Goal: Complete application form: Complete application form

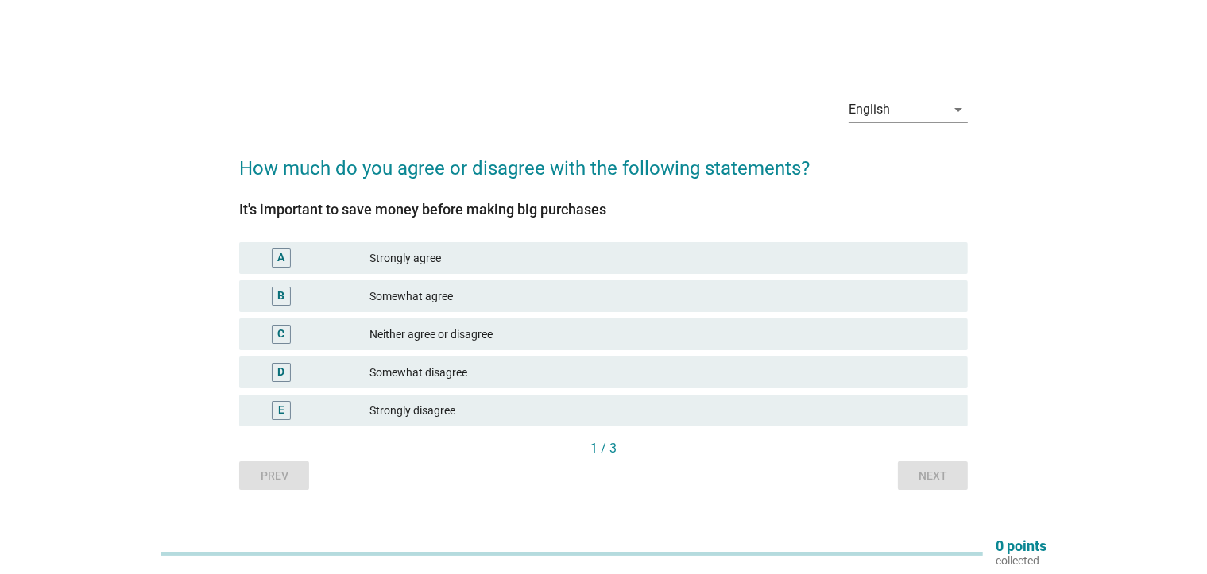
click at [460, 301] on div "Somewhat agree" at bounding box center [661, 296] width 585 height 19
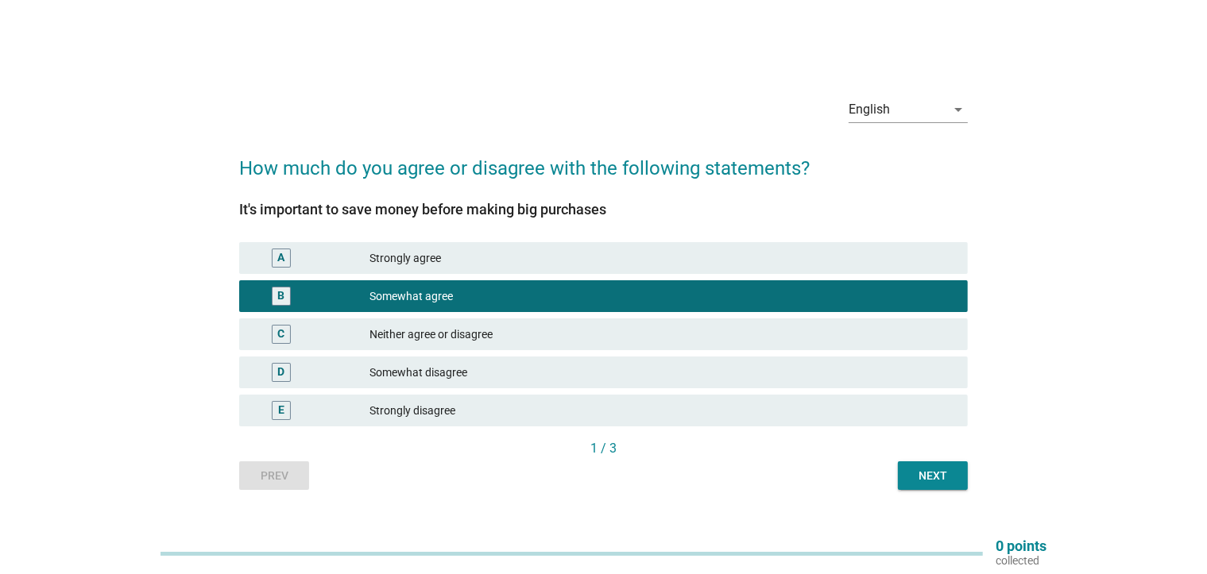
click at [428, 249] on div "Strongly agree" at bounding box center [661, 258] width 585 height 19
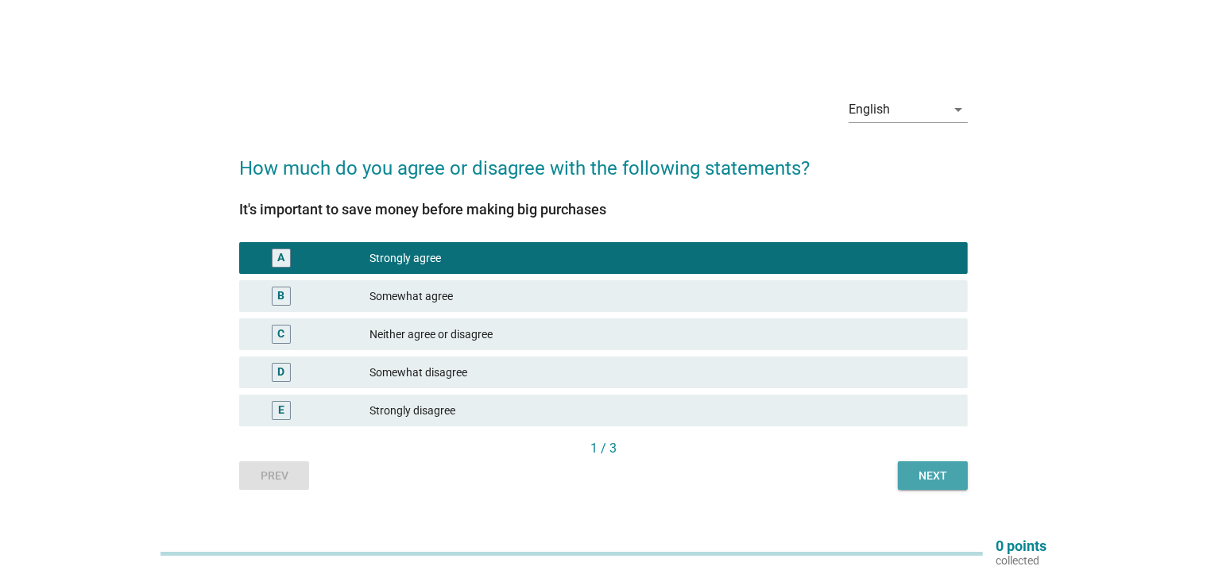
click at [935, 485] on button "Next" at bounding box center [933, 475] width 70 height 29
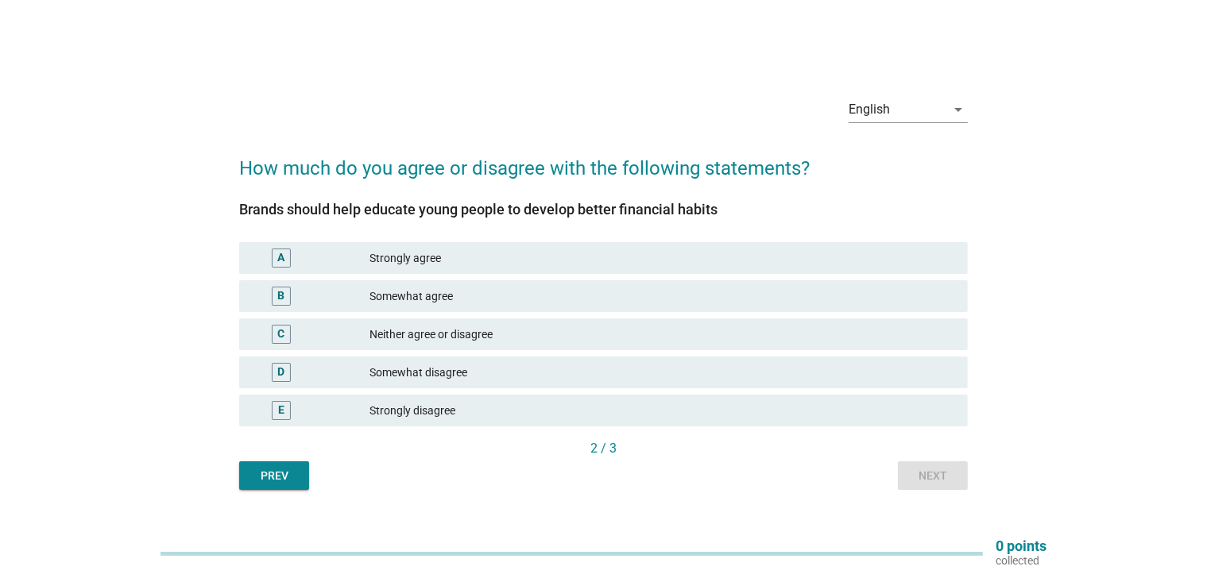
click at [494, 294] on div "Somewhat agree" at bounding box center [661, 296] width 585 height 19
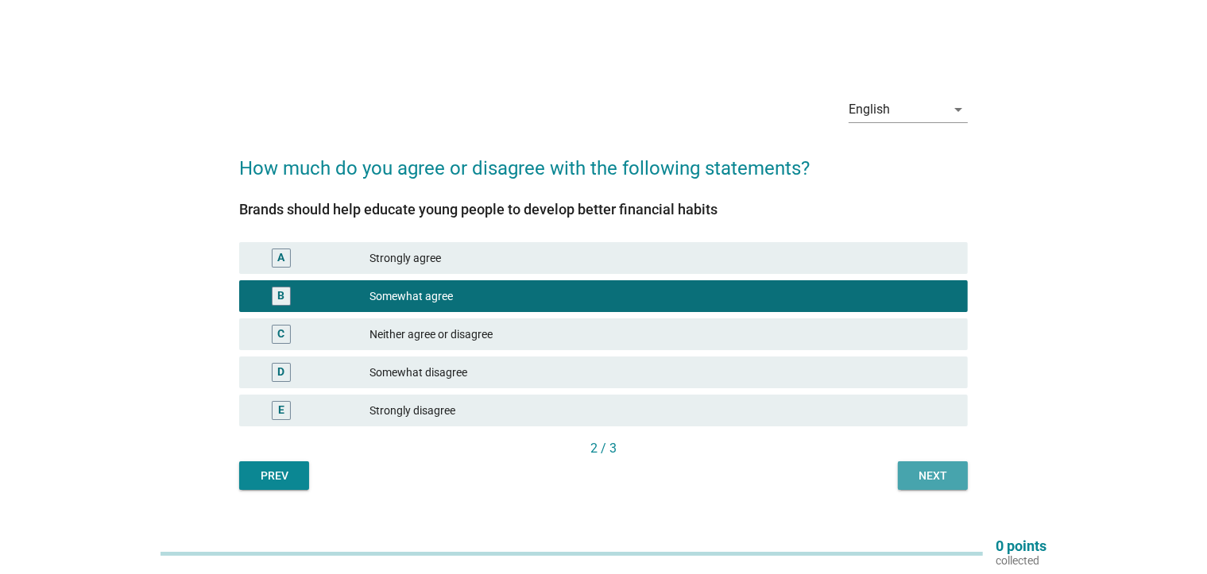
click at [914, 475] on div "Next" at bounding box center [932, 476] width 44 height 17
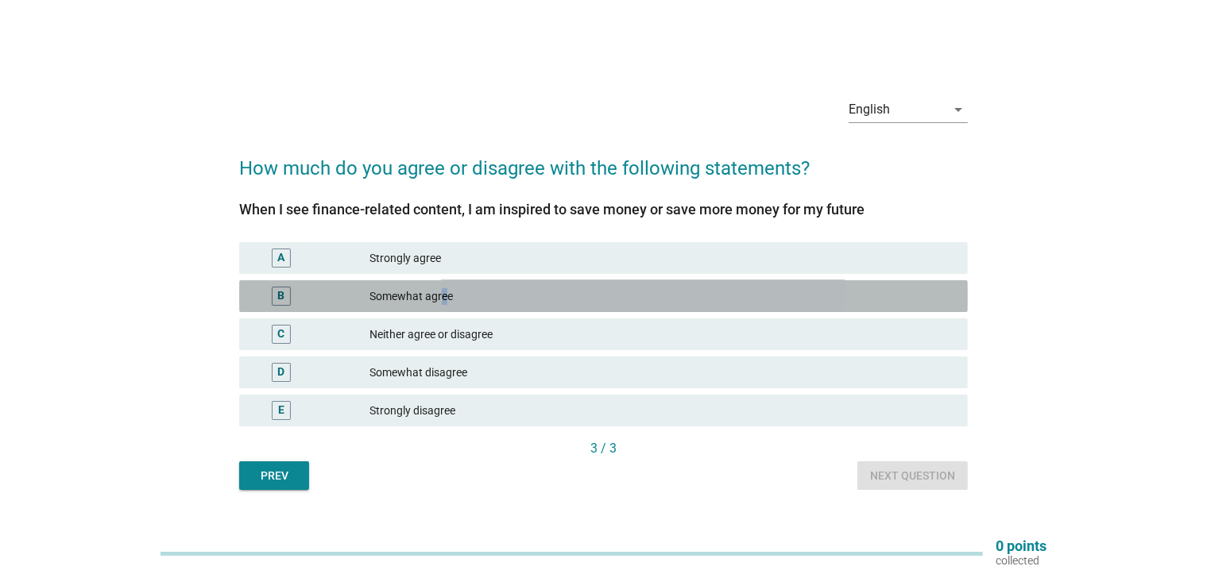
click at [446, 297] on div "Somewhat agree" at bounding box center [661, 296] width 585 height 19
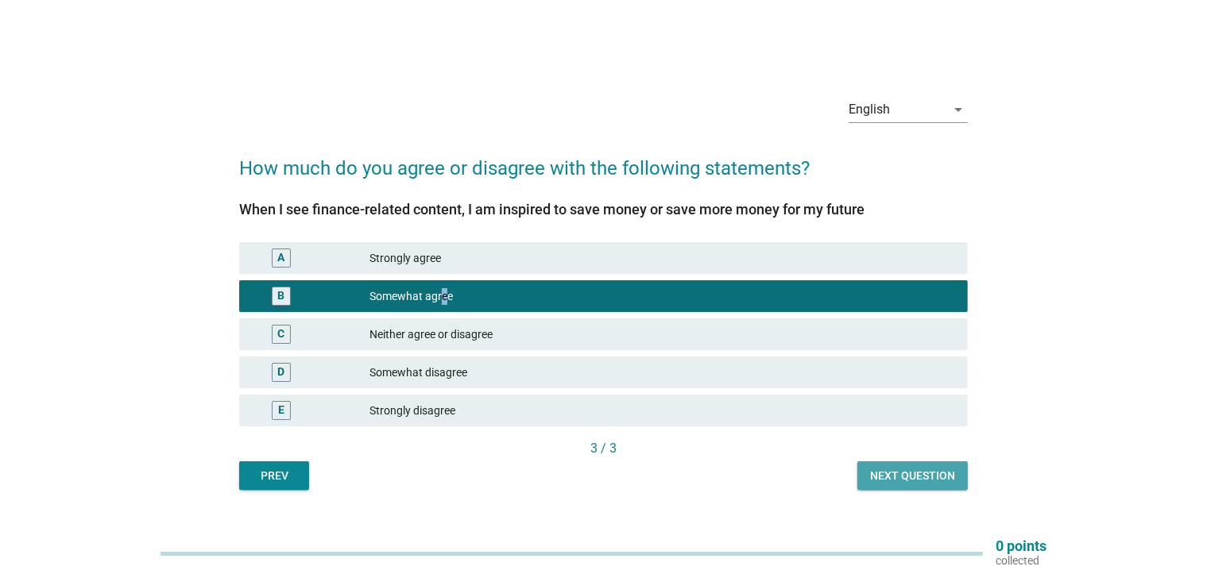
click at [900, 482] on div "Next question" at bounding box center [912, 476] width 85 height 17
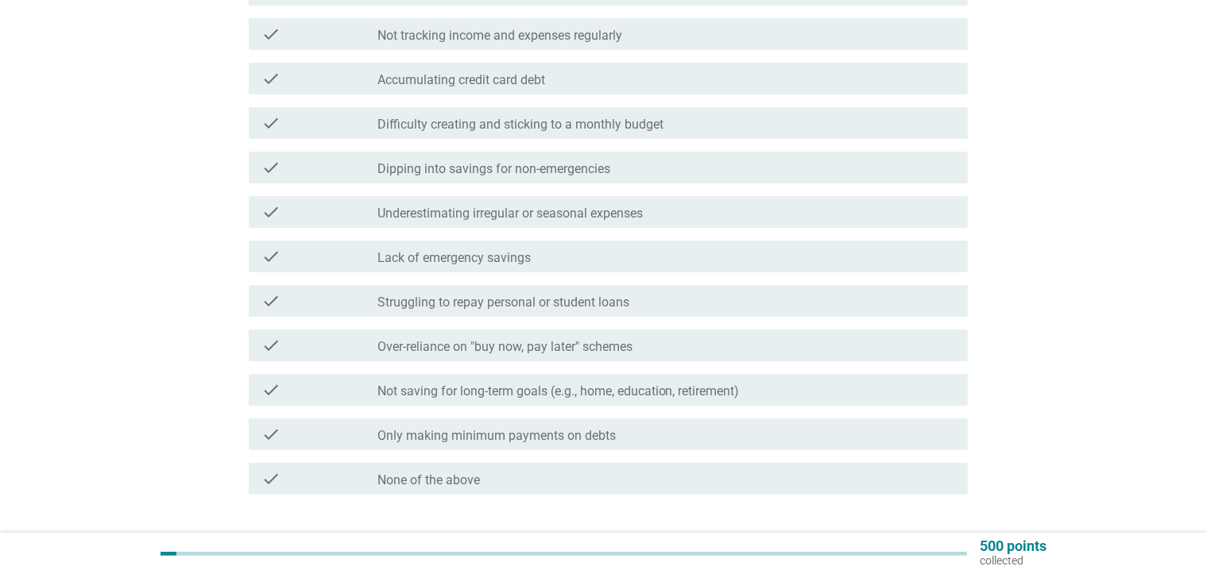
scroll to position [397, 0]
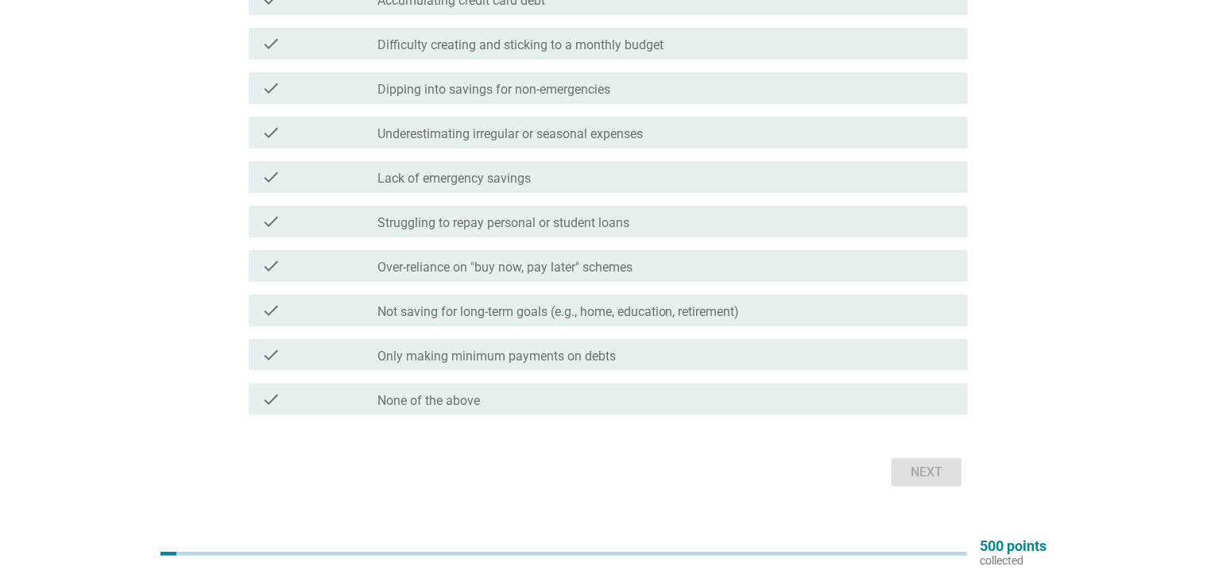
click at [568, 386] on div "check check_box_outline_blank None of the above" at bounding box center [608, 400] width 719 height 32
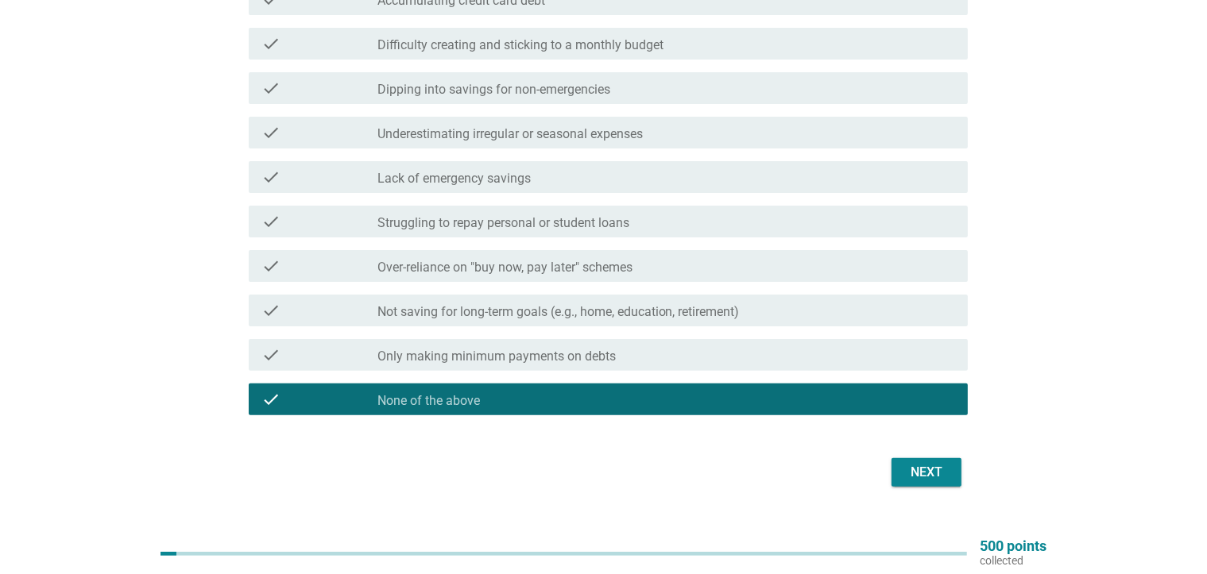
click at [929, 475] on div "Next" at bounding box center [926, 472] width 44 height 19
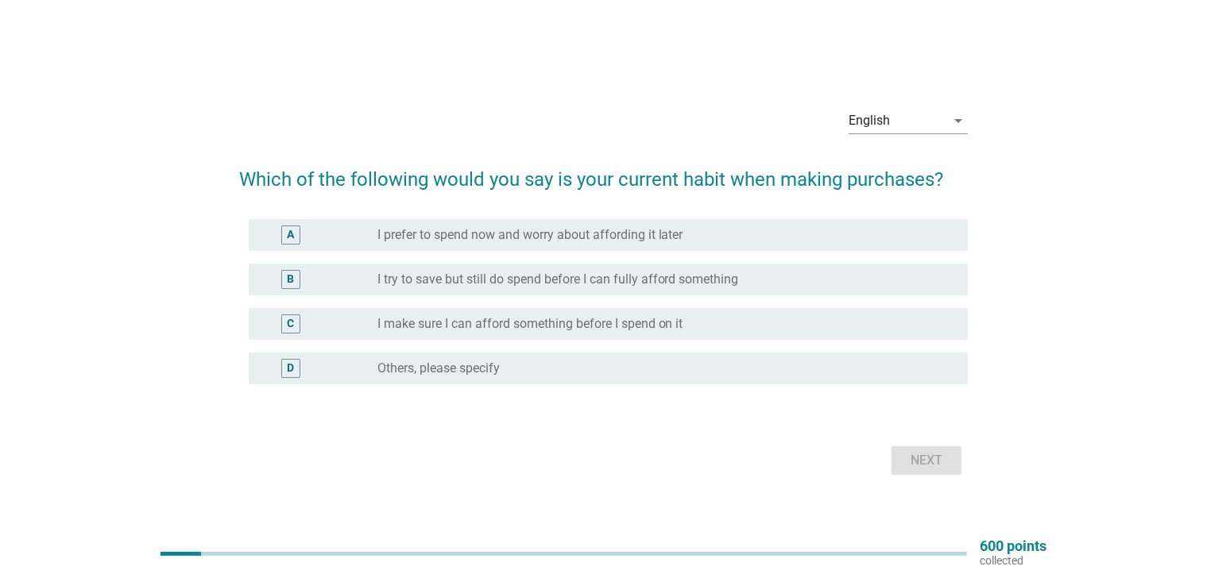
click at [600, 317] on label "I make sure I can afford something before I spend on it" at bounding box center [530, 324] width 306 height 16
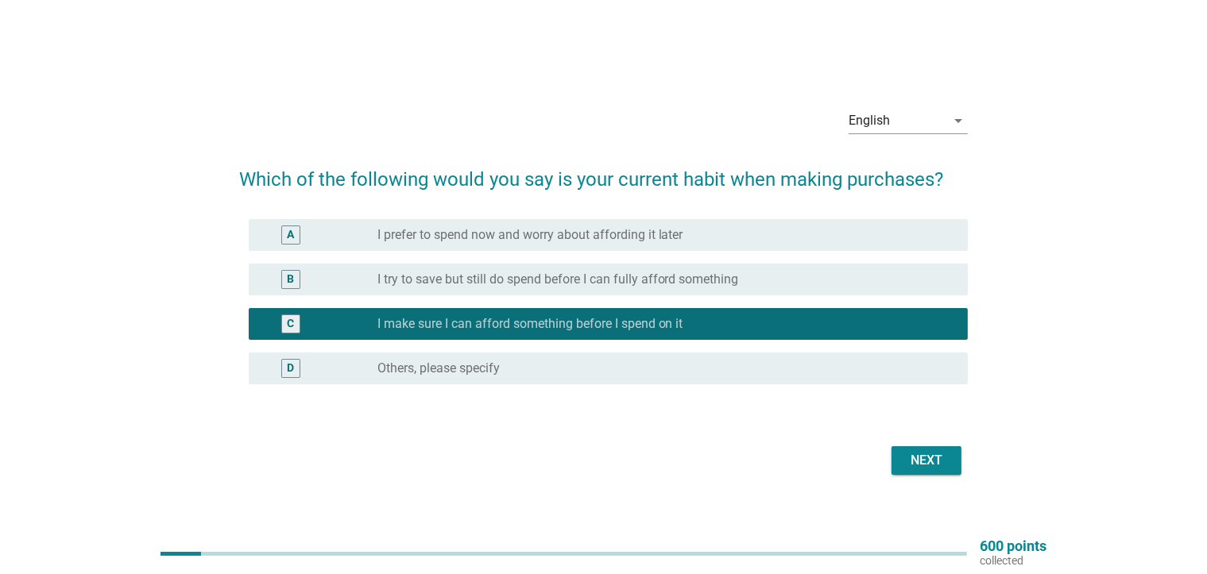
click at [908, 451] on div "Next" at bounding box center [926, 460] width 44 height 19
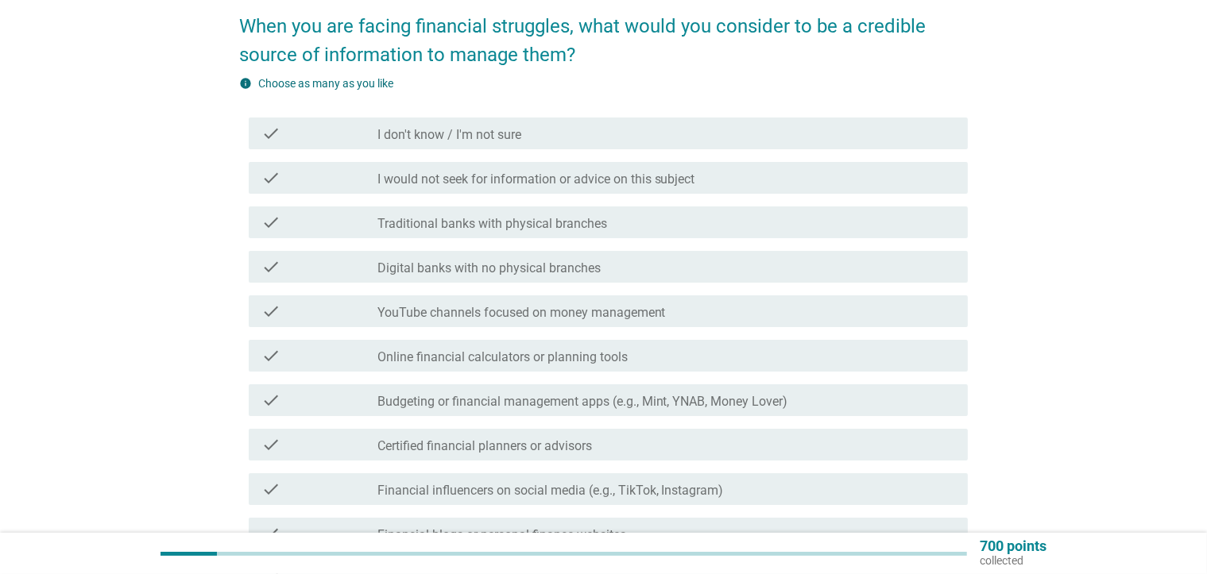
scroll to position [79, 0]
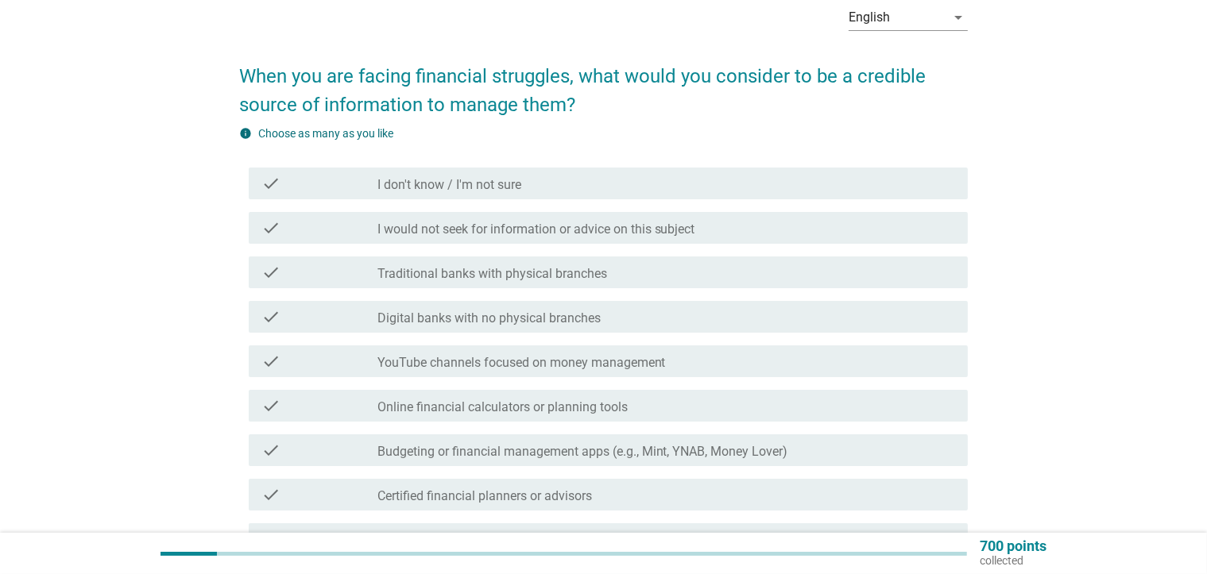
click at [514, 280] on label "Traditional banks with physical branches" at bounding box center [492, 274] width 230 height 16
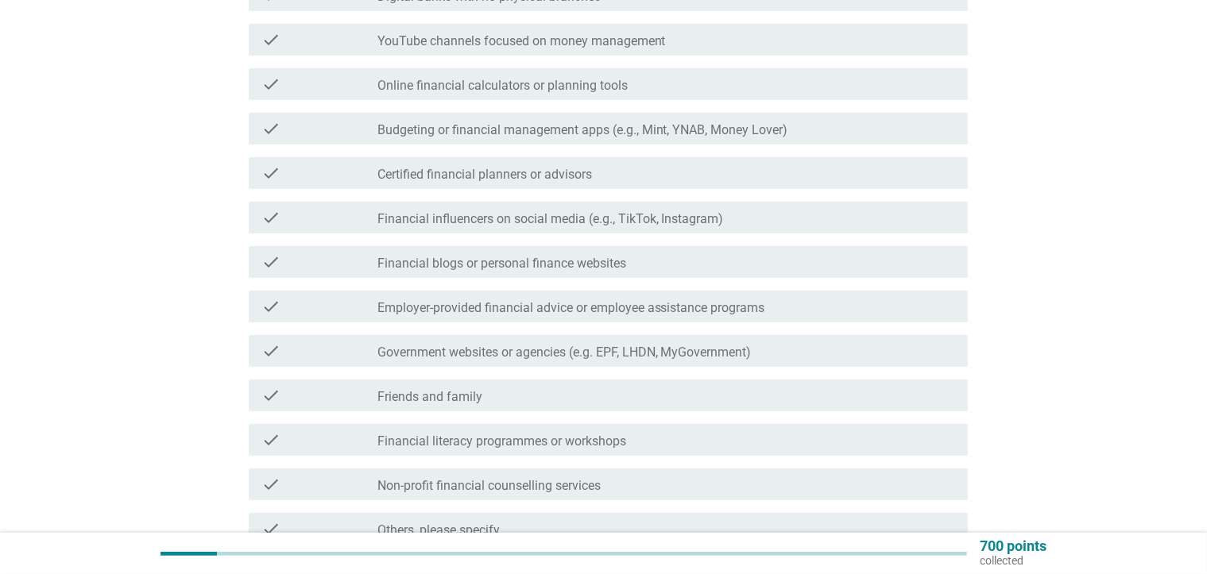
scroll to position [560, 0]
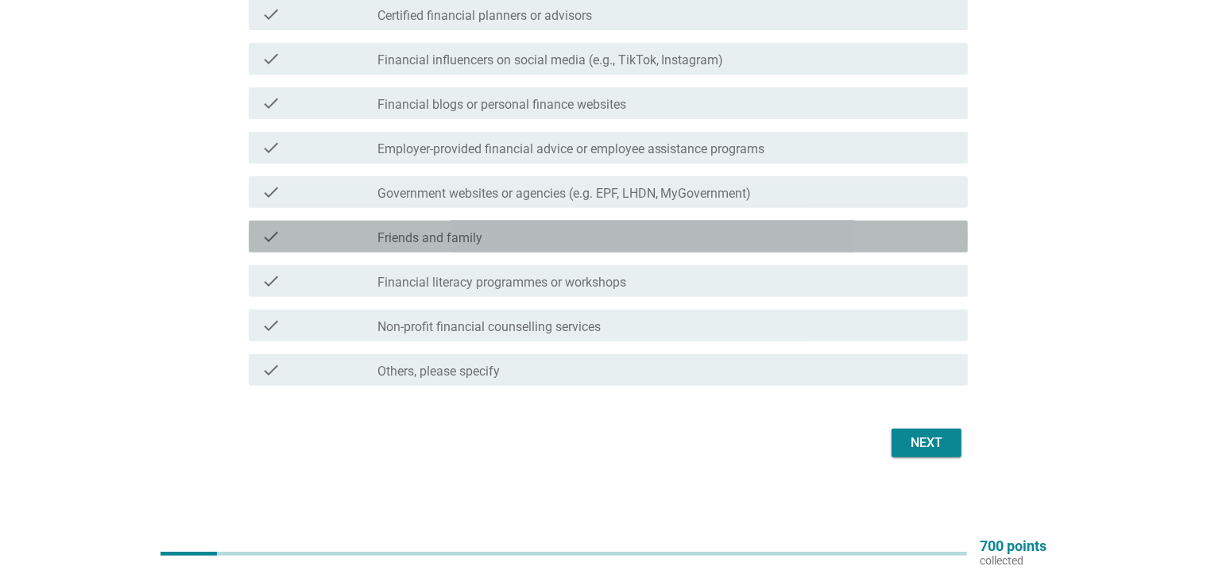
click at [582, 241] on div "check_box_outline_blank Friends and family" at bounding box center [665, 236] width 577 height 19
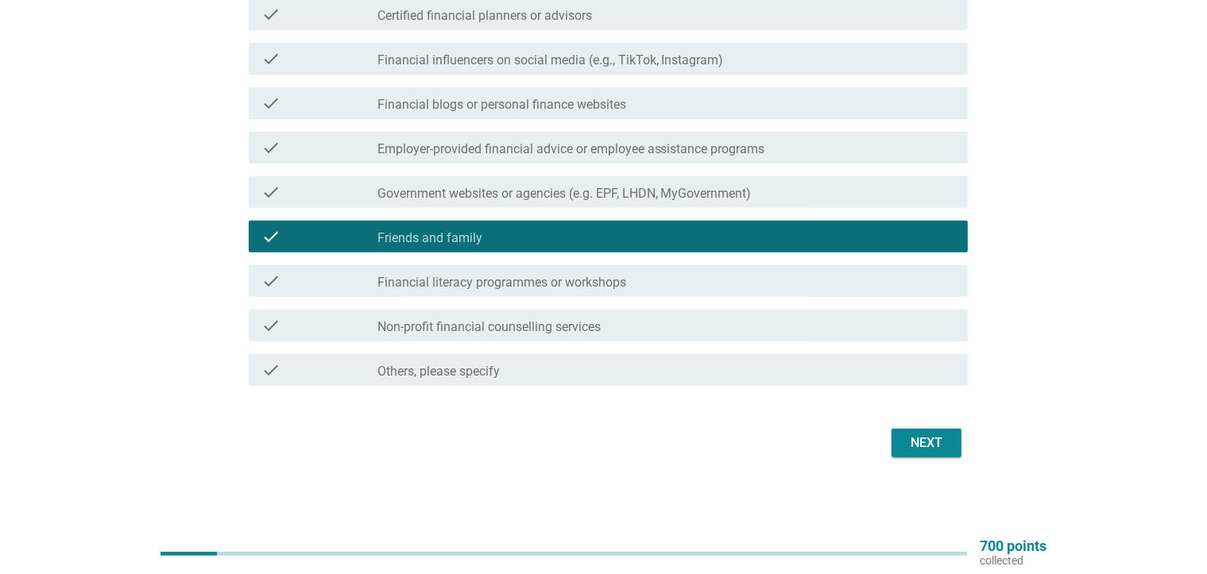
click at [934, 441] on div "Next" at bounding box center [926, 443] width 44 height 19
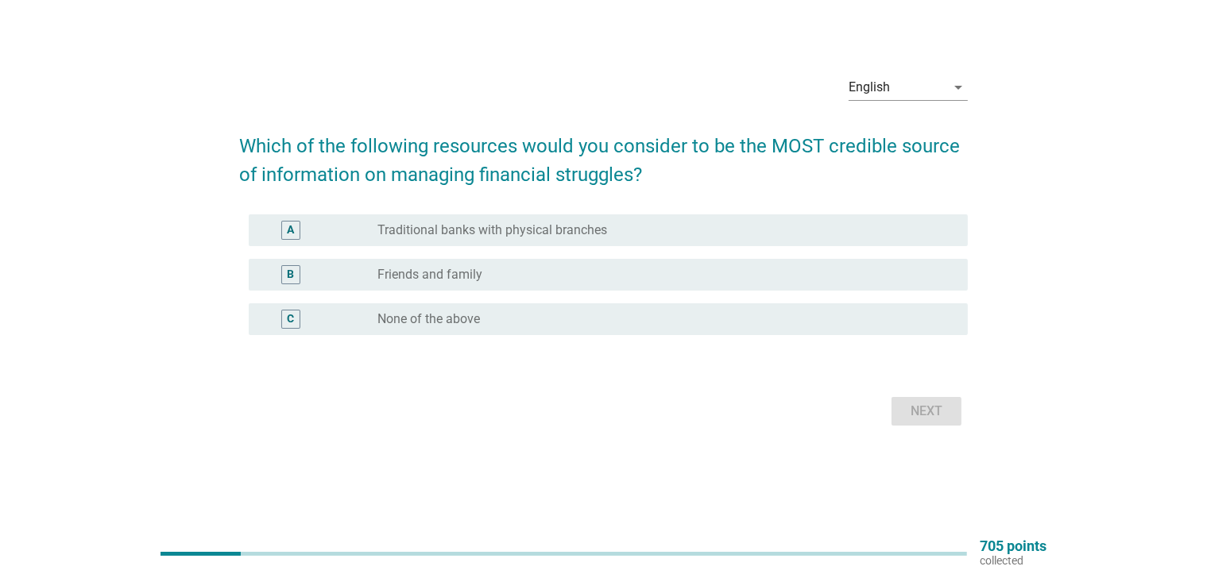
scroll to position [0, 0]
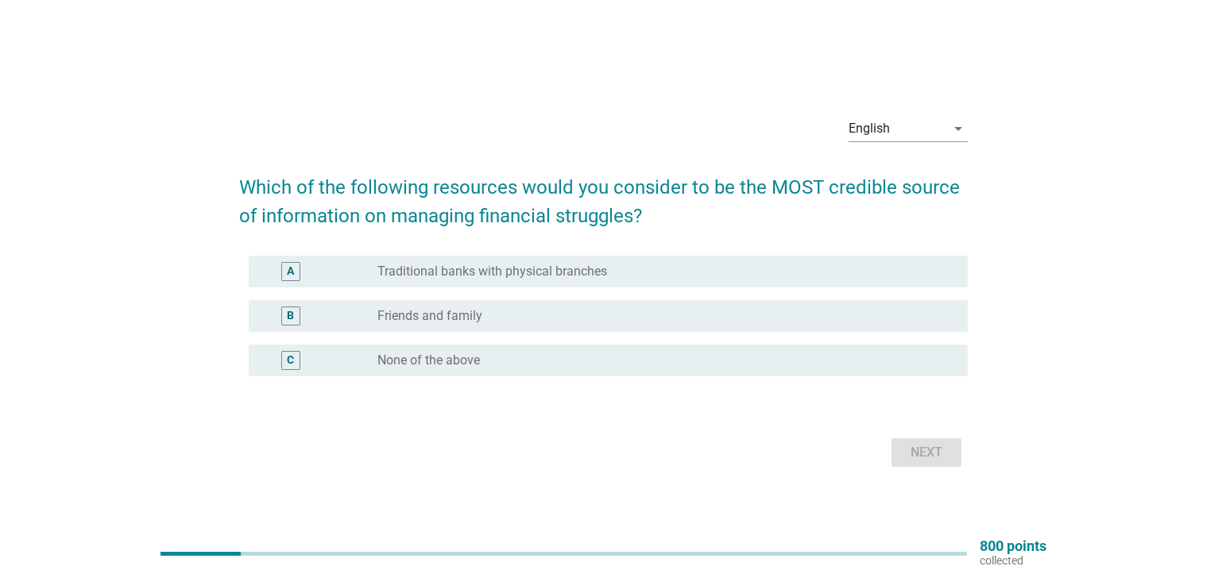
click at [594, 272] on label "Traditional banks with physical branches" at bounding box center [492, 272] width 230 height 16
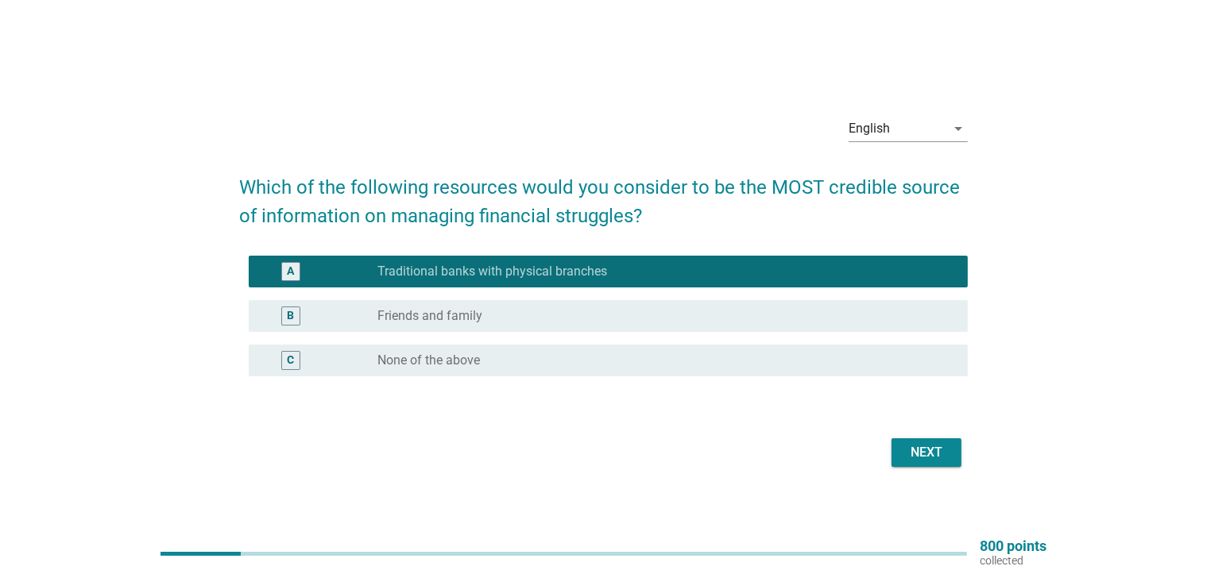
click at [598, 321] on div "radio_button_unchecked Friends and family" at bounding box center [659, 316] width 565 height 16
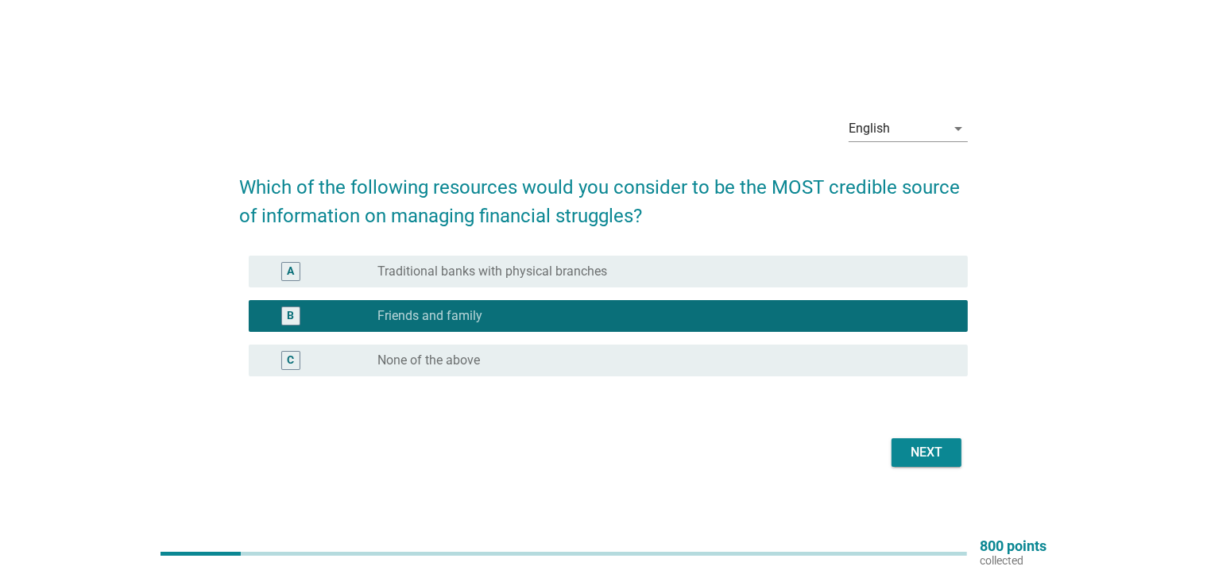
click at [702, 280] on div "radio_button_unchecked Traditional banks with physical branches" at bounding box center [665, 271] width 577 height 19
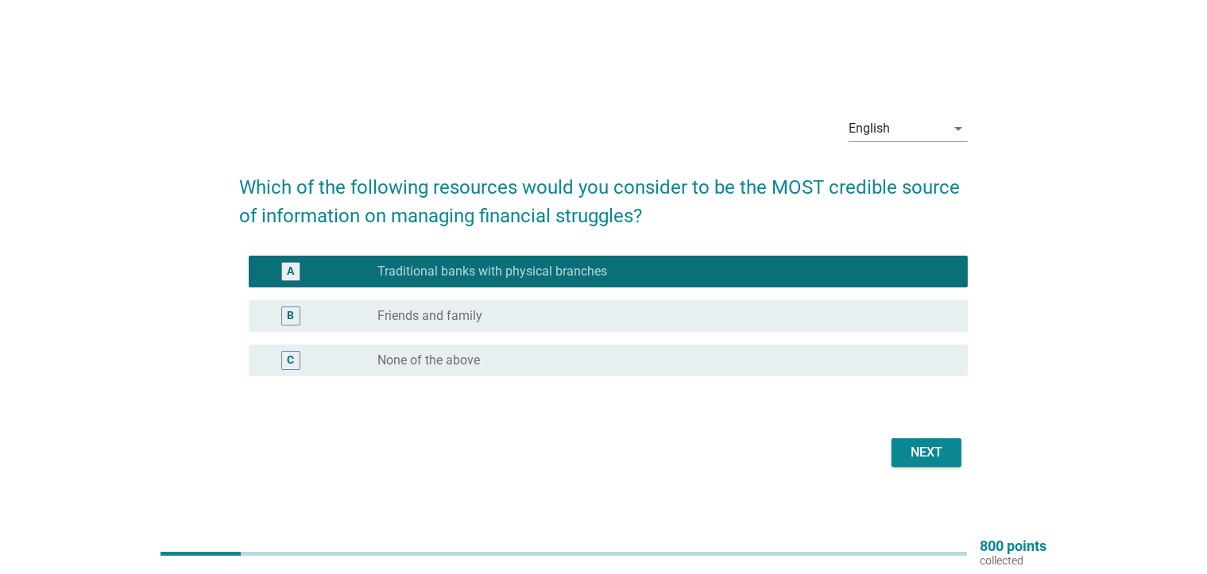
click at [919, 450] on div "Next" at bounding box center [926, 452] width 44 height 19
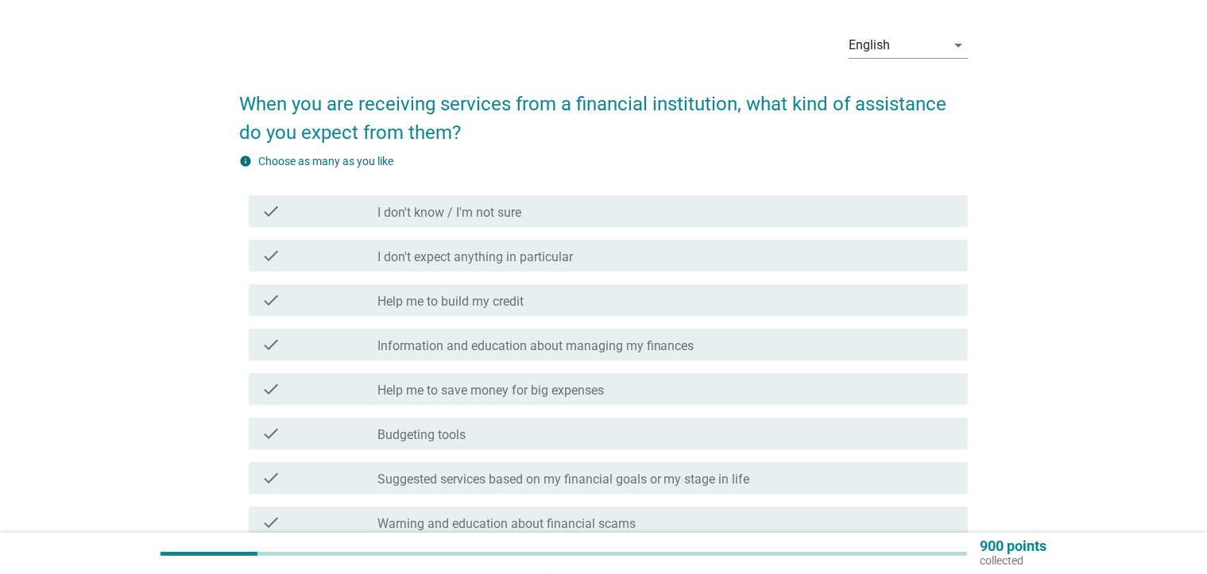
scroll to position [79, 0]
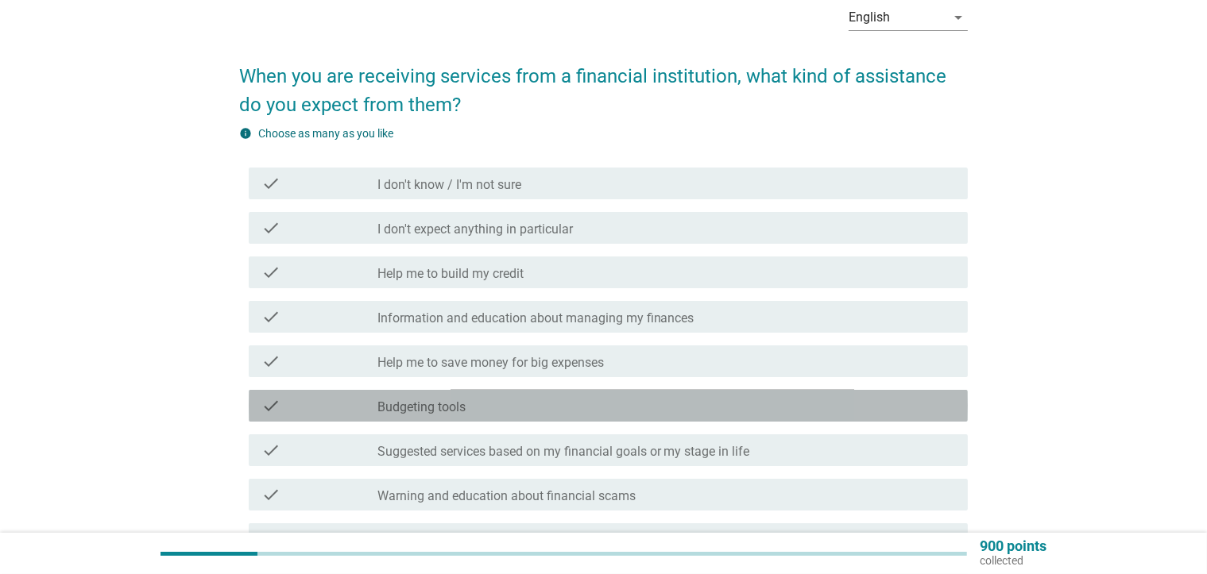
click at [528, 409] on div "check_box_outline_blank Budgeting tools" at bounding box center [665, 405] width 577 height 19
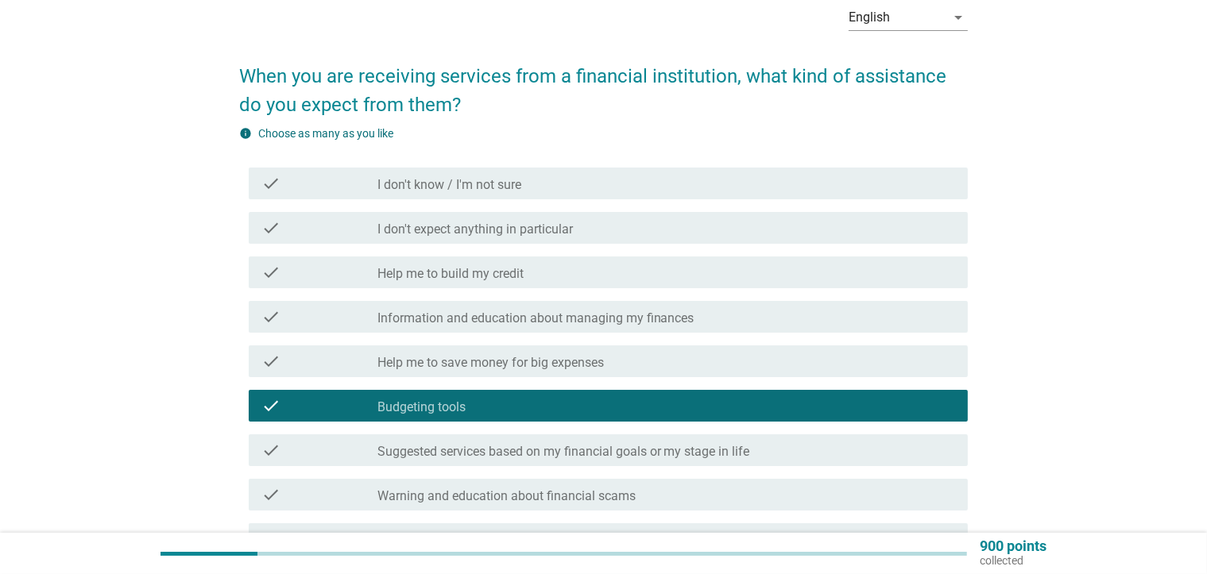
click at [540, 444] on label "Suggested services based on my financial goals or my stage in life" at bounding box center [563, 452] width 373 height 16
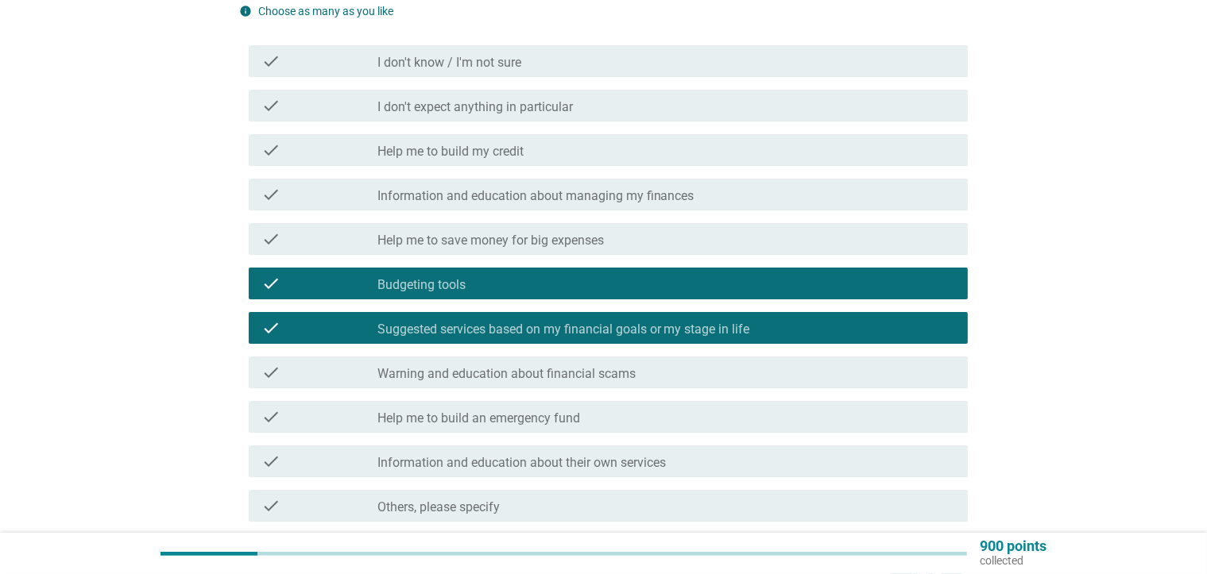
scroll to position [338, 0]
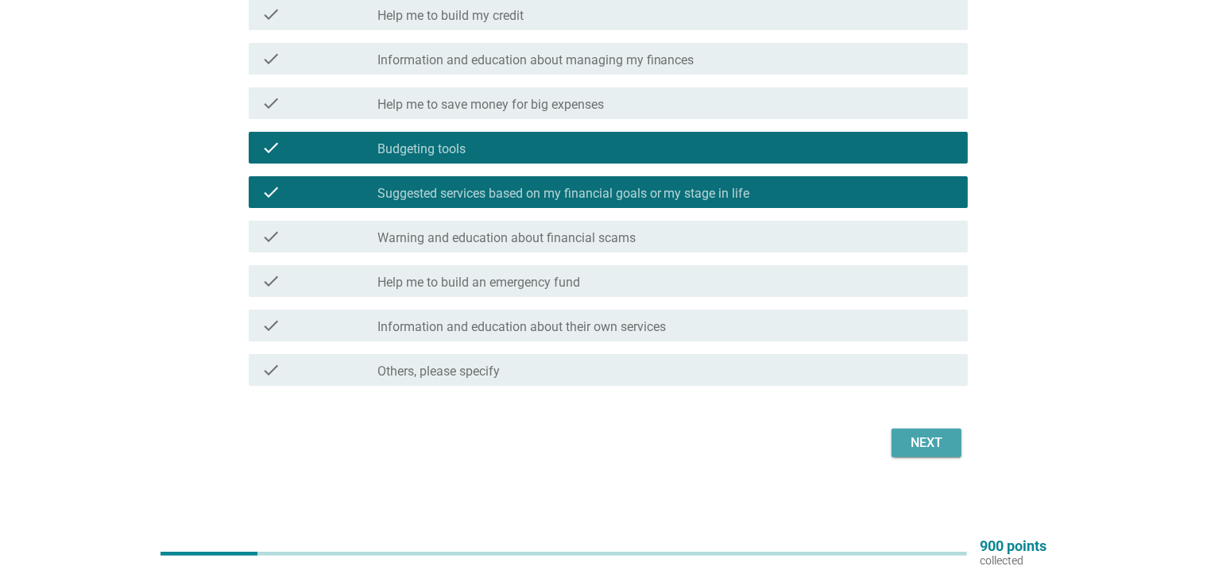
click at [929, 444] on div "Next" at bounding box center [926, 443] width 44 height 19
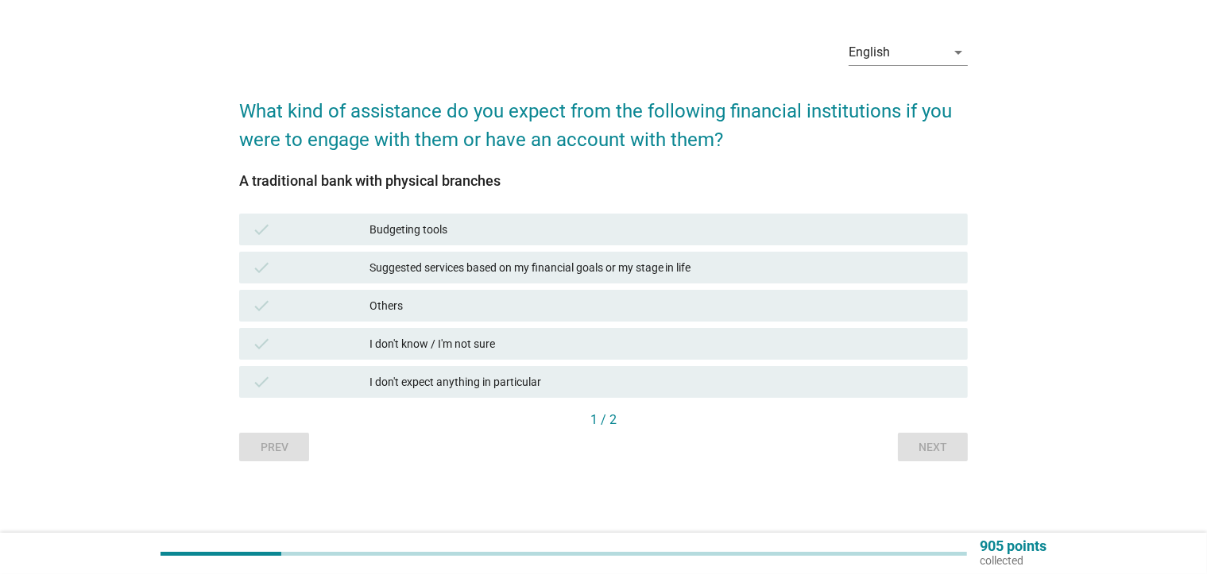
scroll to position [0, 0]
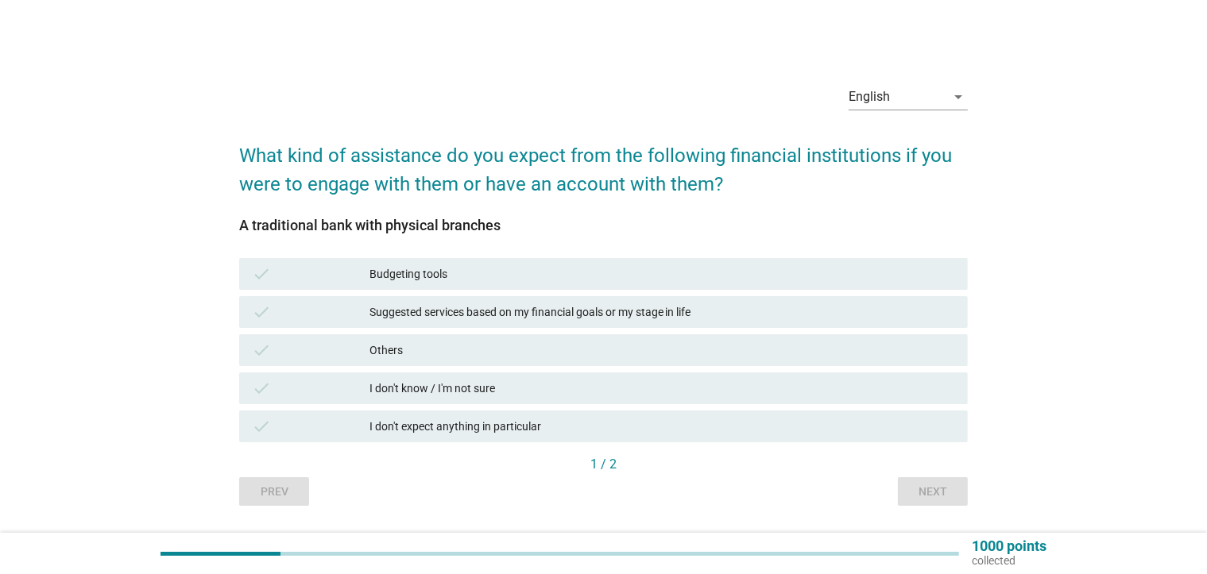
click at [520, 311] on div "Suggested services based on my financial goals or my stage in life" at bounding box center [661, 312] width 585 height 19
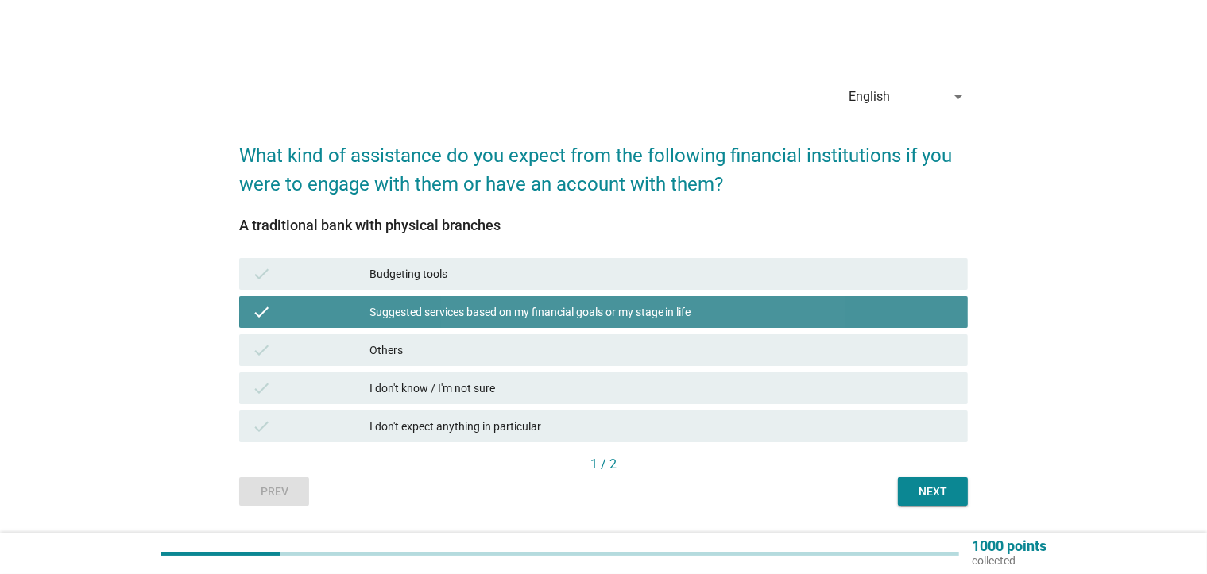
click at [513, 272] on div "Budgeting tools" at bounding box center [661, 273] width 585 height 19
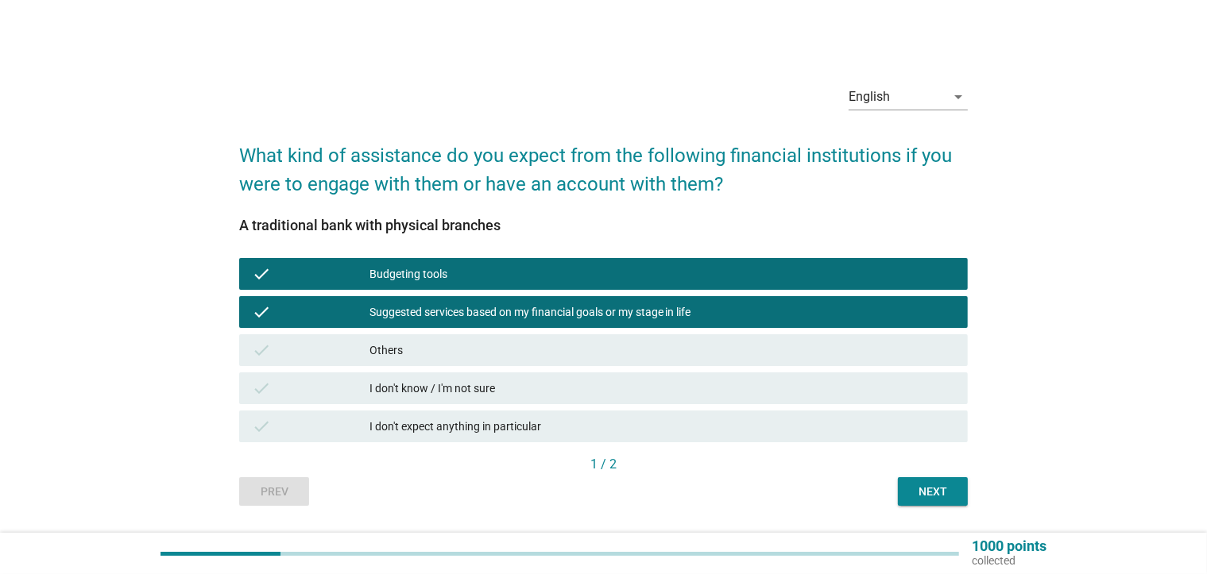
click at [925, 477] on button "Next" at bounding box center [933, 491] width 70 height 29
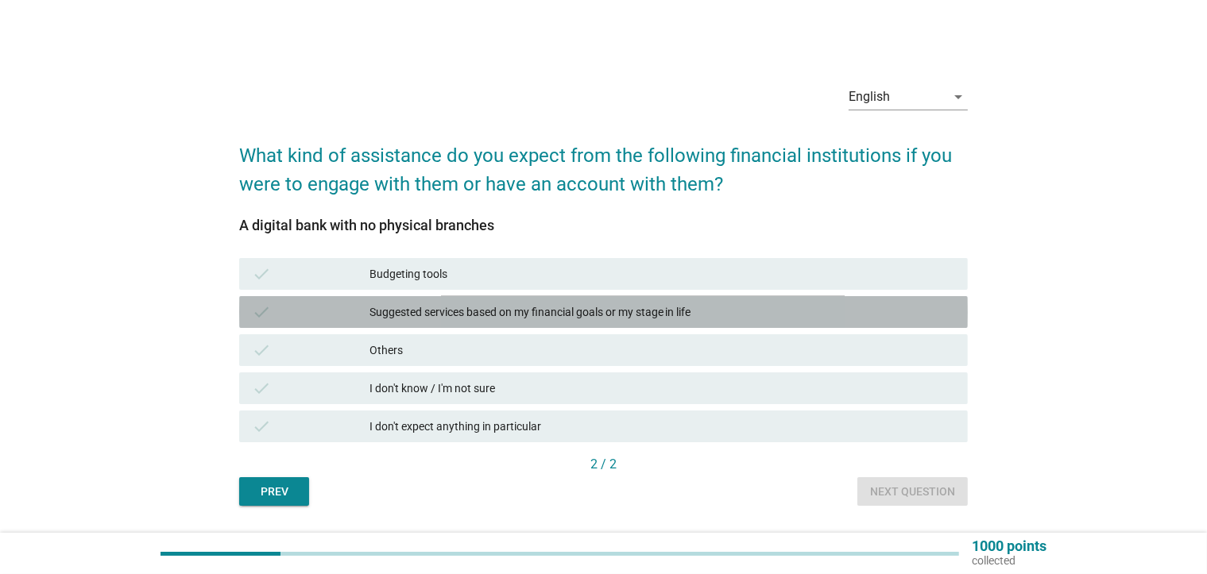
click at [422, 316] on div "Suggested services based on my financial goals or my stage in life" at bounding box center [661, 312] width 585 height 19
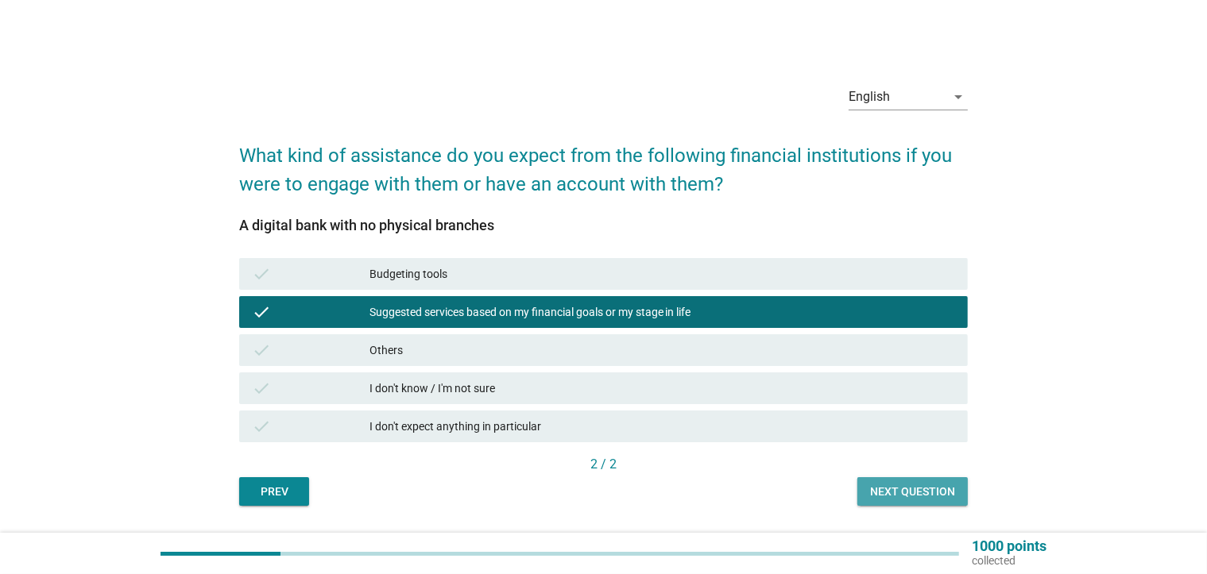
click at [930, 493] on div "Next question" at bounding box center [912, 492] width 85 height 17
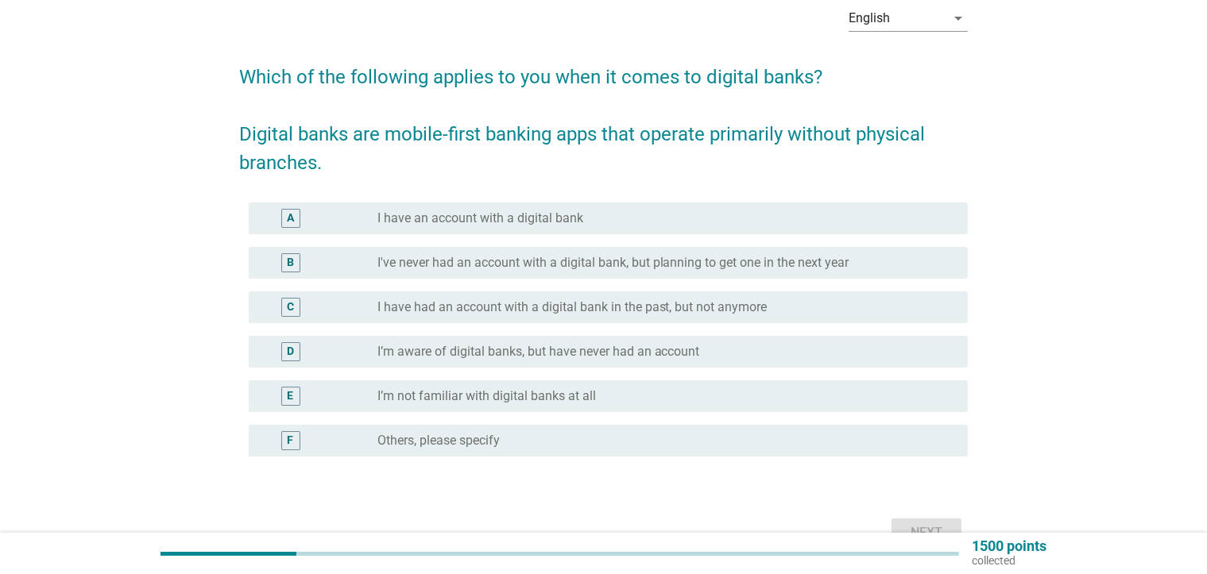
scroll to position [79, 0]
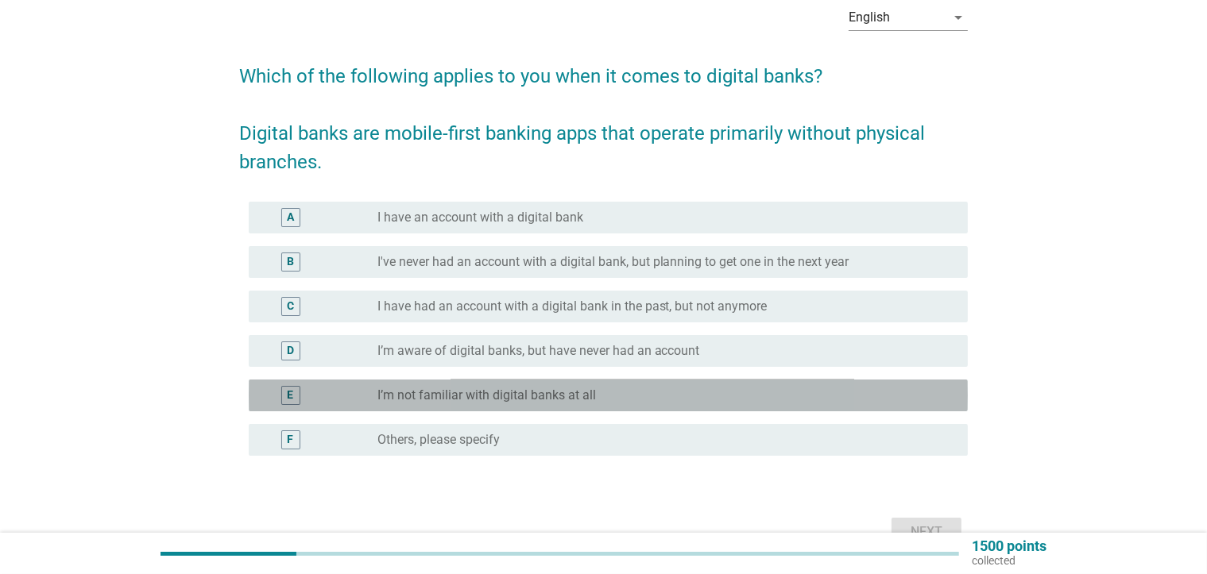
click at [572, 402] on label "I’m not familiar with digital banks at all" at bounding box center [486, 396] width 218 height 16
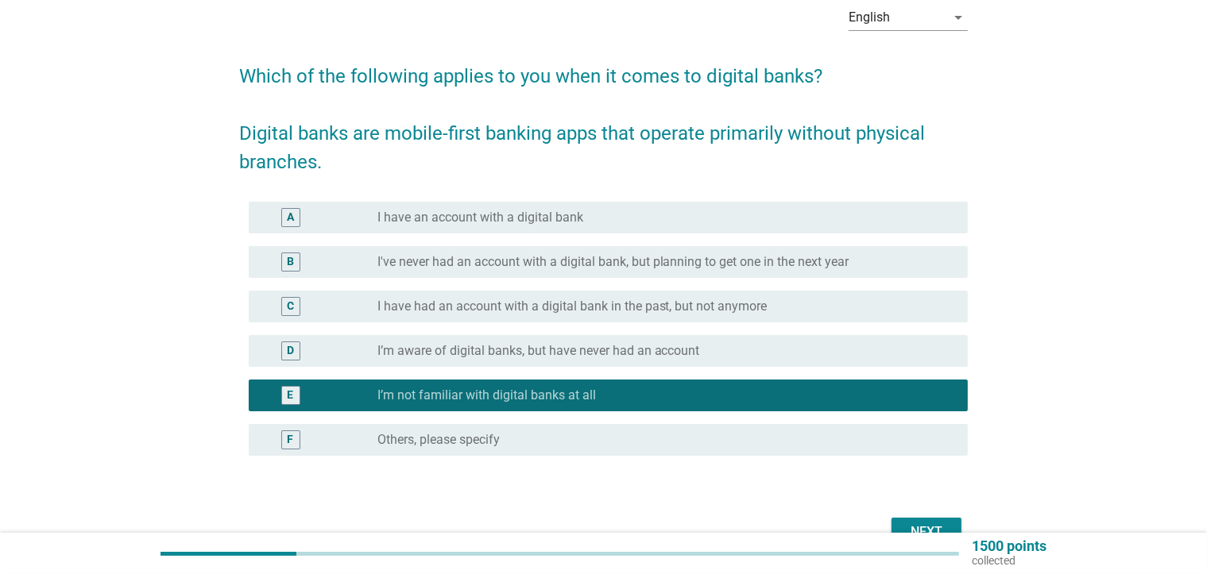
click at [905, 519] on button "Next" at bounding box center [926, 532] width 70 height 29
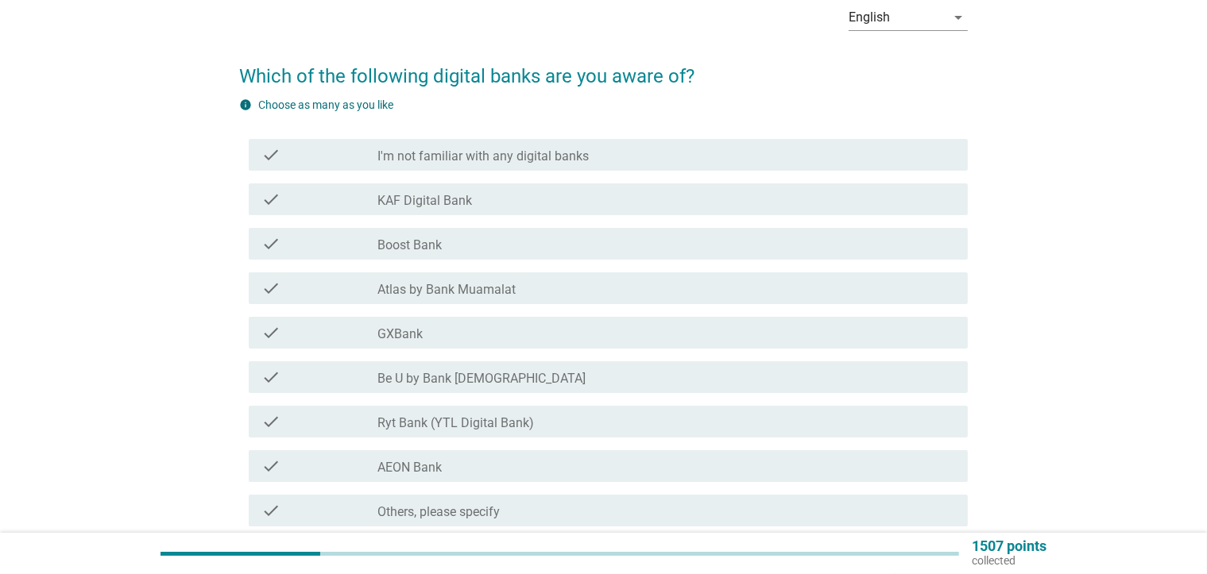
scroll to position [0, 0]
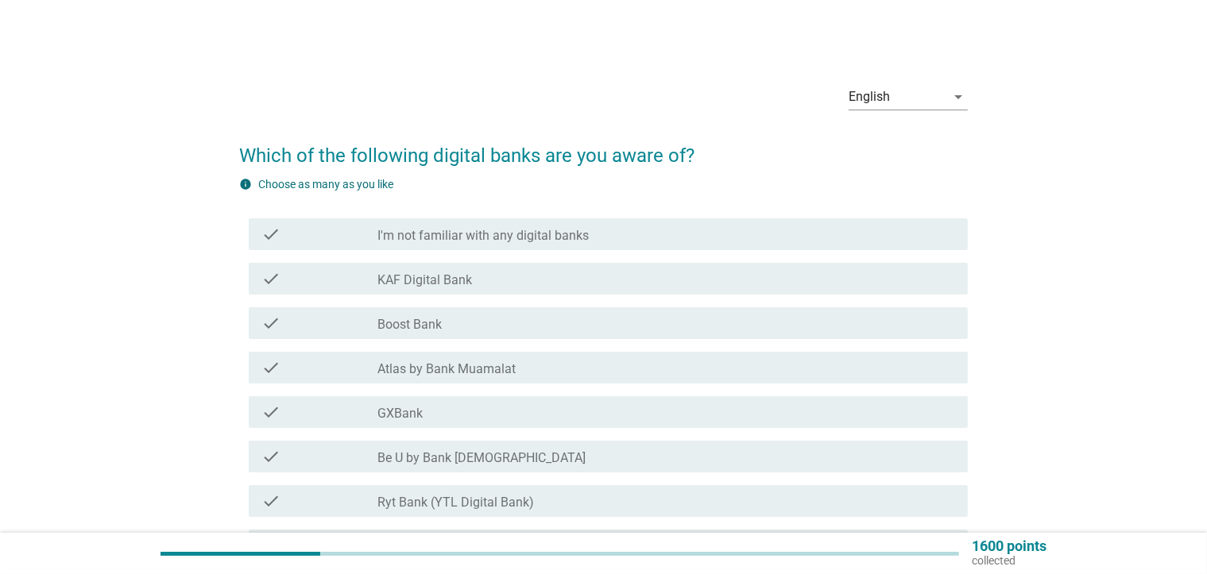
click at [546, 230] on label "I'm not familiar with any digital banks" at bounding box center [482, 236] width 211 height 16
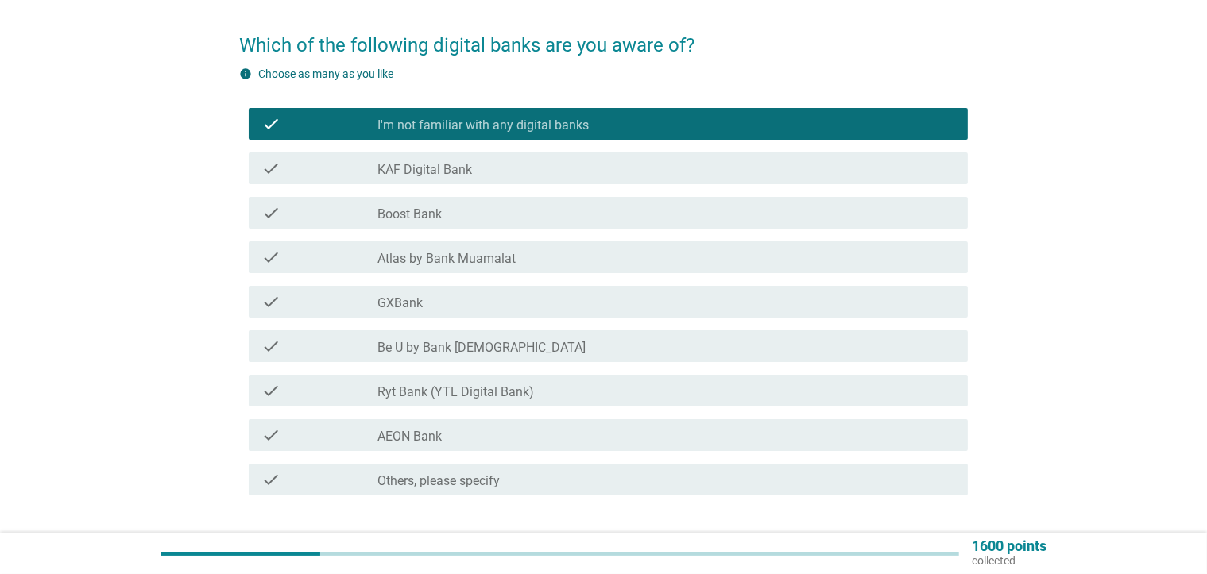
scroll to position [220, 0]
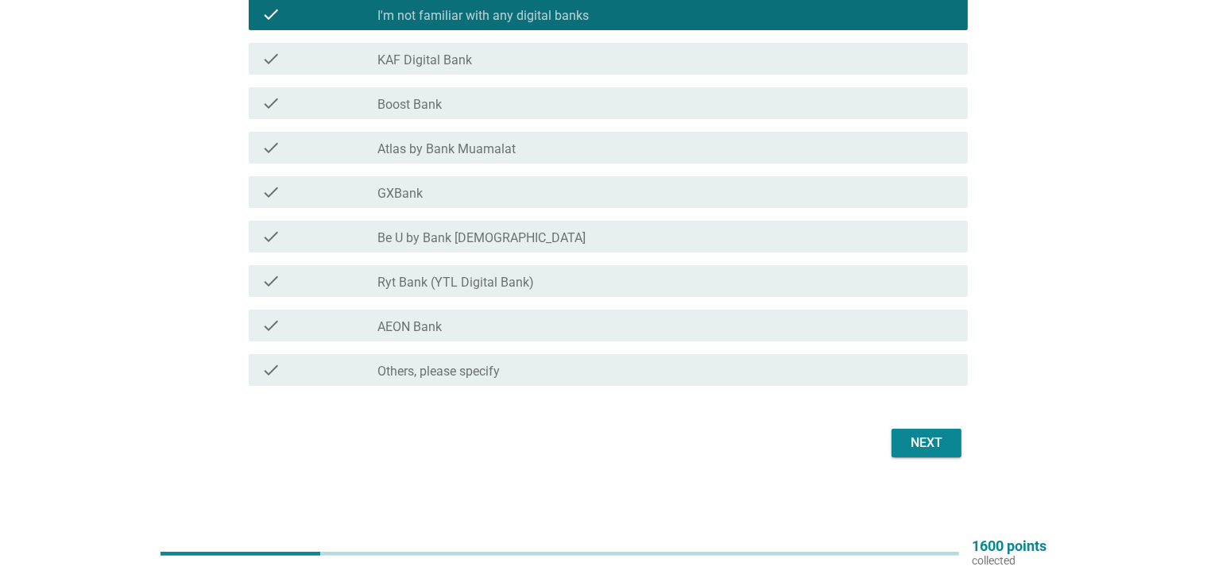
click at [912, 453] on button "Next" at bounding box center [926, 443] width 70 height 29
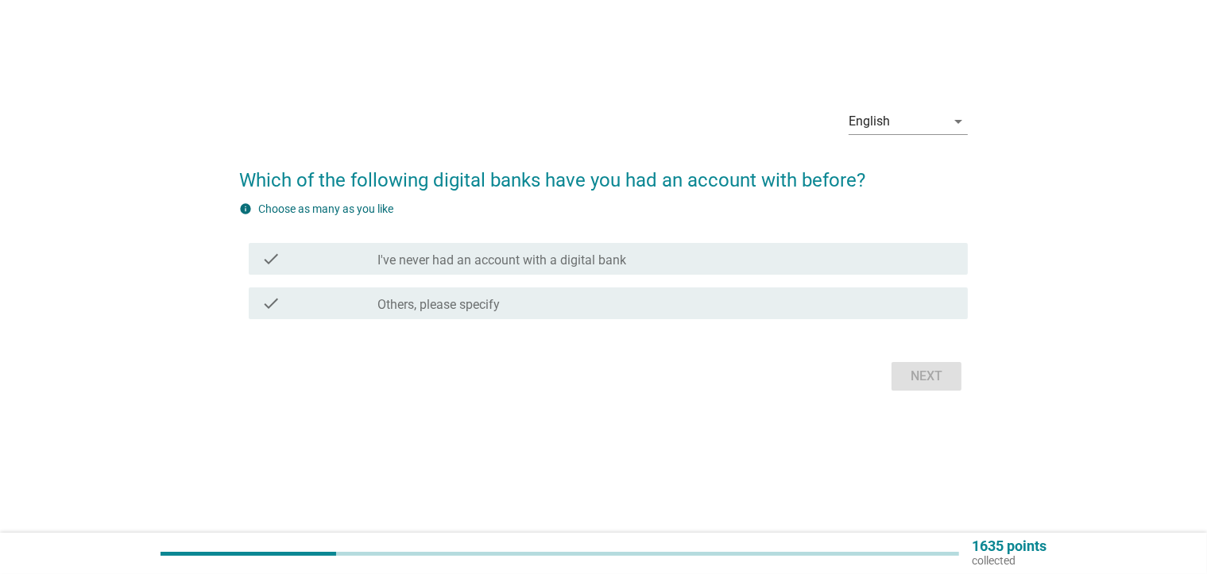
scroll to position [0, 0]
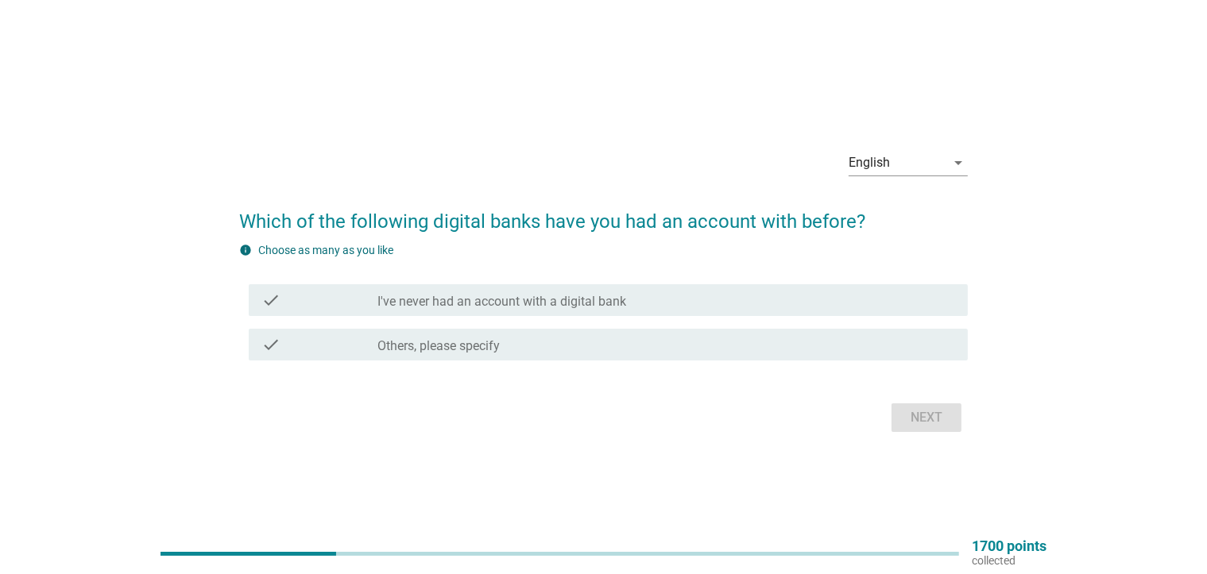
click at [623, 294] on label "I've never had an account with a digital bank" at bounding box center [501, 302] width 249 height 16
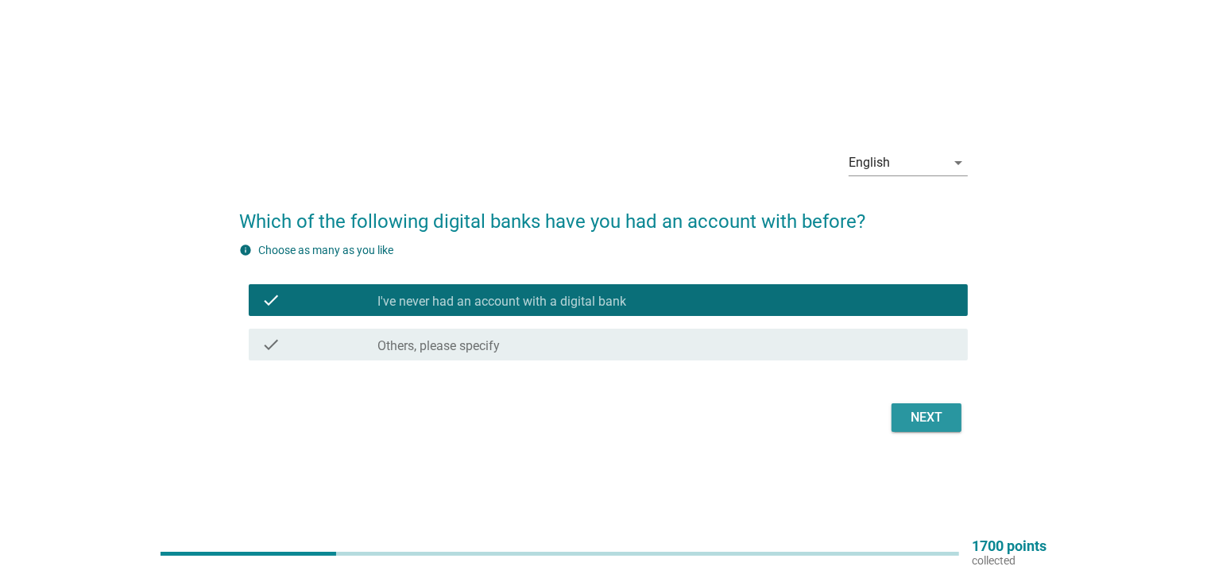
click at [934, 422] on div "Next" at bounding box center [926, 417] width 44 height 19
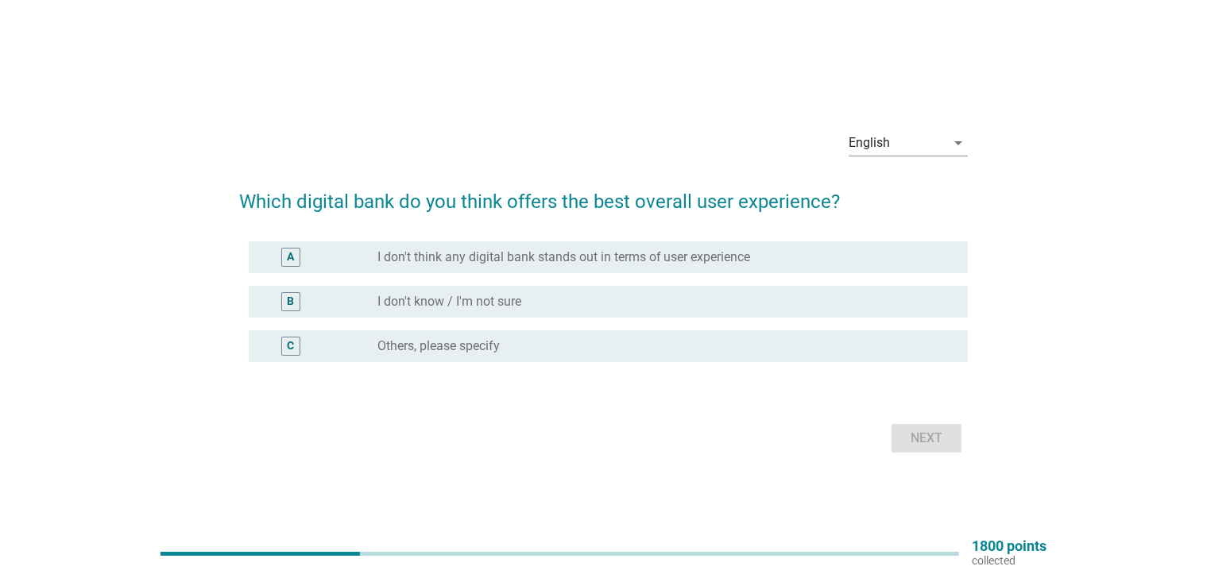
click at [712, 256] on label "I don't think any digital bank stands out in terms of user experience" at bounding box center [563, 257] width 373 height 16
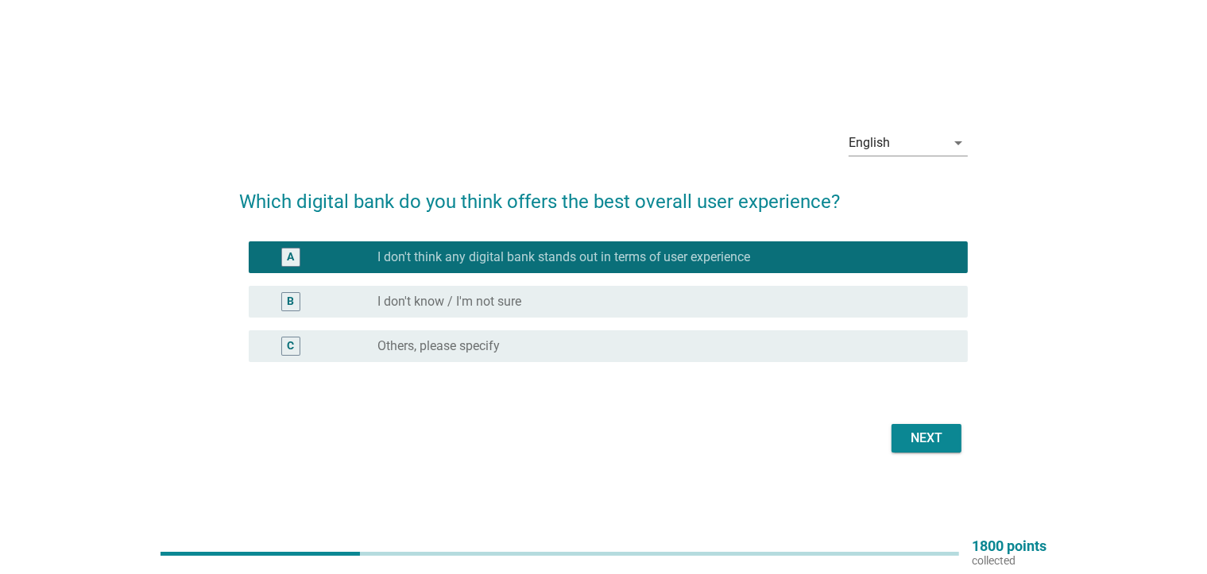
click at [659, 313] on div "B radio_button_unchecked I don't know / I'm not sure" at bounding box center [608, 302] width 719 height 32
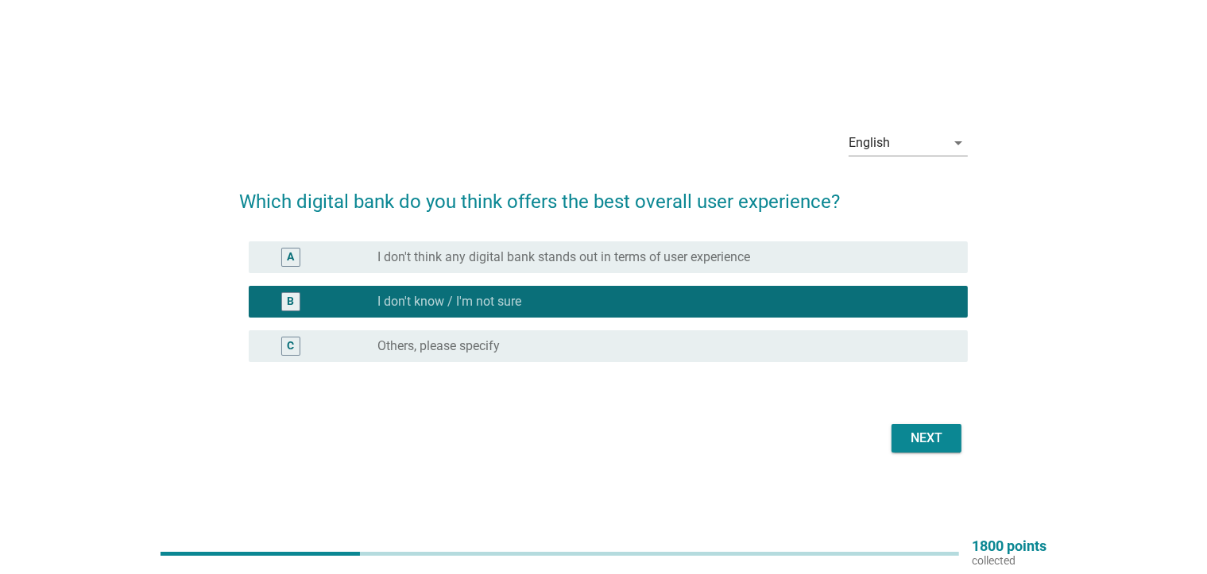
click at [921, 430] on div "Next" at bounding box center [926, 438] width 44 height 19
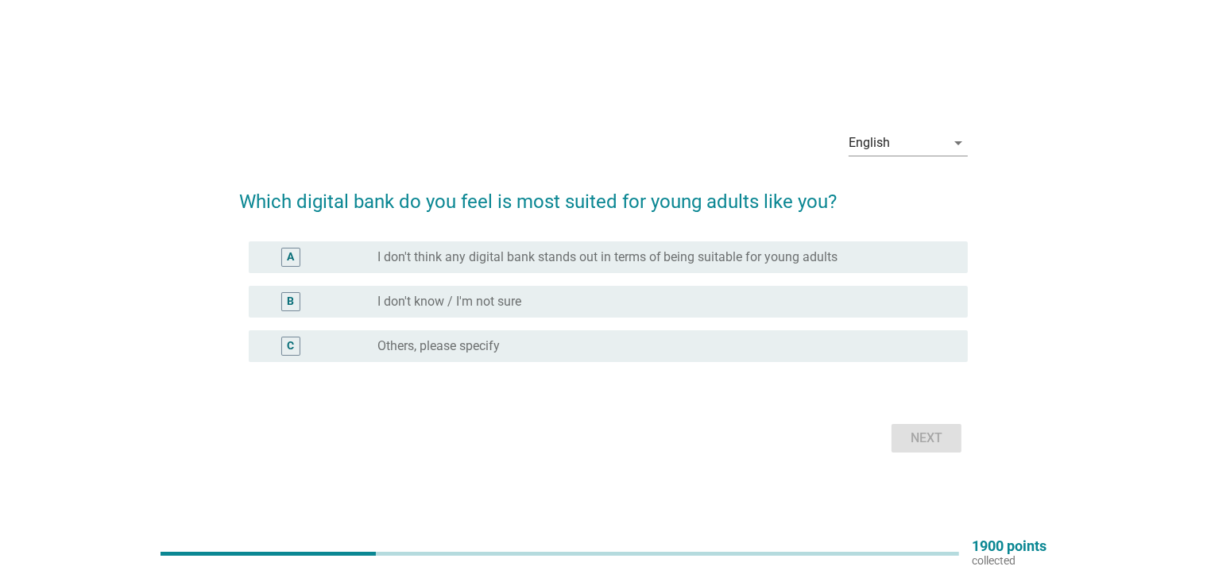
click at [554, 290] on div "B radio_button_unchecked I don't know / I'm not sure" at bounding box center [608, 302] width 719 height 32
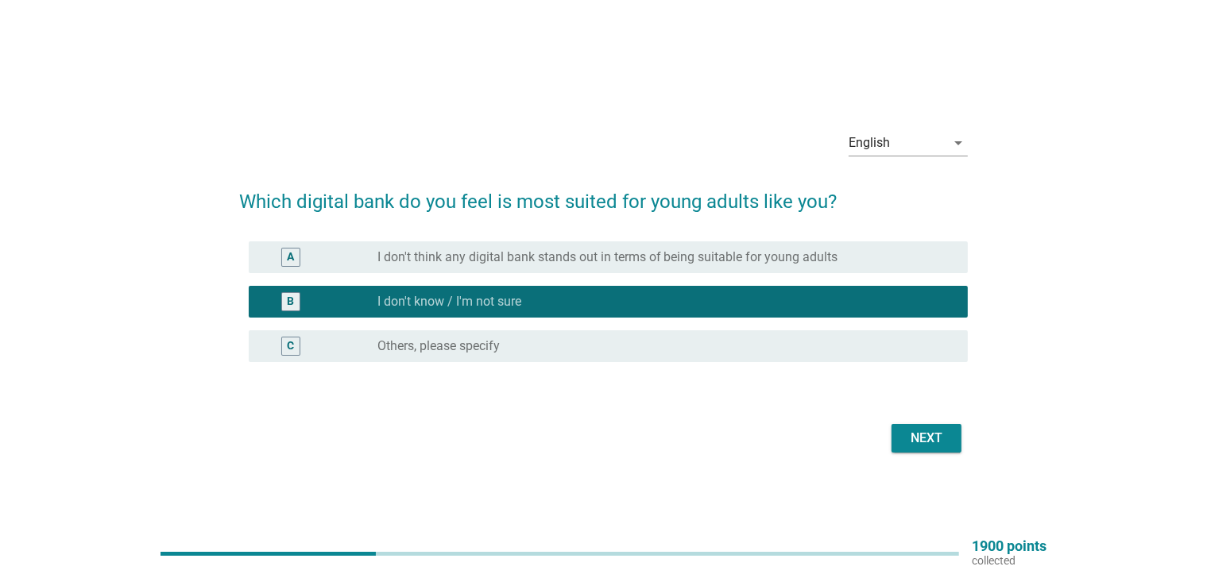
click at [925, 450] on button "Next" at bounding box center [926, 438] width 70 height 29
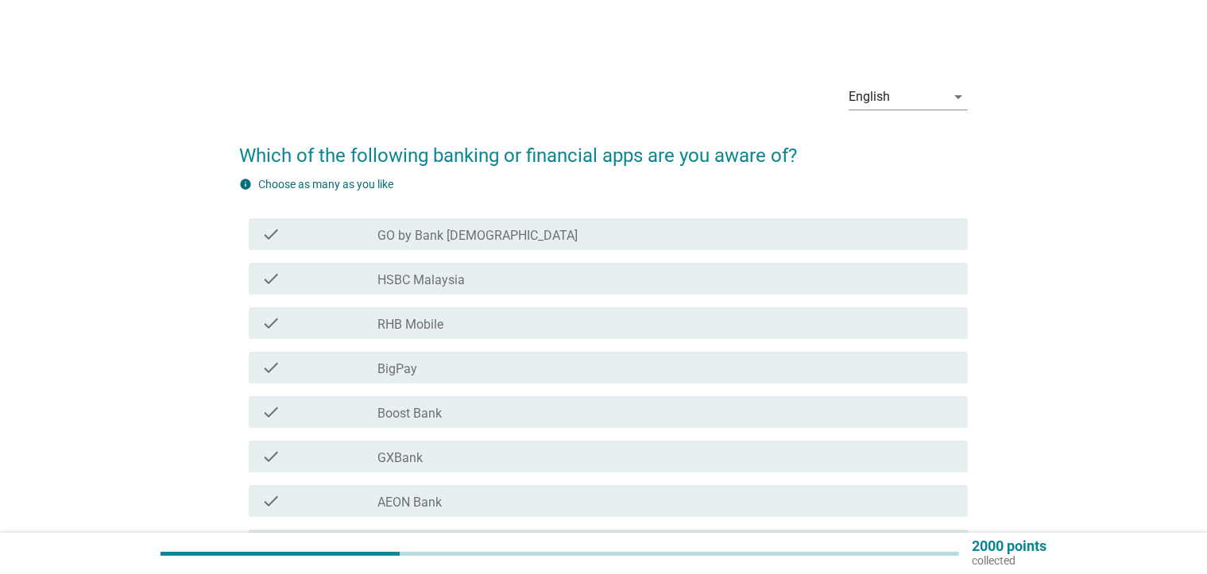
click at [596, 326] on div "check_box_outline_blank RHB Mobile" at bounding box center [665, 323] width 577 height 19
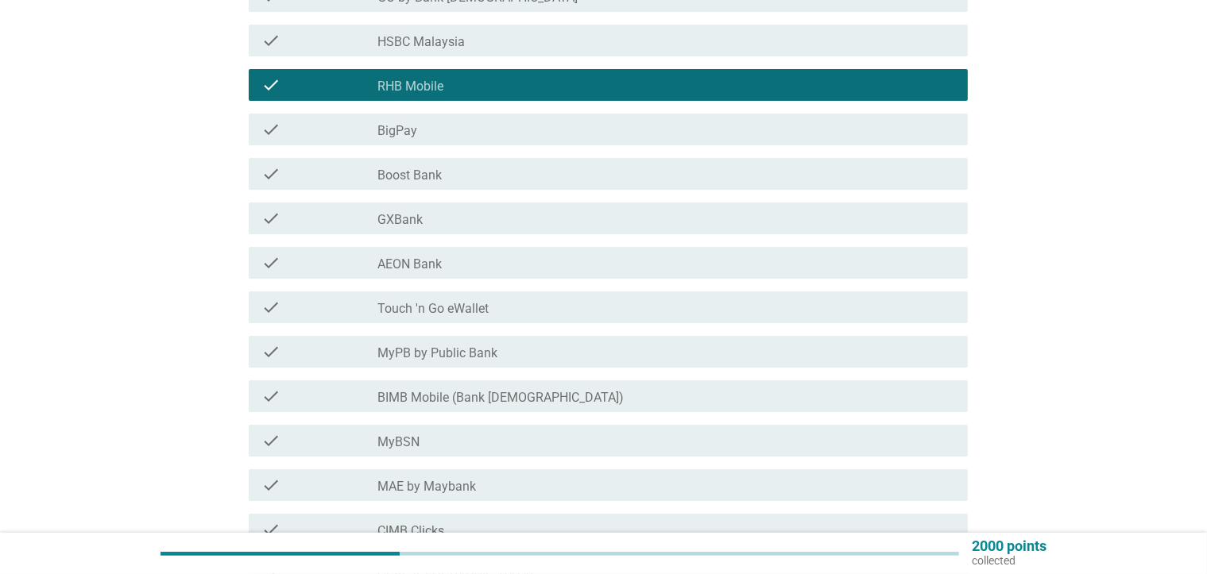
scroll to position [318, 0]
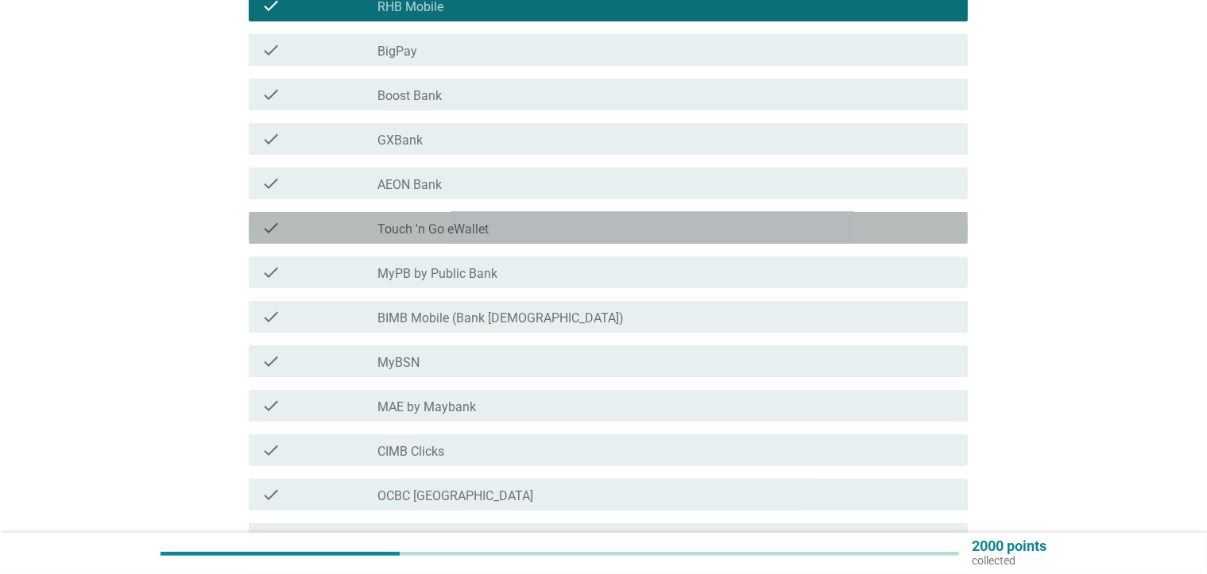
click at [537, 234] on div "check_box_outline_blank Touch 'n Go eWallet" at bounding box center [665, 227] width 577 height 19
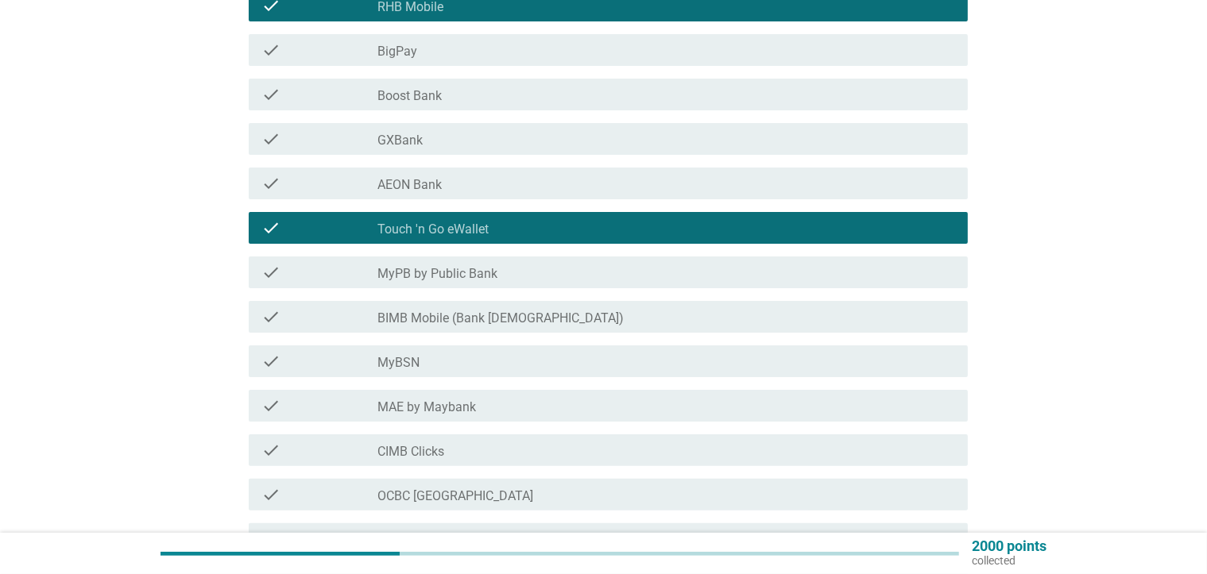
click at [522, 277] on div "check_box_outline_blank MyPB by Public Bank" at bounding box center [665, 272] width 577 height 19
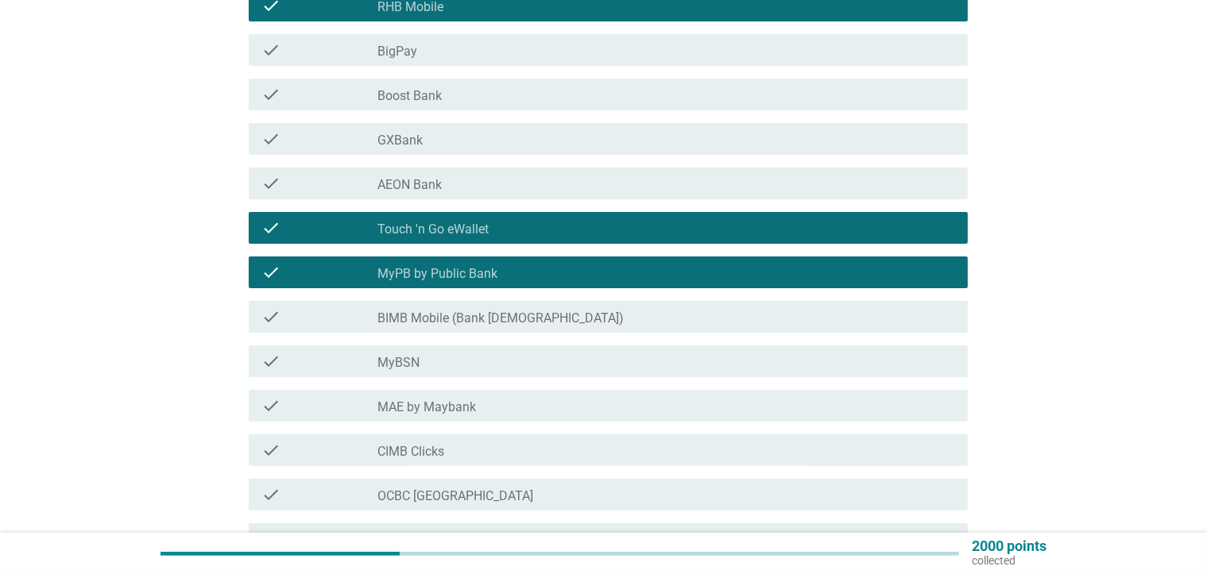
click at [517, 404] on div "check_box_outline_blank MAE by Maybank" at bounding box center [665, 405] width 577 height 19
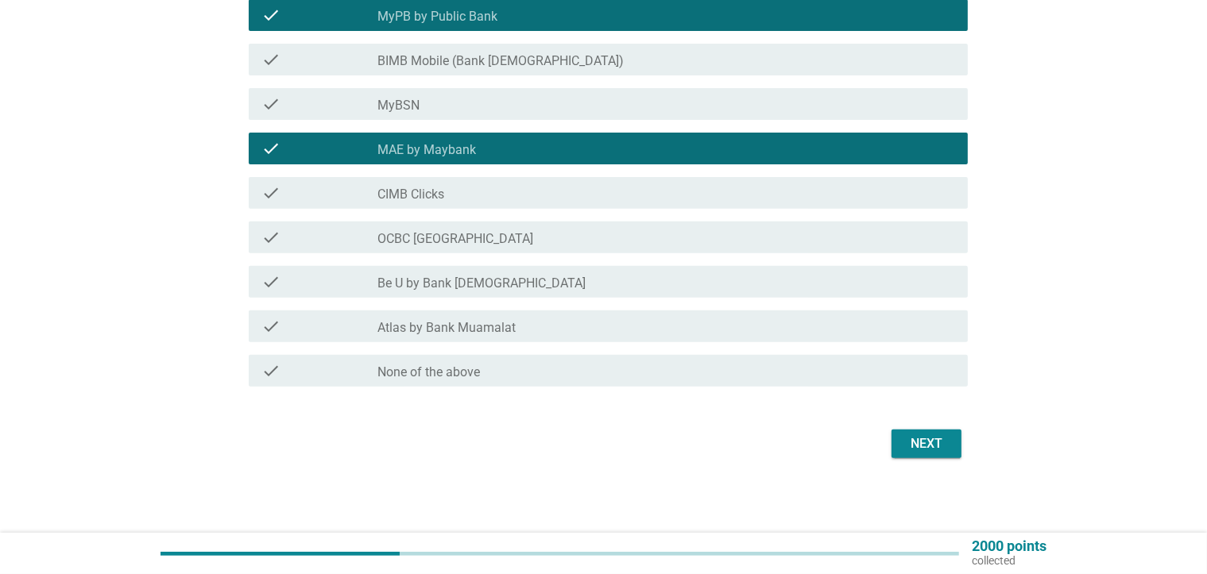
scroll to position [576, 0]
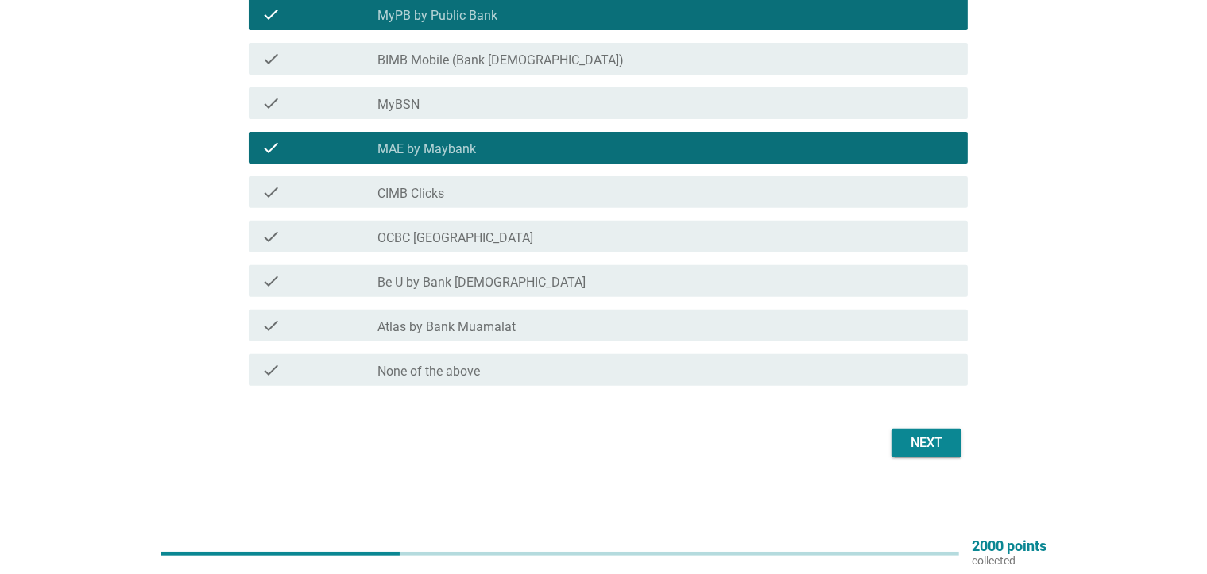
click at [949, 449] on button "Next" at bounding box center [926, 443] width 70 height 29
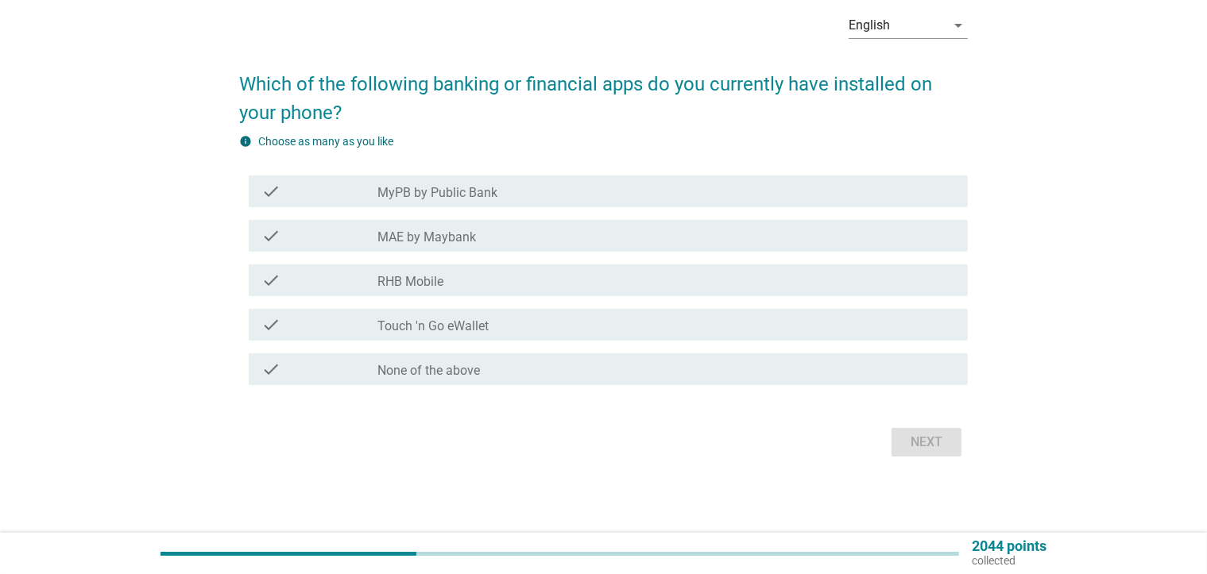
scroll to position [0, 0]
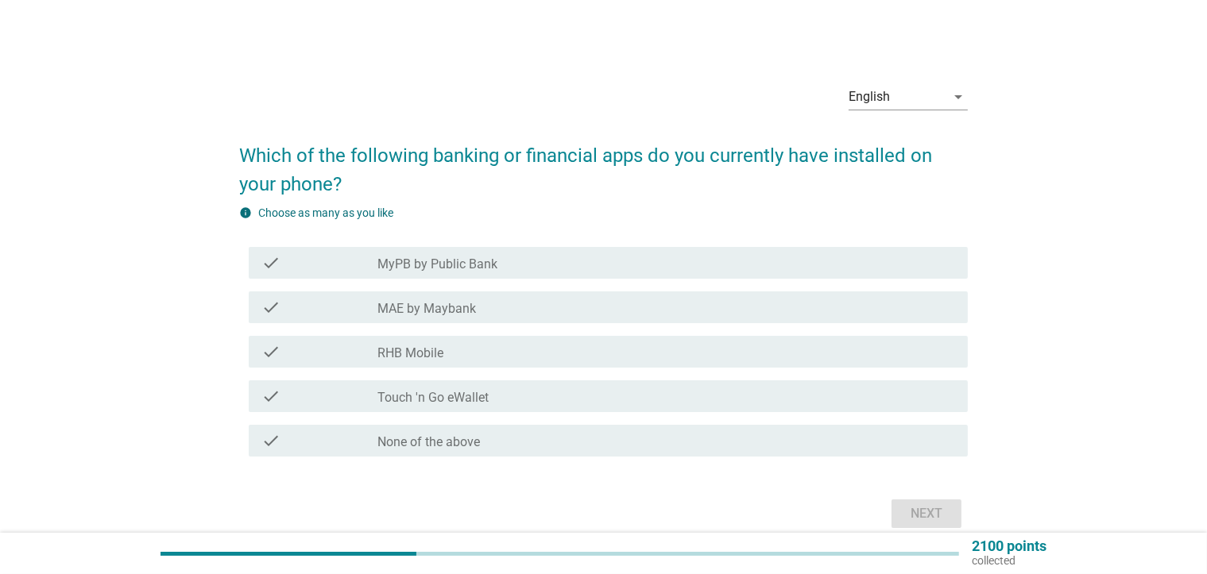
click at [508, 265] on div "check_box_outline_blank MyPB by Public Bank" at bounding box center [665, 262] width 577 height 19
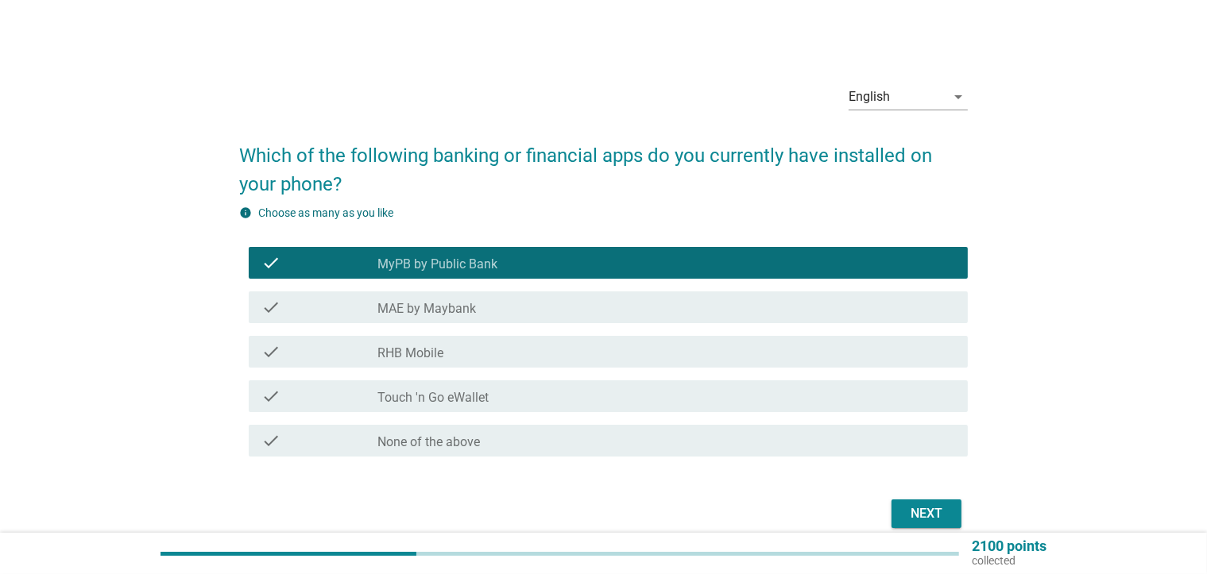
click at [488, 322] on div "check check_box_outline_blank MAE by Maybank" at bounding box center [608, 308] width 719 height 32
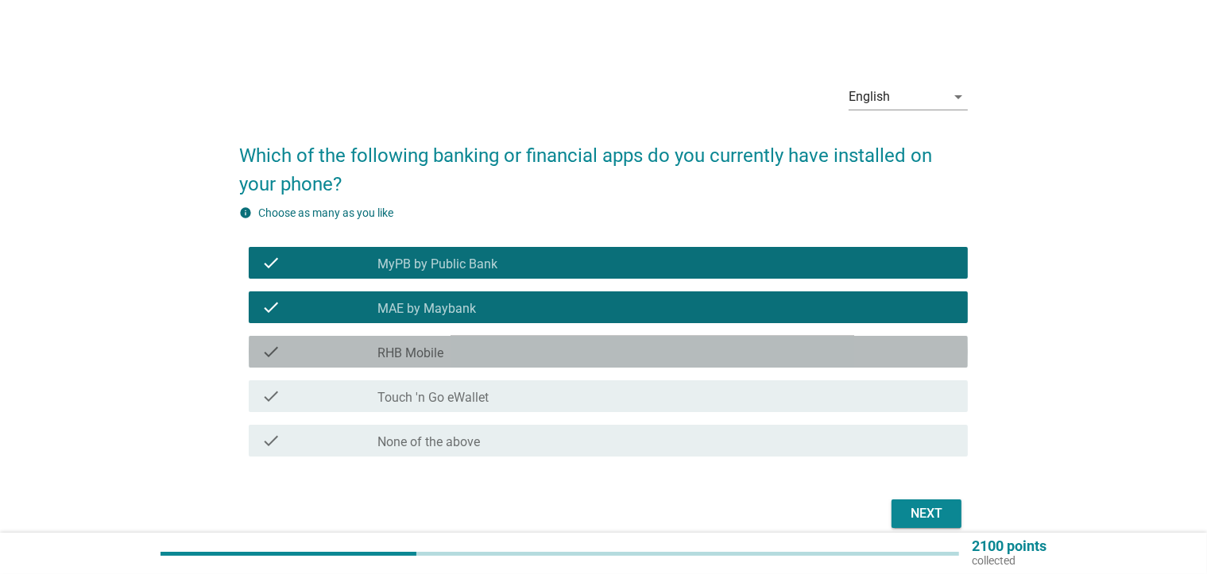
click at [481, 360] on div "check_box_outline_blank RHB Mobile" at bounding box center [665, 351] width 577 height 19
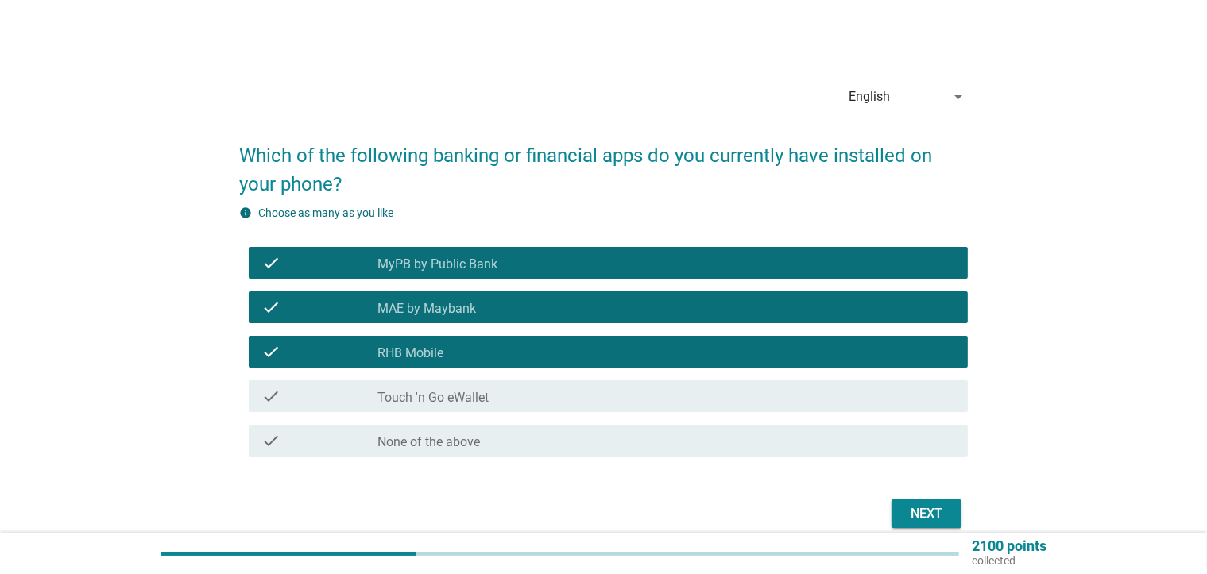
click at [479, 408] on div "check check_box_outline_blank Touch 'n Go eWallet" at bounding box center [608, 396] width 719 height 32
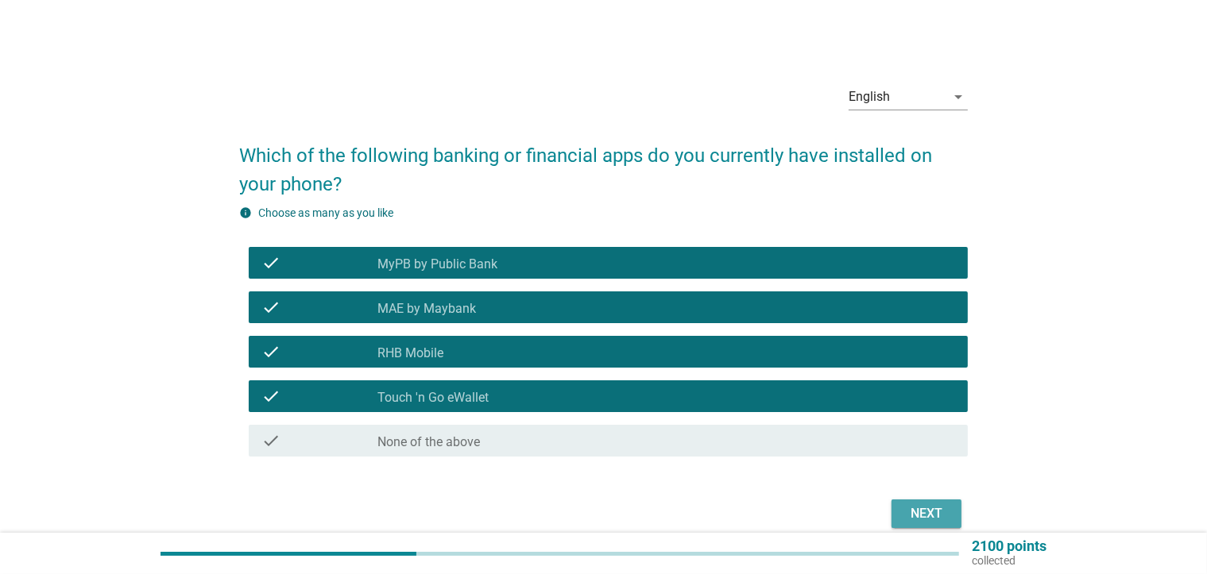
click at [905, 508] on div "Next" at bounding box center [926, 513] width 44 height 19
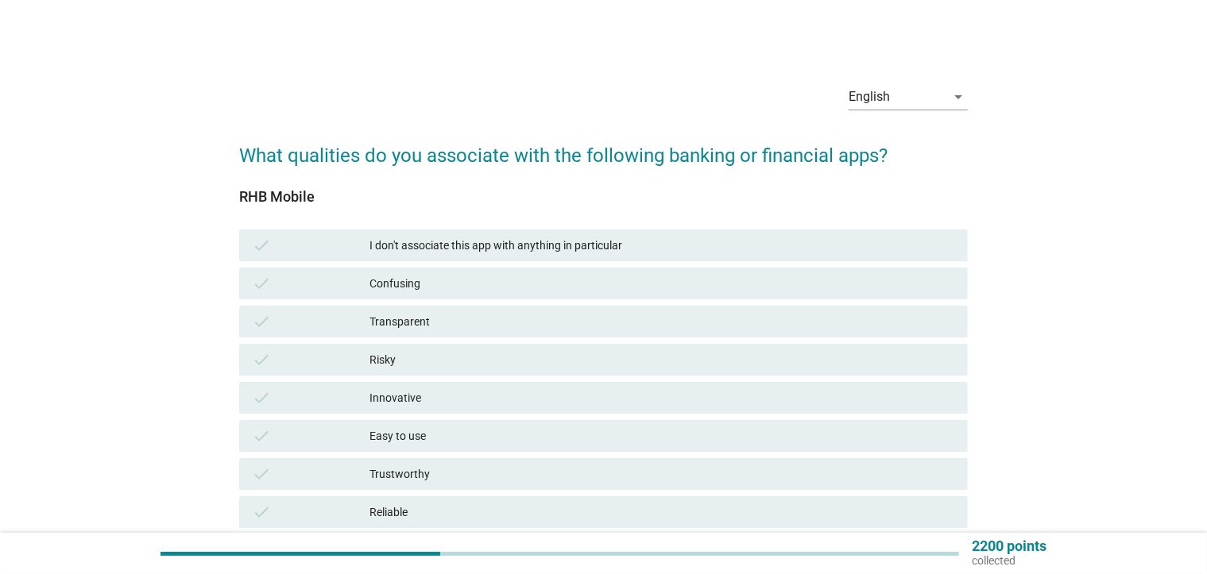
click at [413, 440] on div "Easy to use" at bounding box center [661, 436] width 585 height 19
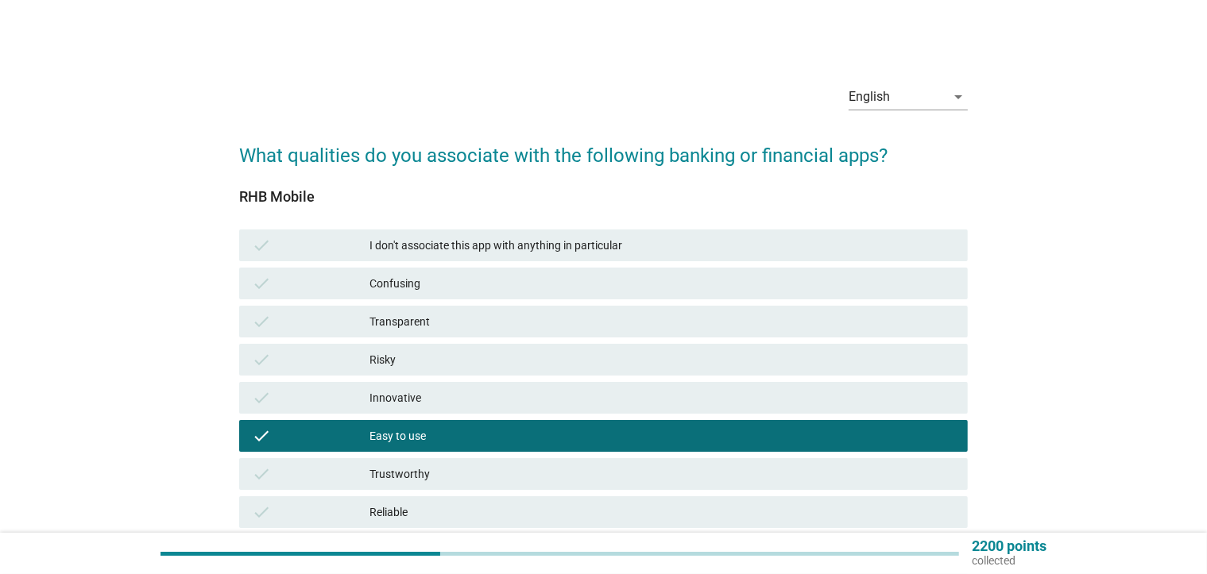
click at [404, 475] on div "Trustworthy" at bounding box center [661, 474] width 585 height 19
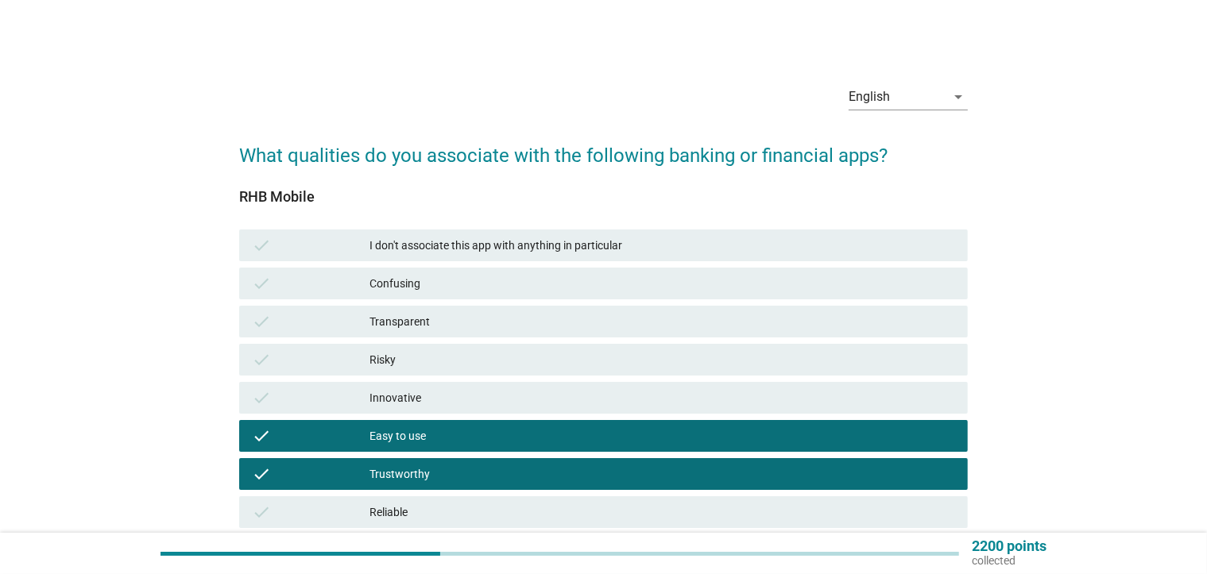
click at [412, 513] on div "Reliable" at bounding box center [661, 512] width 585 height 19
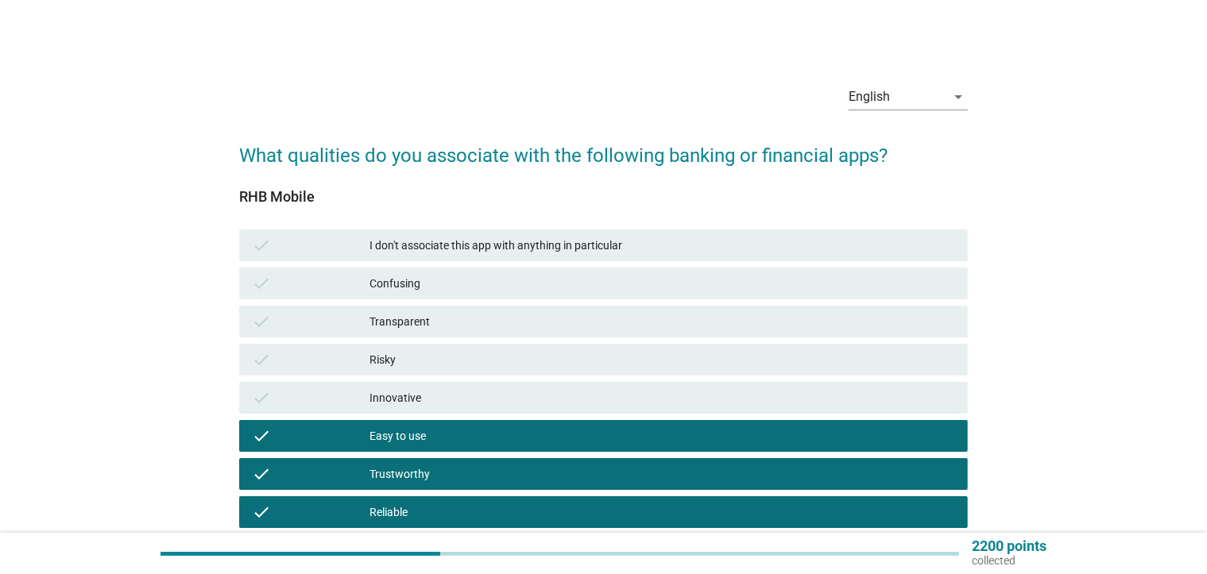
scroll to position [397, 0]
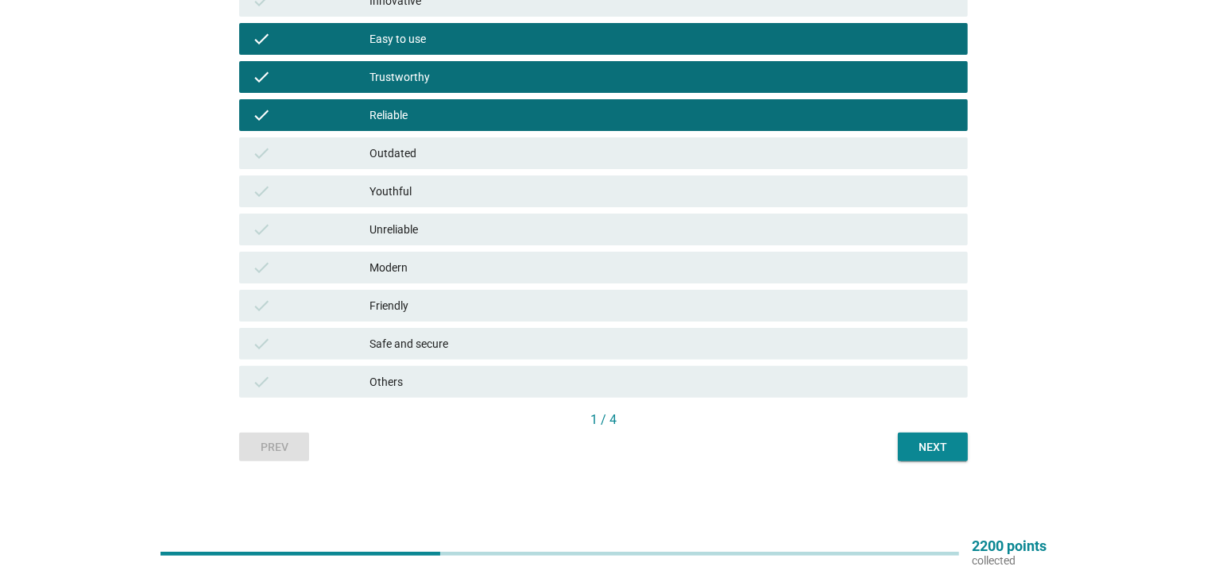
click at [956, 456] on button "Next" at bounding box center [933, 447] width 70 height 29
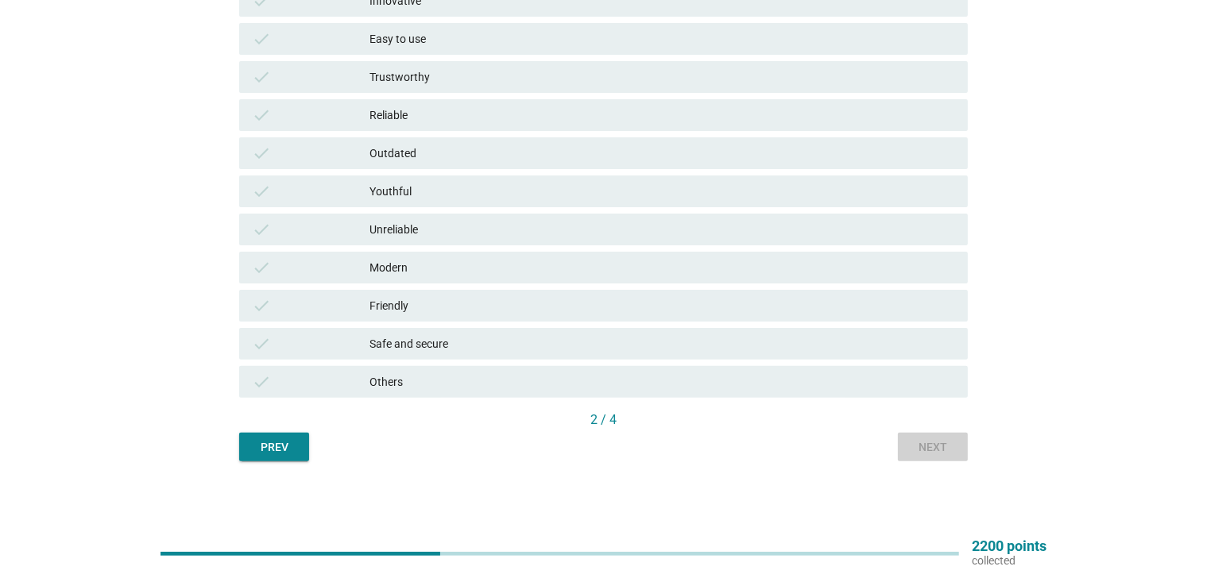
scroll to position [0, 0]
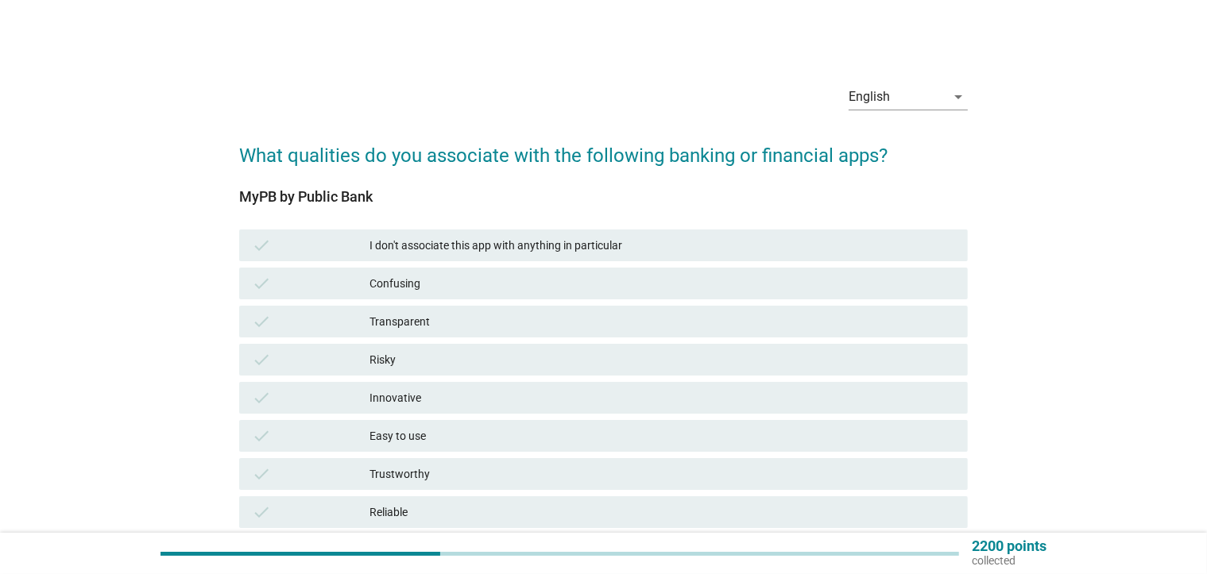
click at [471, 406] on div "Innovative" at bounding box center [661, 397] width 585 height 19
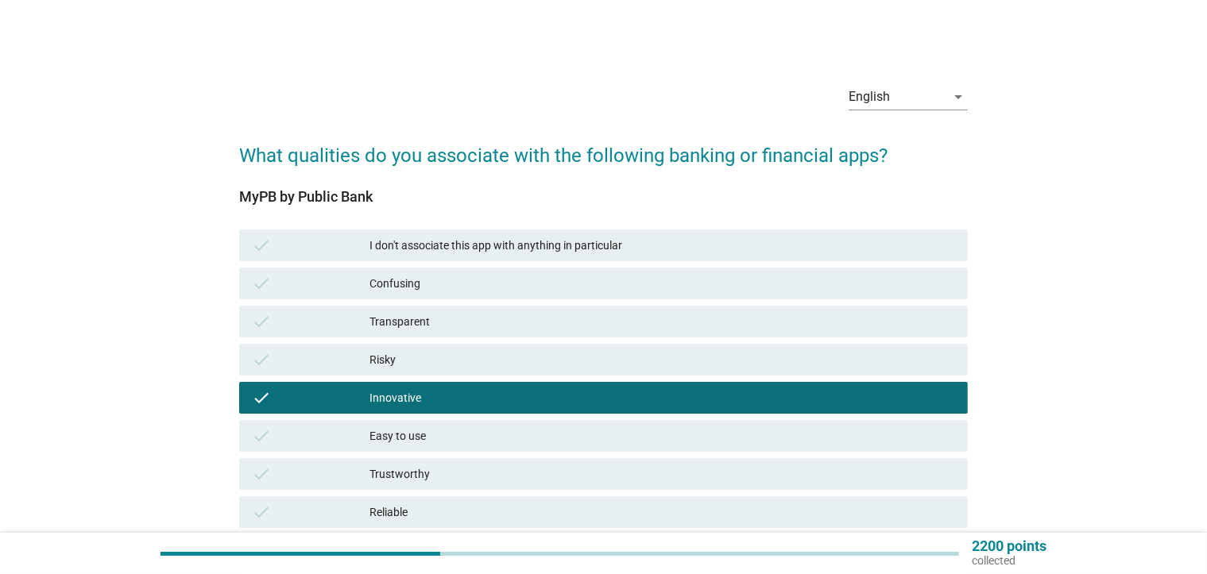
click at [456, 469] on div "Trustworthy" at bounding box center [661, 474] width 585 height 19
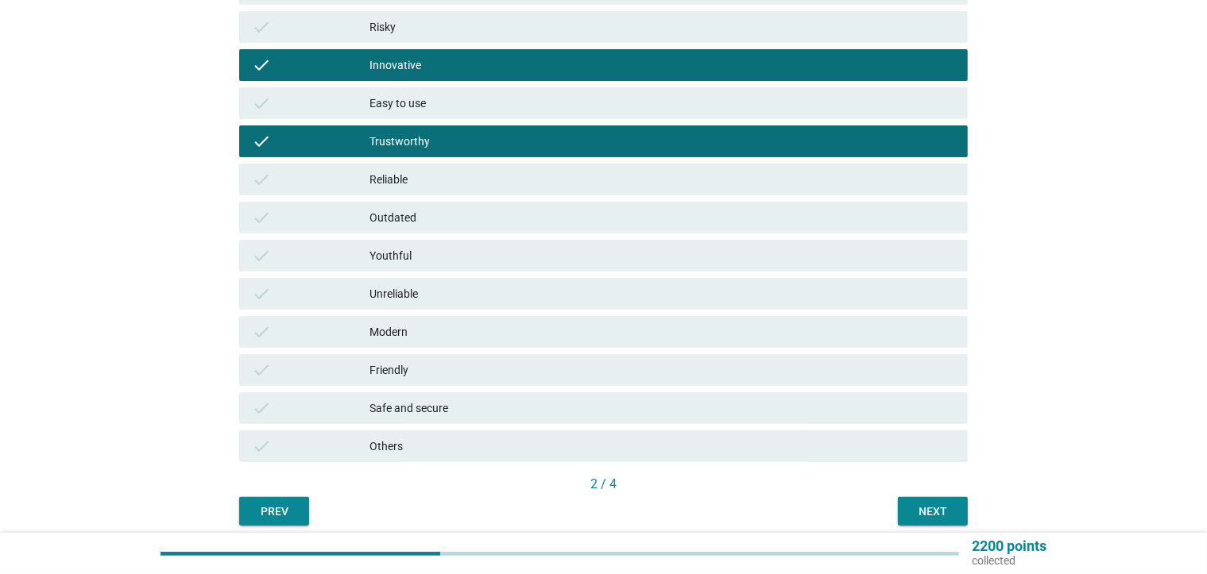
scroll to position [397, 0]
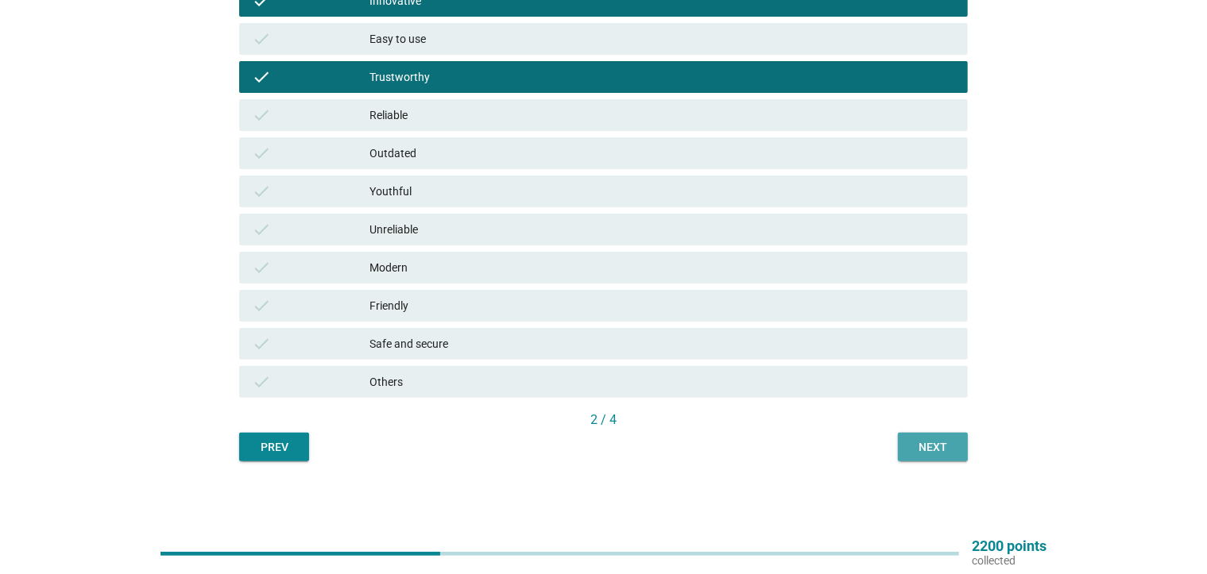
click at [941, 437] on button "Next" at bounding box center [933, 447] width 70 height 29
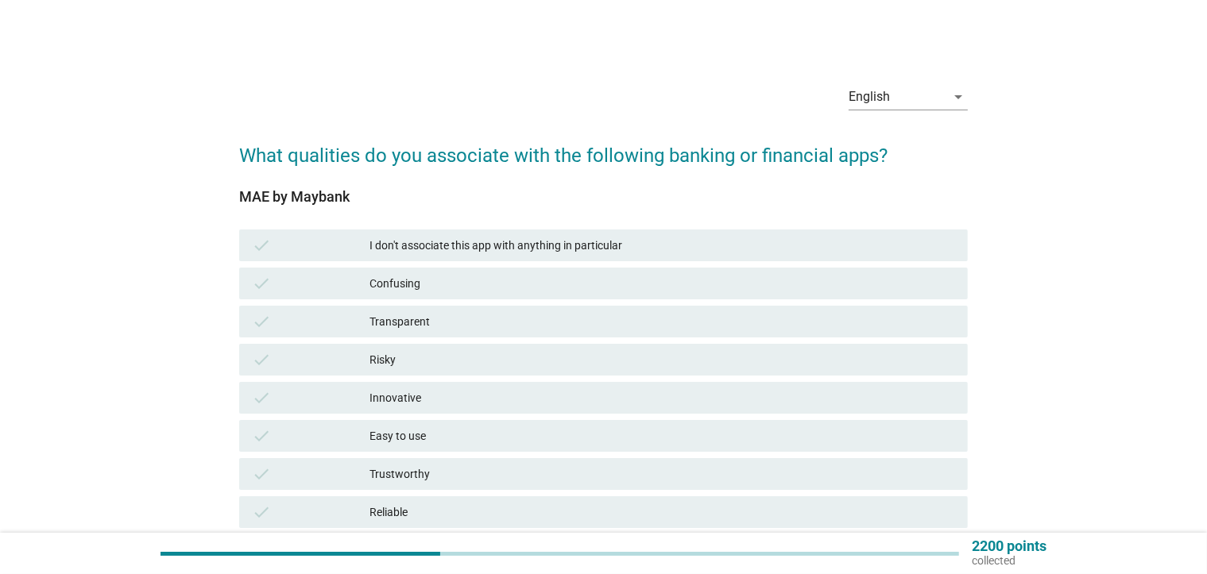
click at [410, 437] on div "Easy to use" at bounding box center [661, 436] width 585 height 19
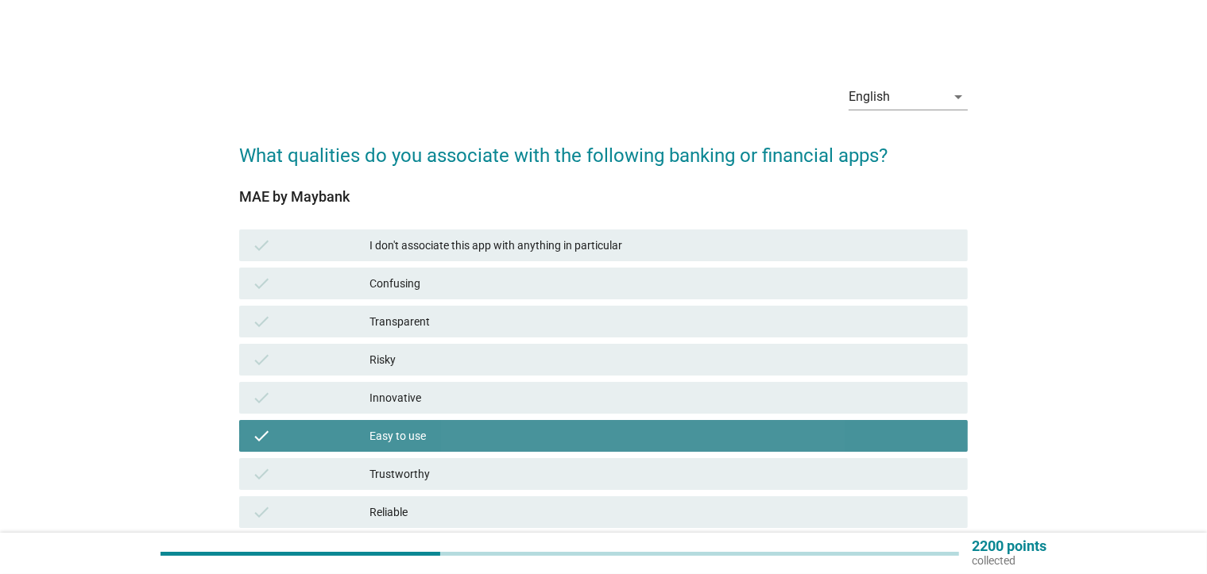
click at [421, 462] on div "check Trustworthy" at bounding box center [603, 474] width 728 height 32
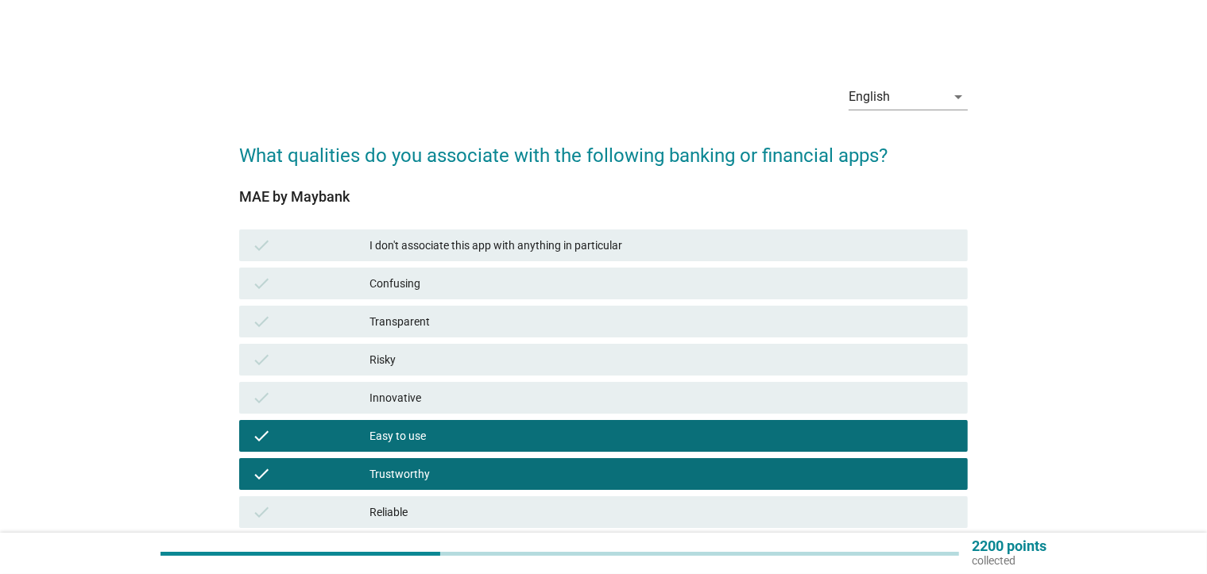
scroll to position [318, 0]
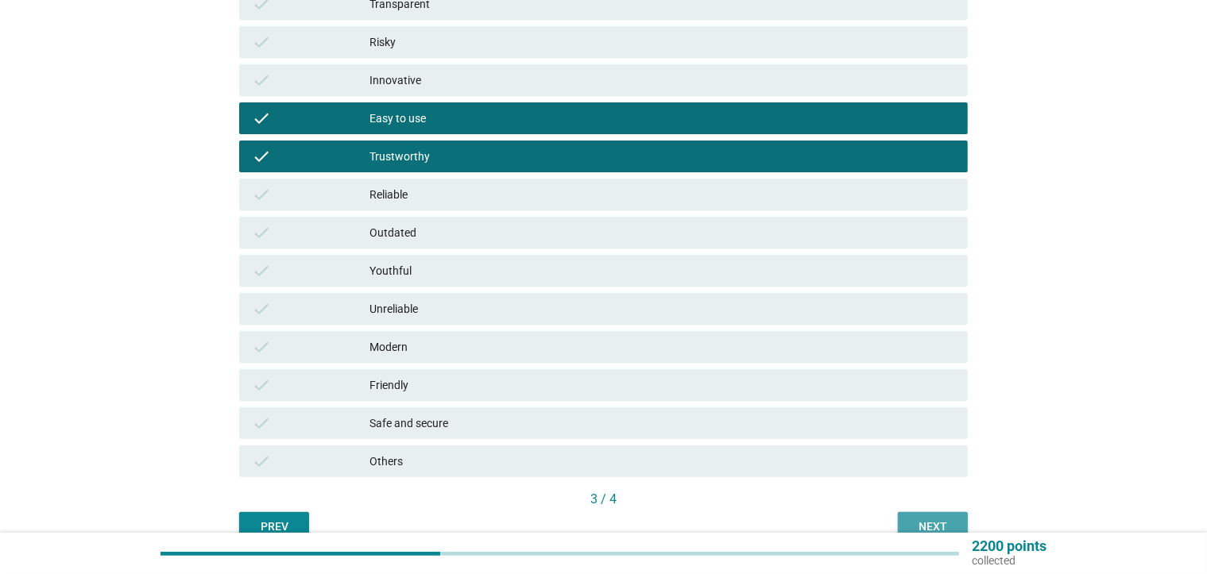
click at [934, 523] on div "Next" at bounding box center [932, 527] width 44 height 17
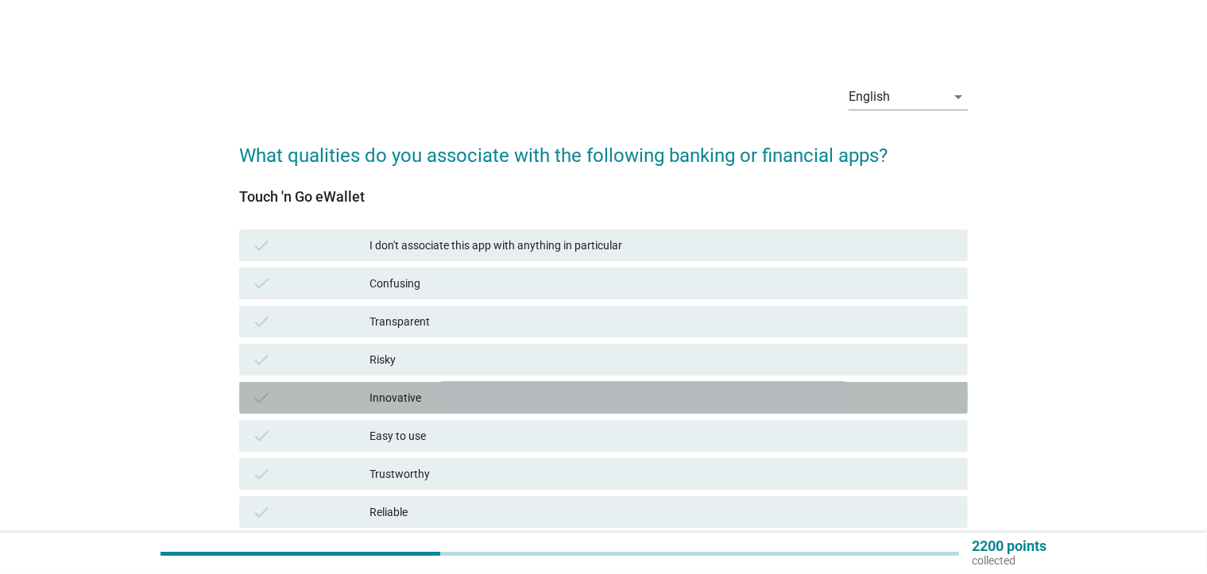
click at [404, 402] on div "Innovative" at bounding box center [661, 397] width 585 height 19
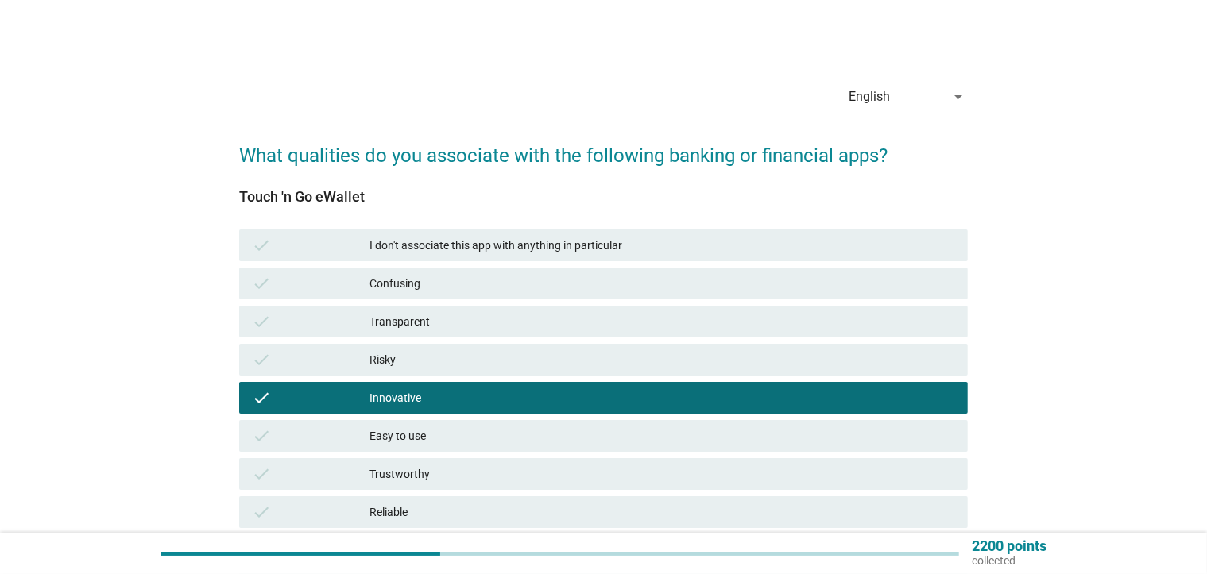
click at [407, 433] on div "Easy to use" at bounding box center [661, 436] width 585 height 19
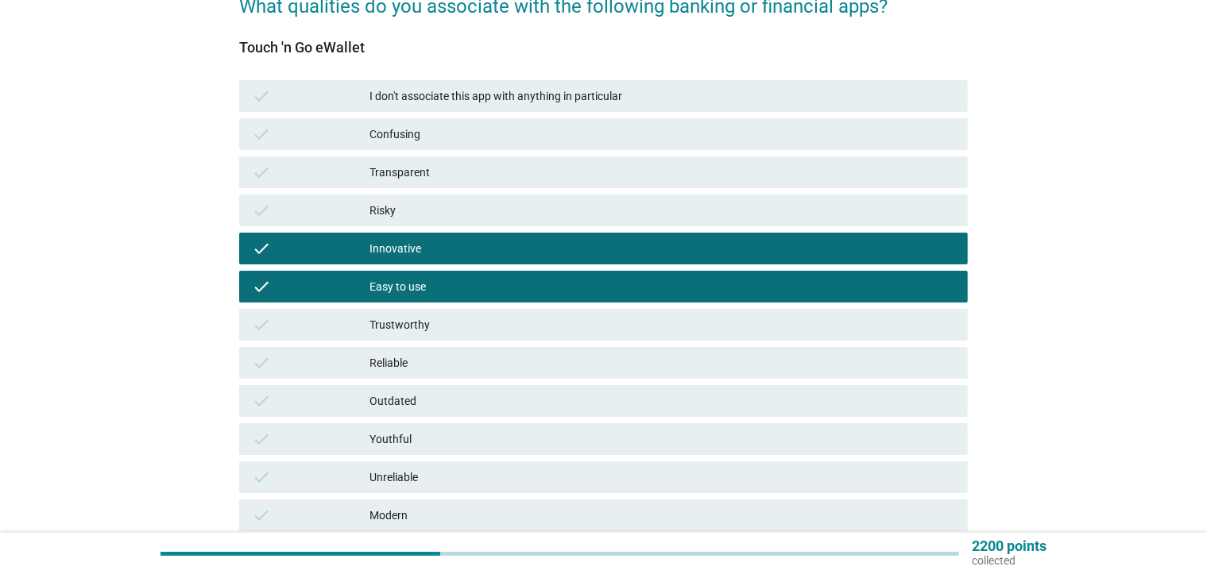
scroll to position [318, 0]
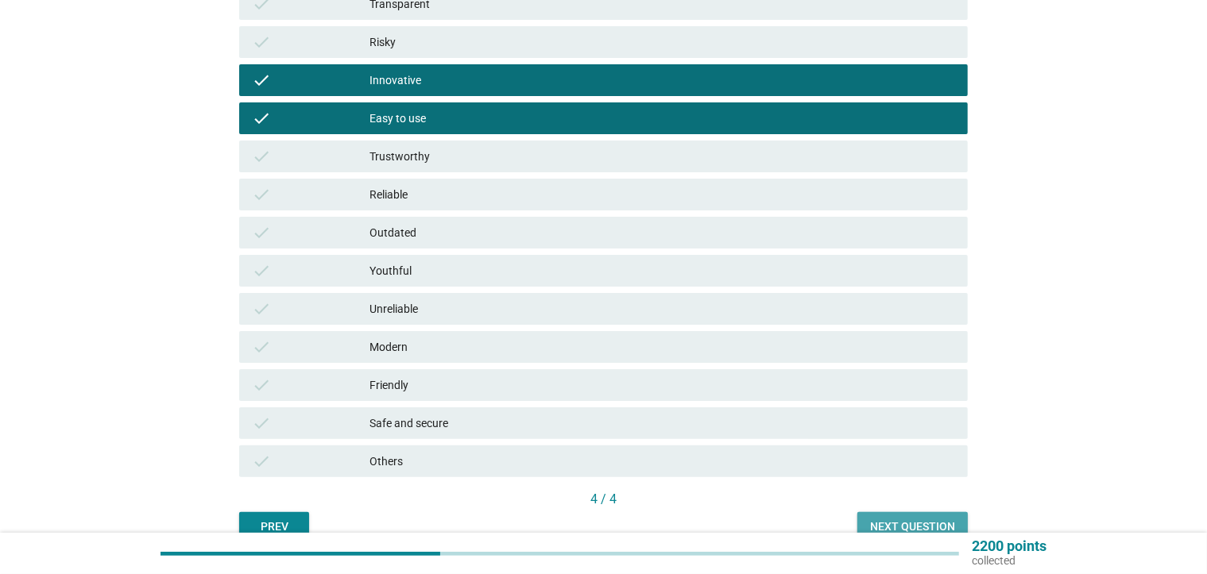
click at [956, 528] on button "Next question" at bounding box center [912, 526] width 110 height 29
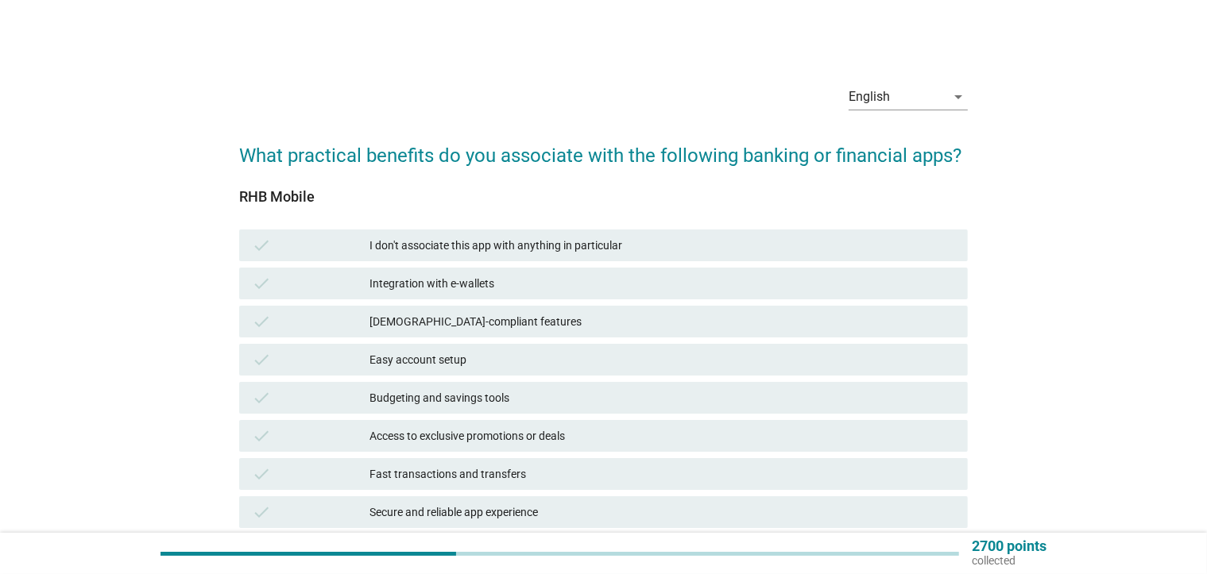
click at [435, 289] on div "Integration with e-wallets" at bounding box center [661, 283] width 585 height 19
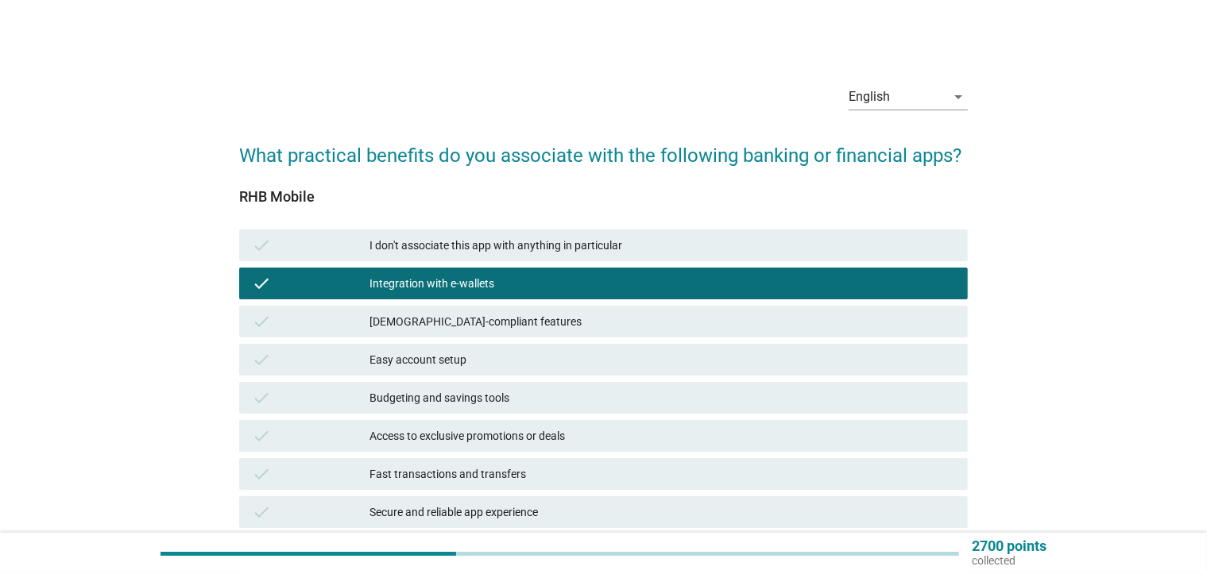
click at [434, 283] on div "Integration with e-wallets" at bounding box center [661, 283] width 585 height 19
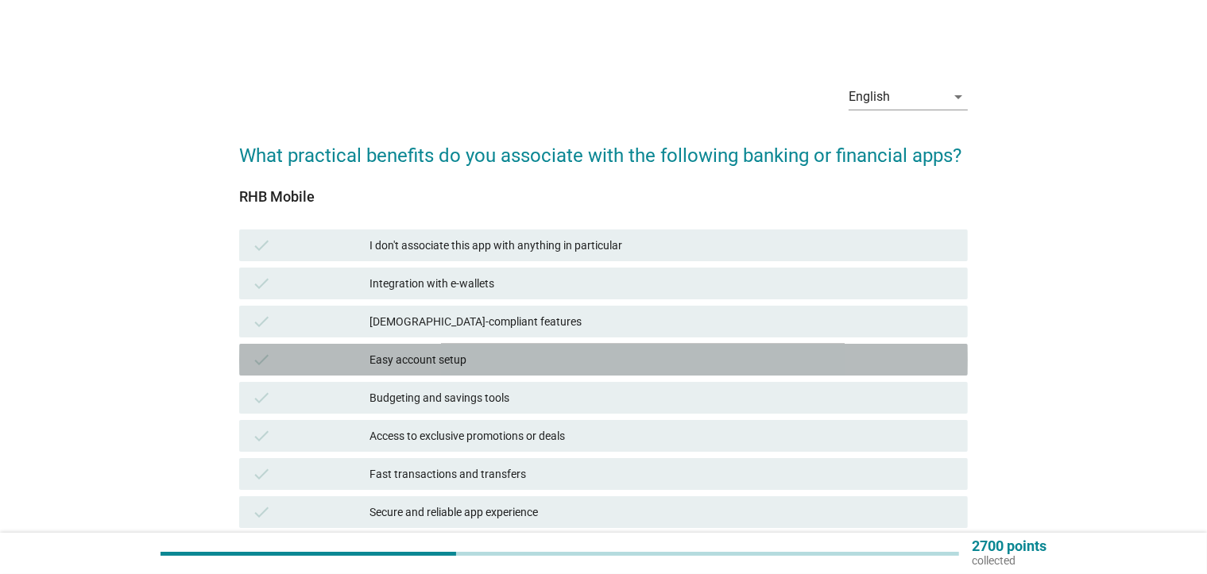
click at [426, 364] on div "Easy account setup" at bounding box center [661, 359] width 585 height 19
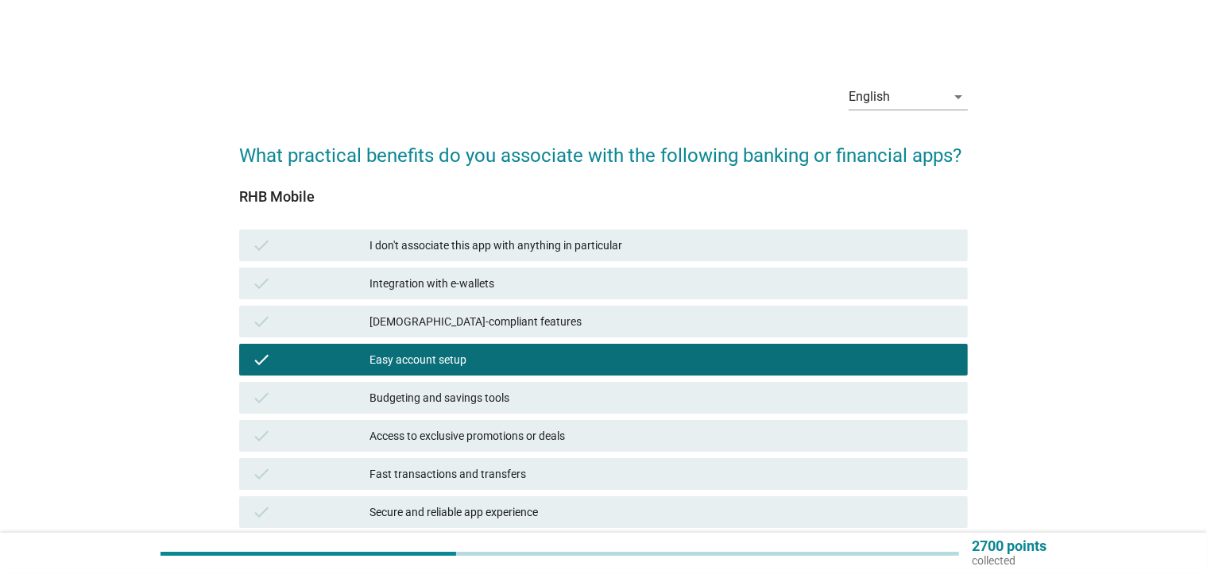
click at [431, 398] on div "Budgeting and savings tools" at bounding box center [661, 397] width 585 height 19
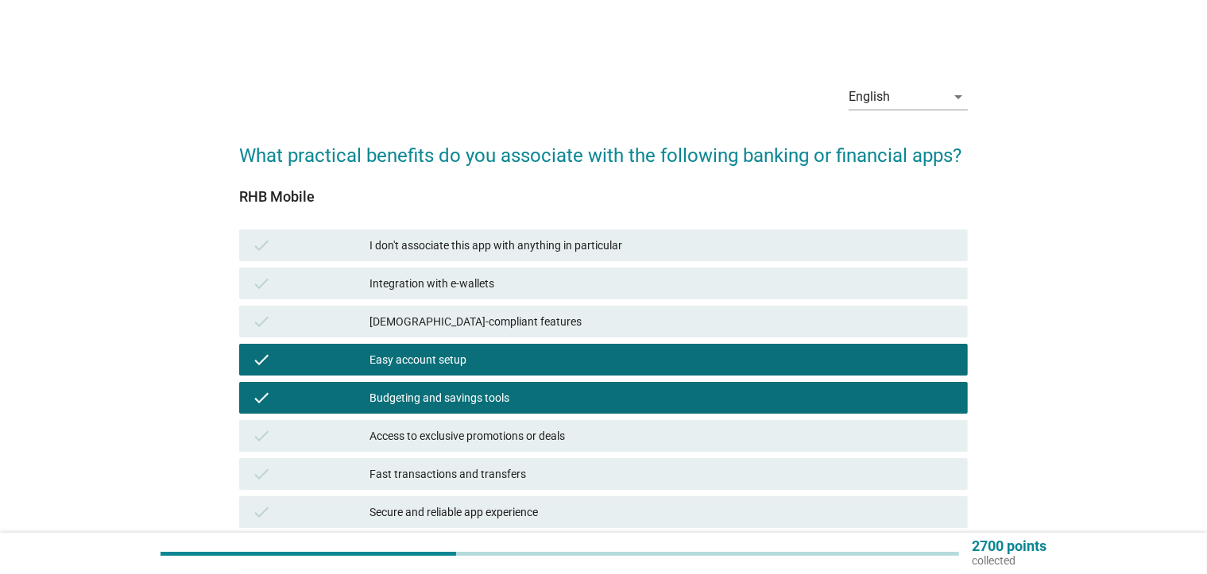
scroll to position [321, 0]
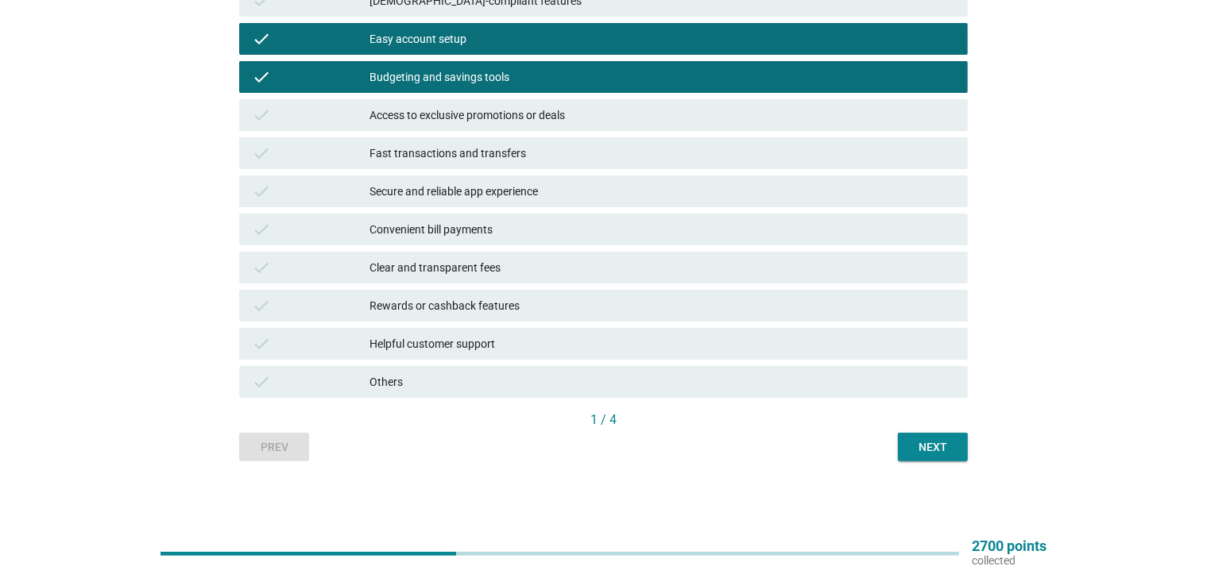
click at [953, 454] on div "Next" at bounding box center [932, 447] width 44 height 17
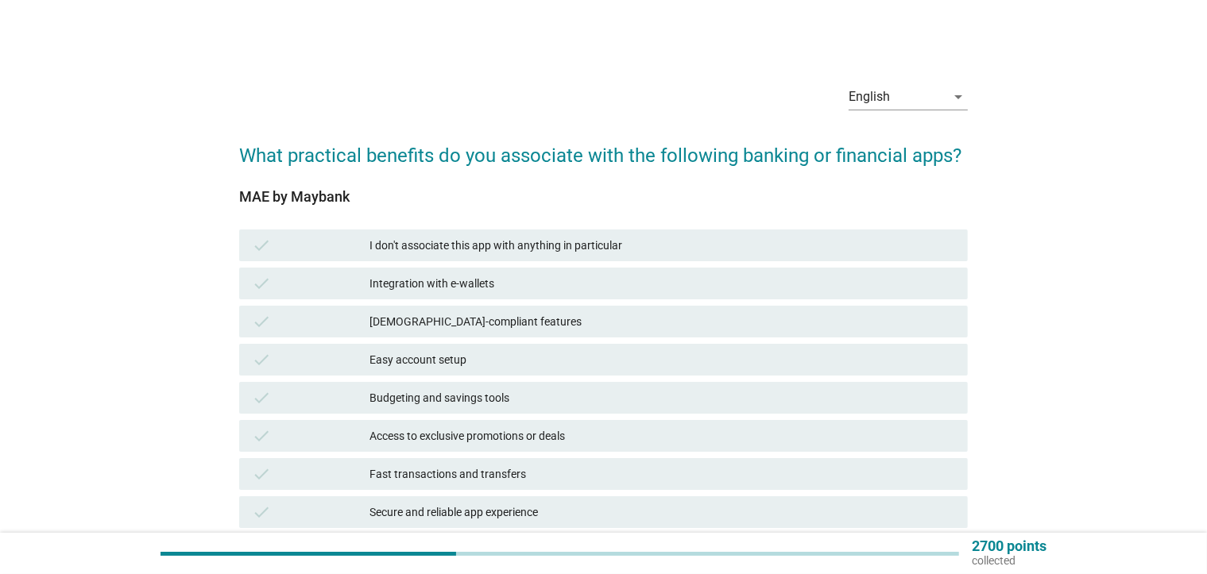
click at [484, 442] on div "Access to exclusive promotions or deals" at bounding box center [661, 436] width 585 height 19
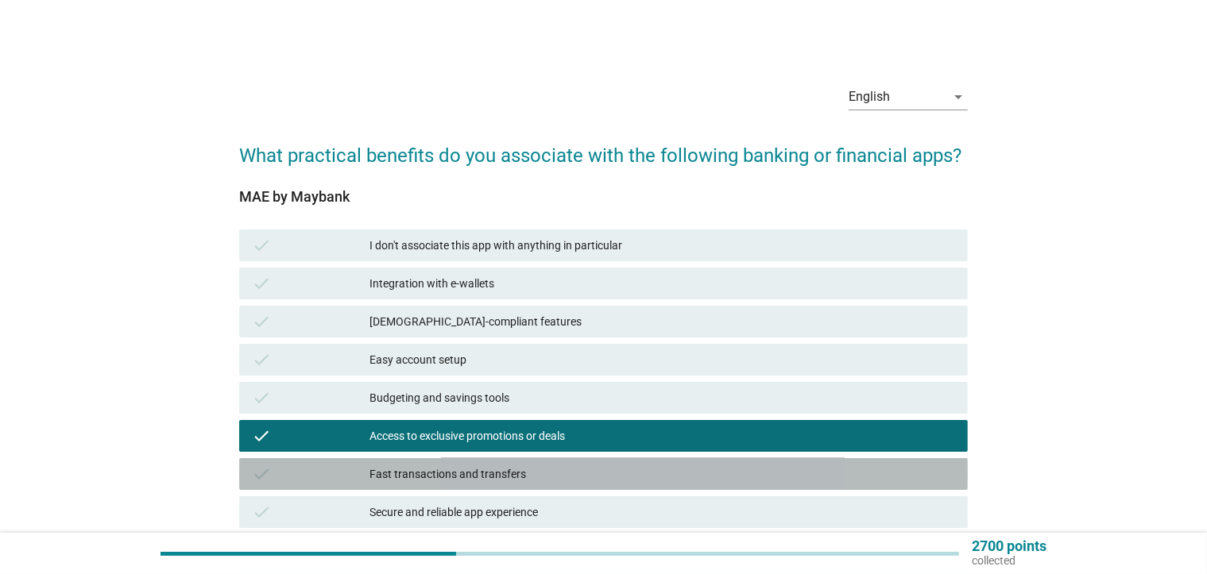
click at [488, 475] on div "Fast transactions and transfers" at bounding box center [661, 474] width 585 height 19
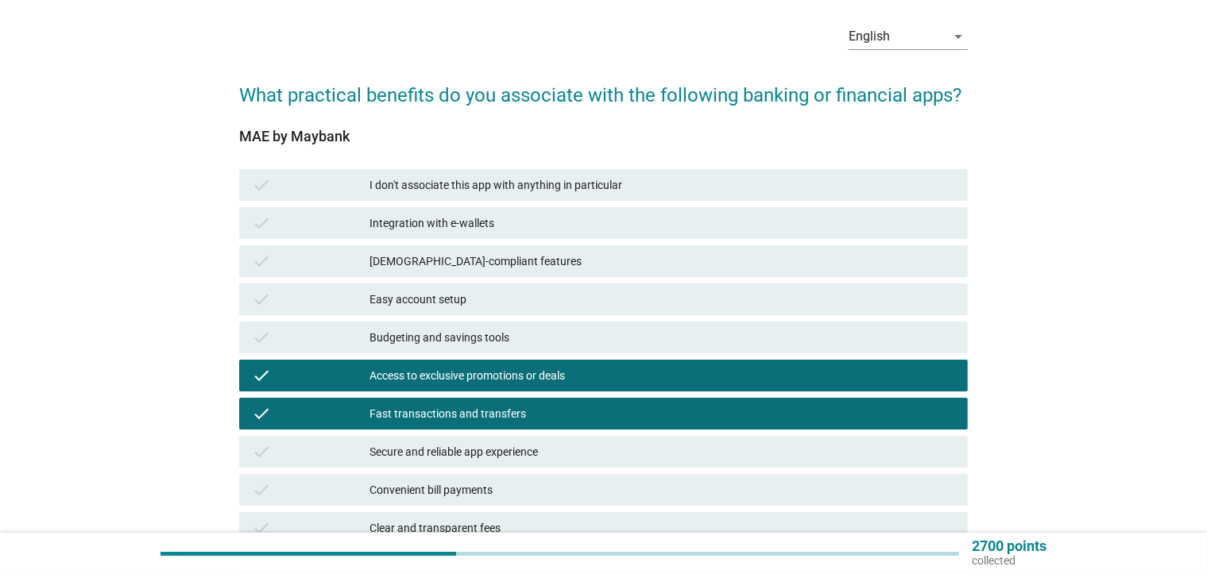
scroll to position [318, 0]
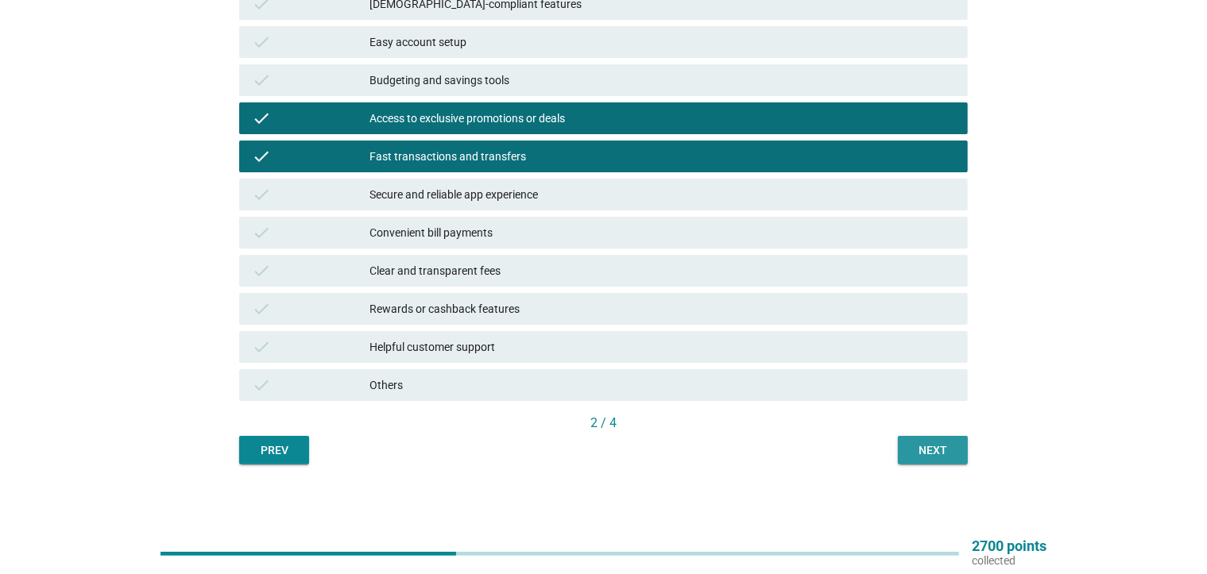
click at [944, 459] on button "Next" at bounding box center [933, 450] width 70 height 29
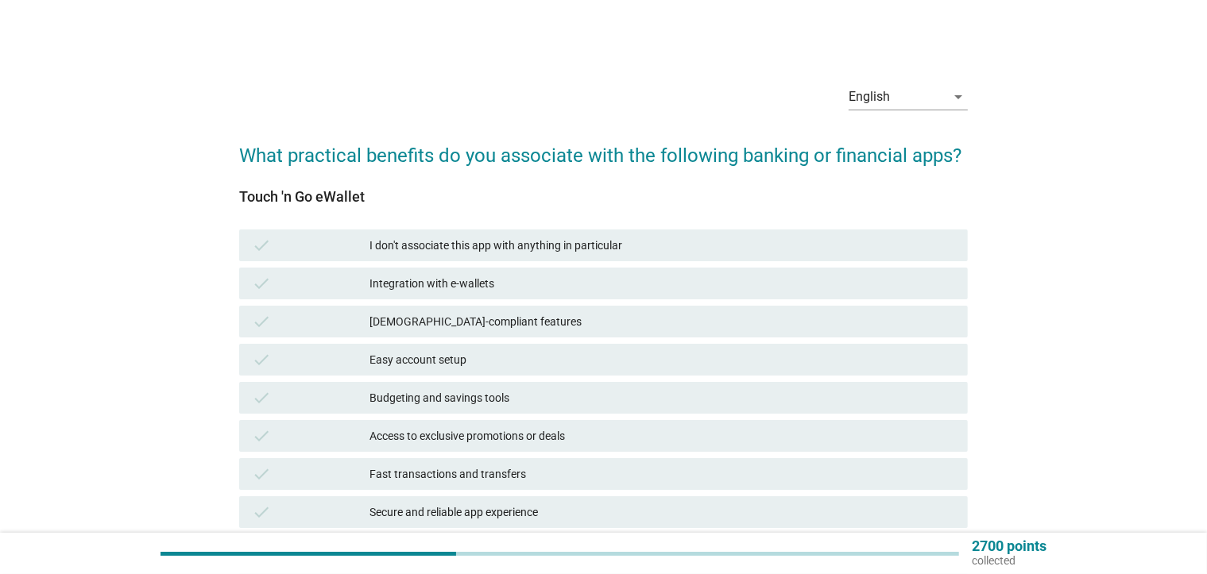
click at [487, 478] on div "Fast transactions and transfers" at bounding box center [661, 474] width 585 height 19
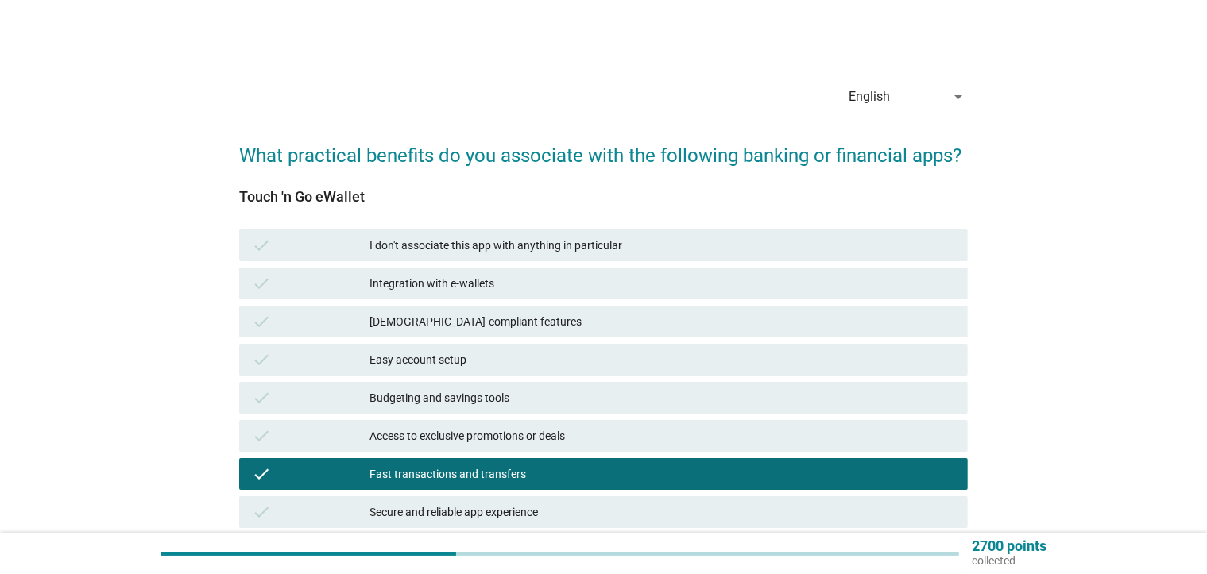
drag, startPoint x: 497, startPoint y: 507, endPoint x: 521, endPoint y: 500, distance: 24.7
click at [497, 508] on div "Secure and reliable app experience" at bounding box center [661, 512] width 585 height 19
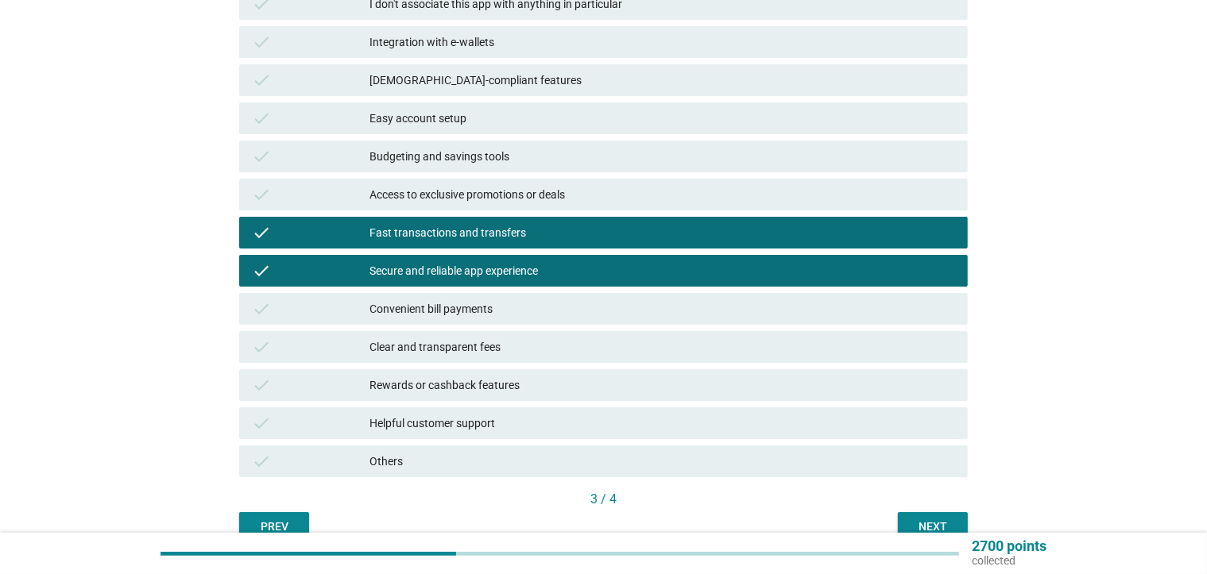
scroll to position [321, 0]
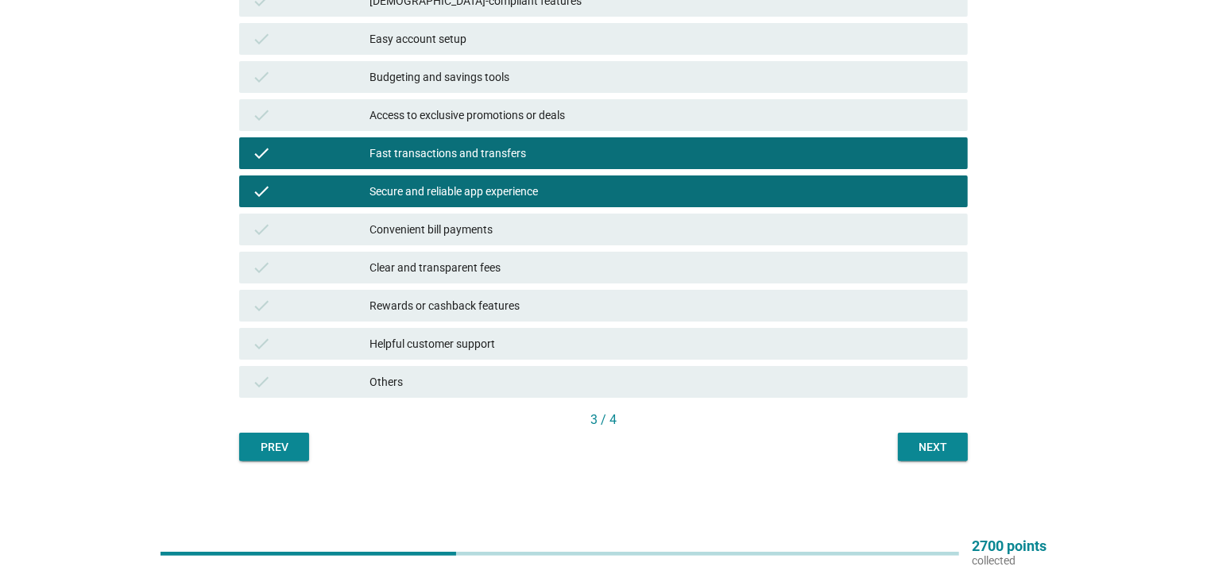
click at [934, 442] on div "Next" at bounding box center [932, 447] width 44 height 17
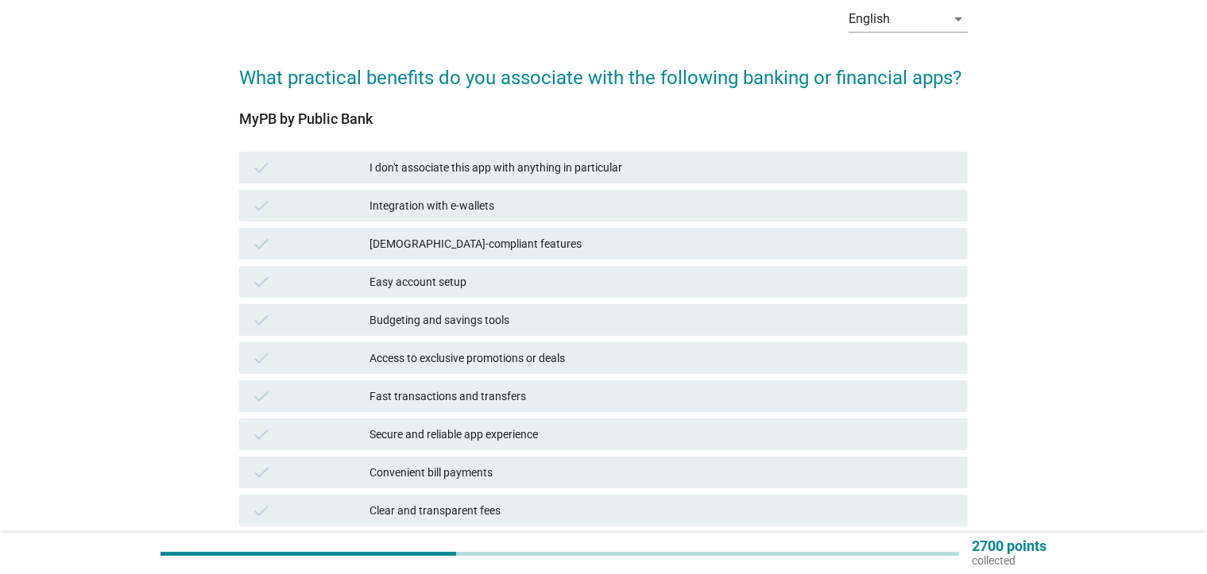
scroll to position [238, 0]
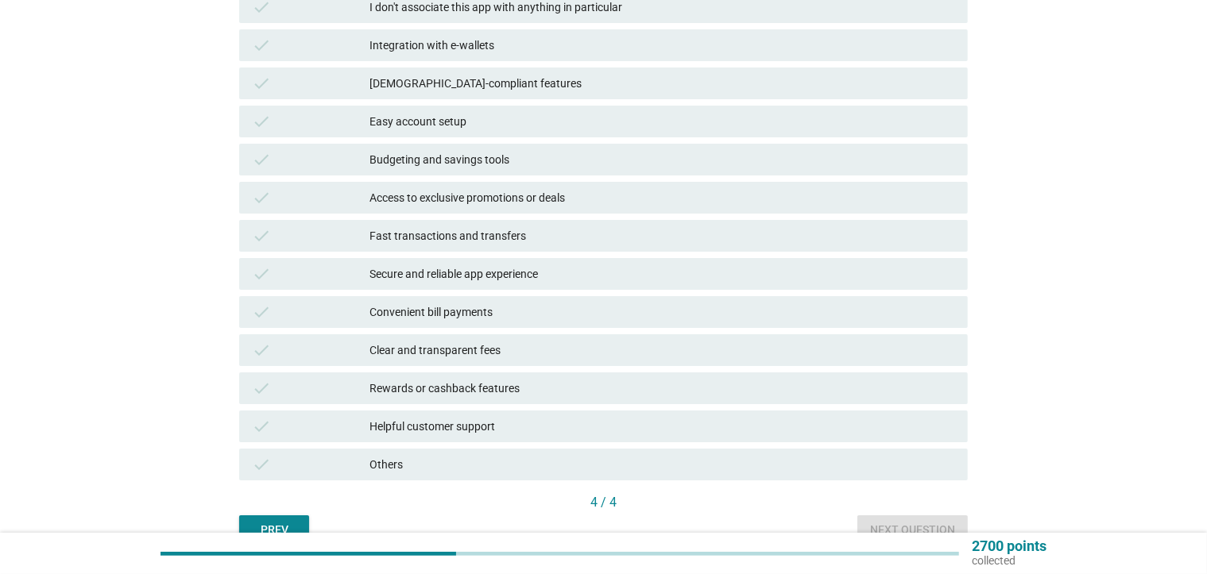
click at [535, 346] on div "Clear and transparent fees" at bounding box center [661, 350] width 585 height 19
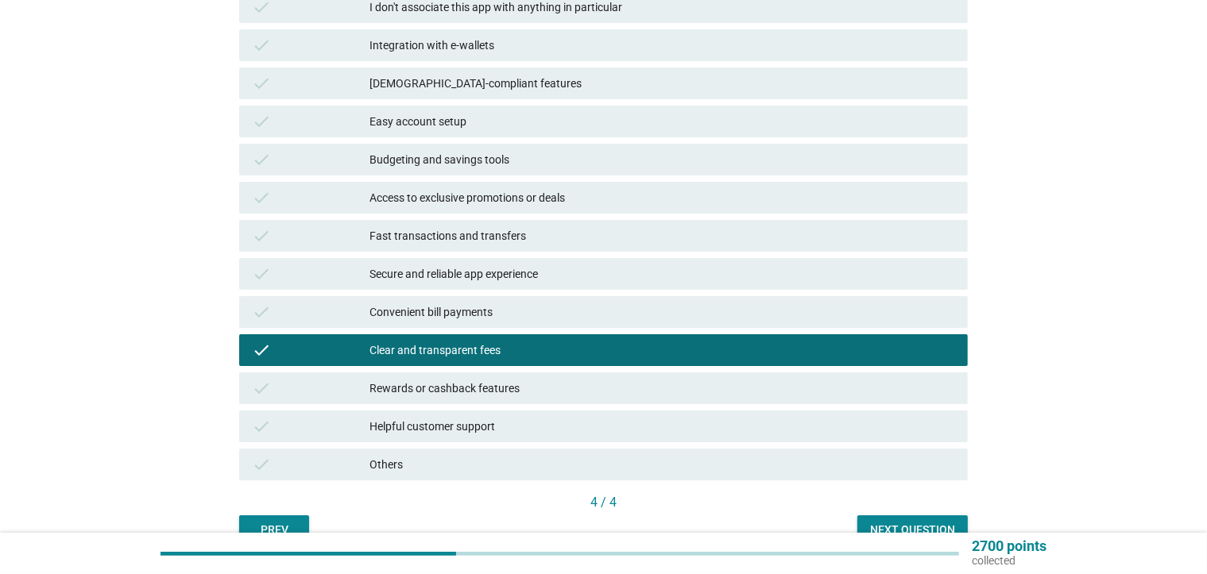
click at [543, 397] on div "Rewards or cashback features" at bounding box center [661, 388] width 585 height 19
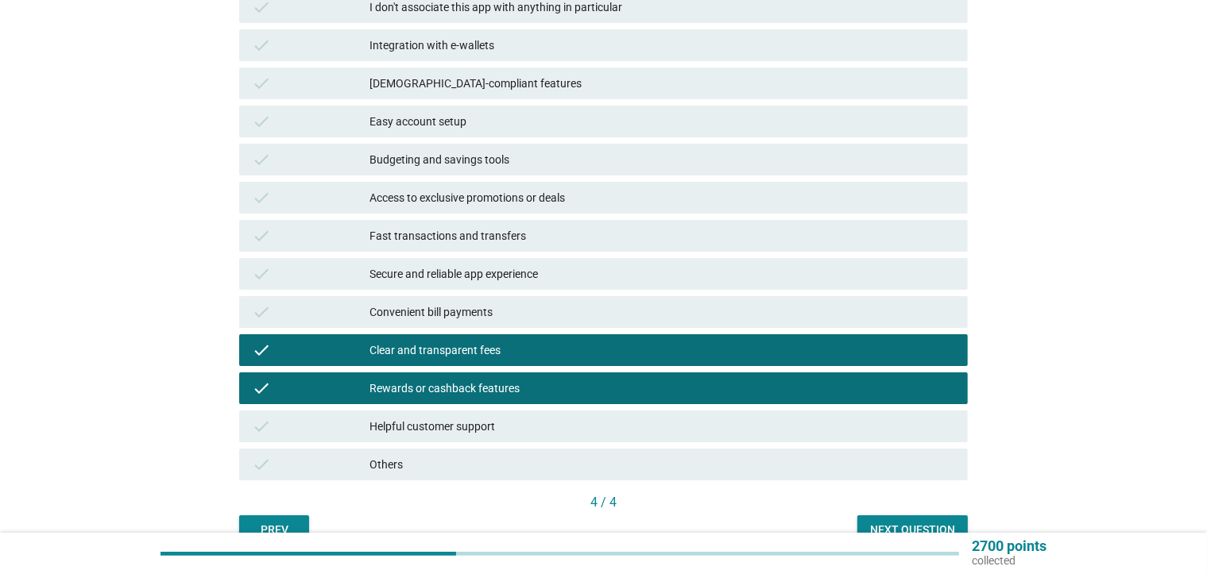
click at [870, 526] on div "Next question" at bounding box center [912, 530] width 85 height 17
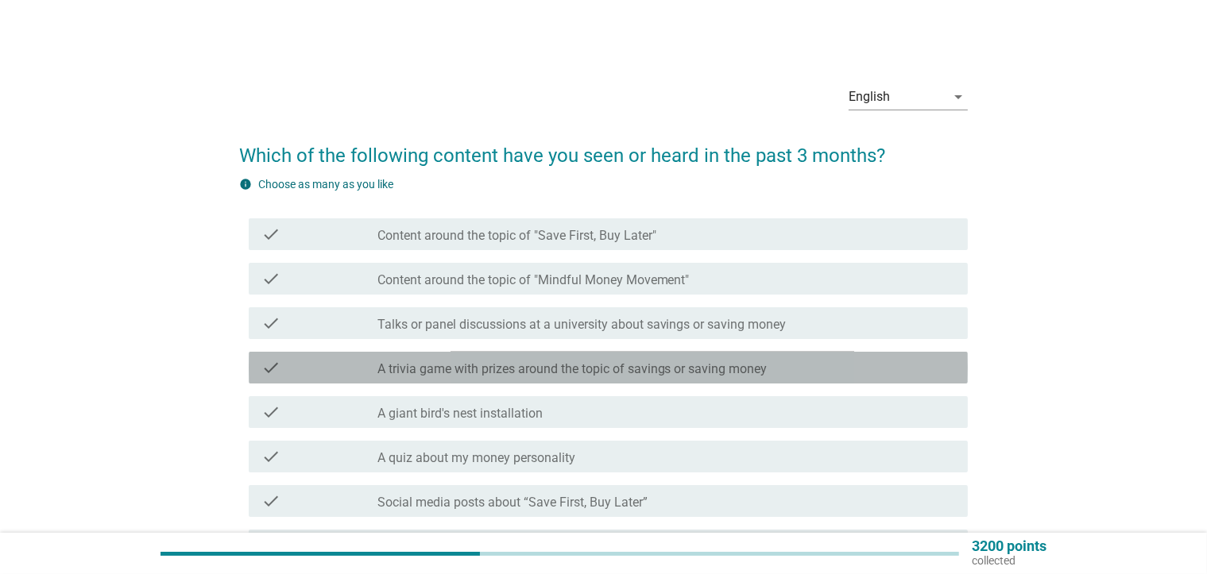
click at [626, 373] on label "A trivia game with prizes around the topic of savings or saving money" at bounding box center [572, 369] width 390 height 16
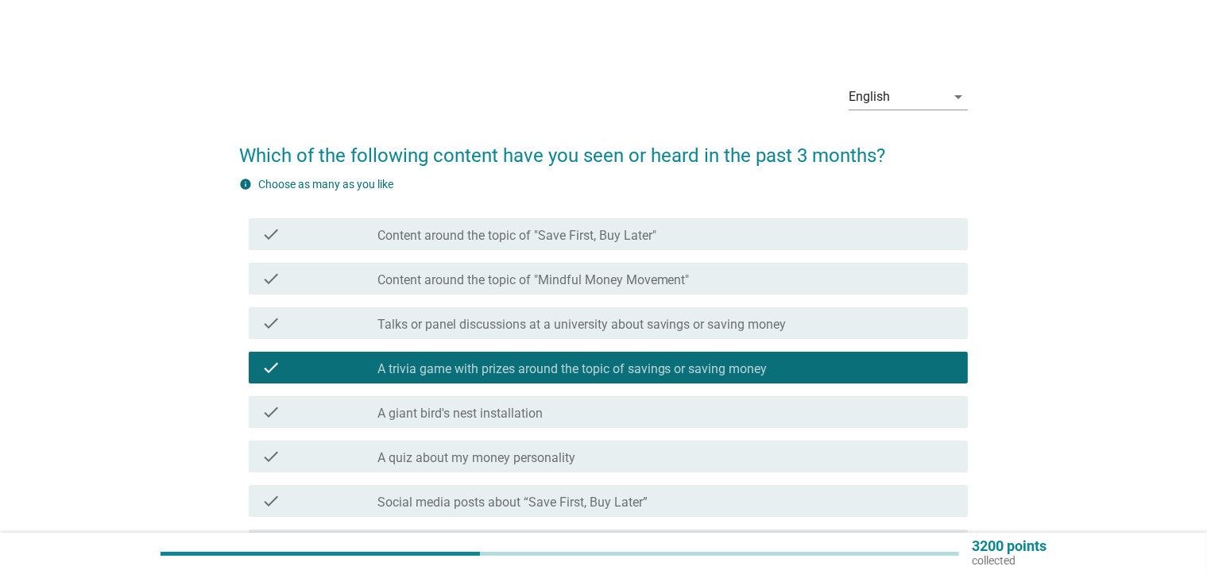
scroll to position [176, 0]
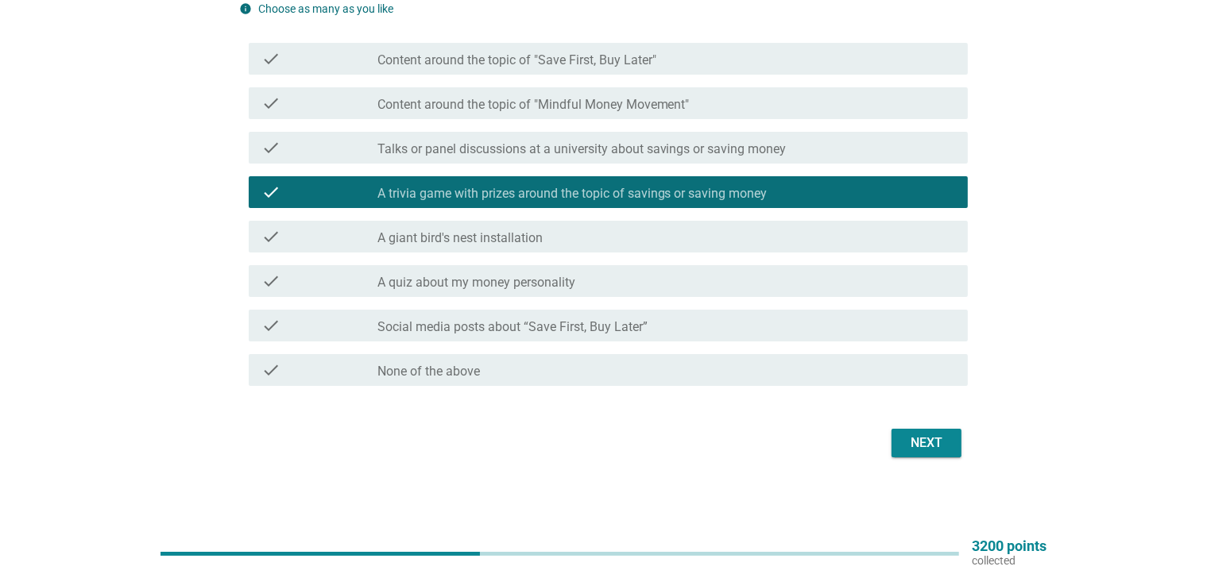
click at [938, 418] on form "Which of the following content have you seen or heard in the past 3 months? inf…" at bounding box center [603, 206] width 728 height 512
click at [953, 454] on button "Next" at bounding box center [926, 443] width 70 height 29
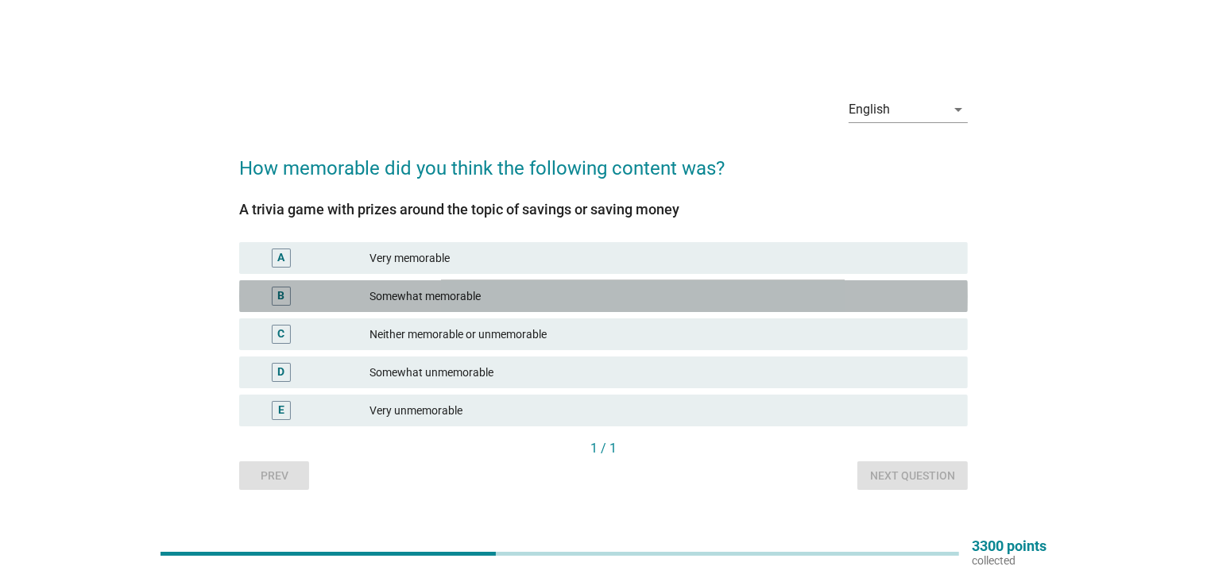
click at [588, 299] on div "Somewhat memorable" at bounding box center [661, 296] width 585 height 19
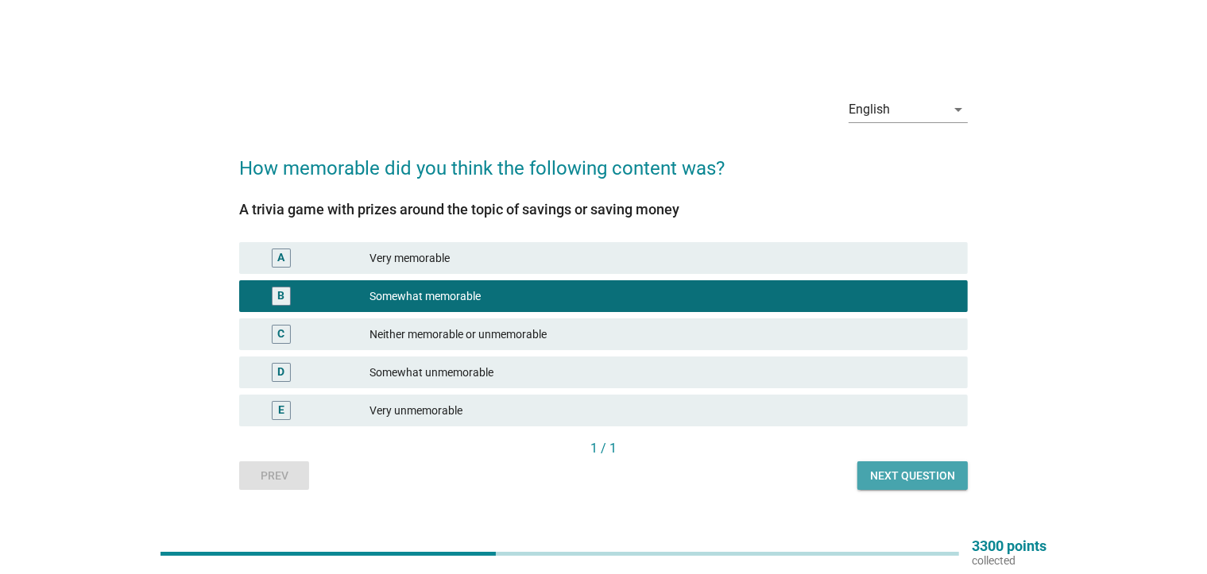
click at [907, 477] on div "Next question" at bounding box center [912, 476] width 85 height 17
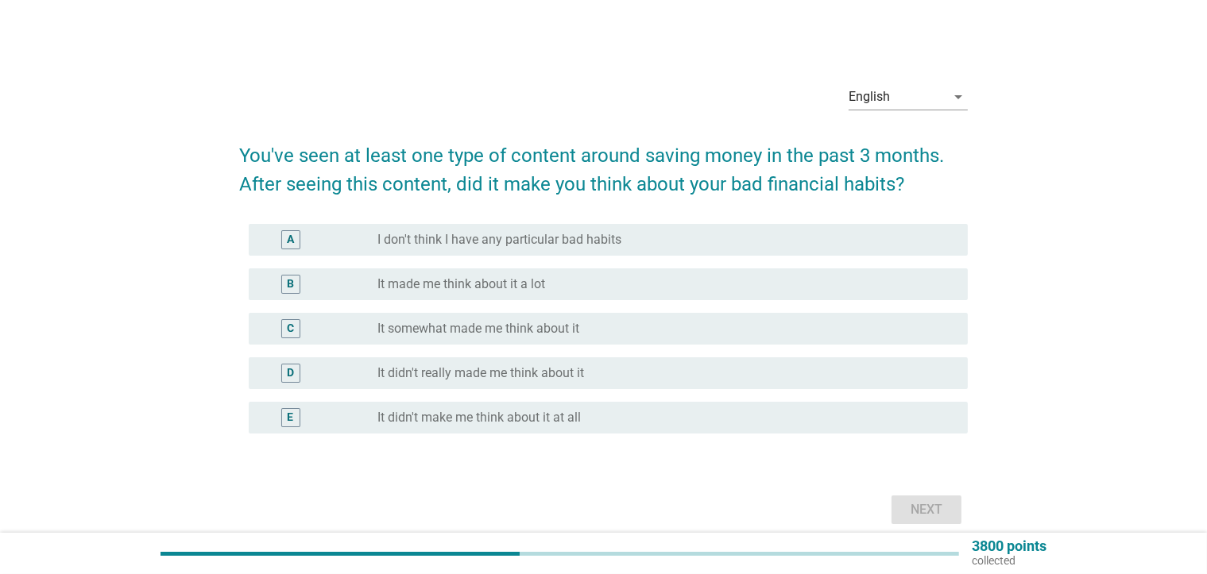
click at [597, 291] on div "radio_button_unchecked It made me think about it a lot" at bounding box center [659, 284] width 565 height 16
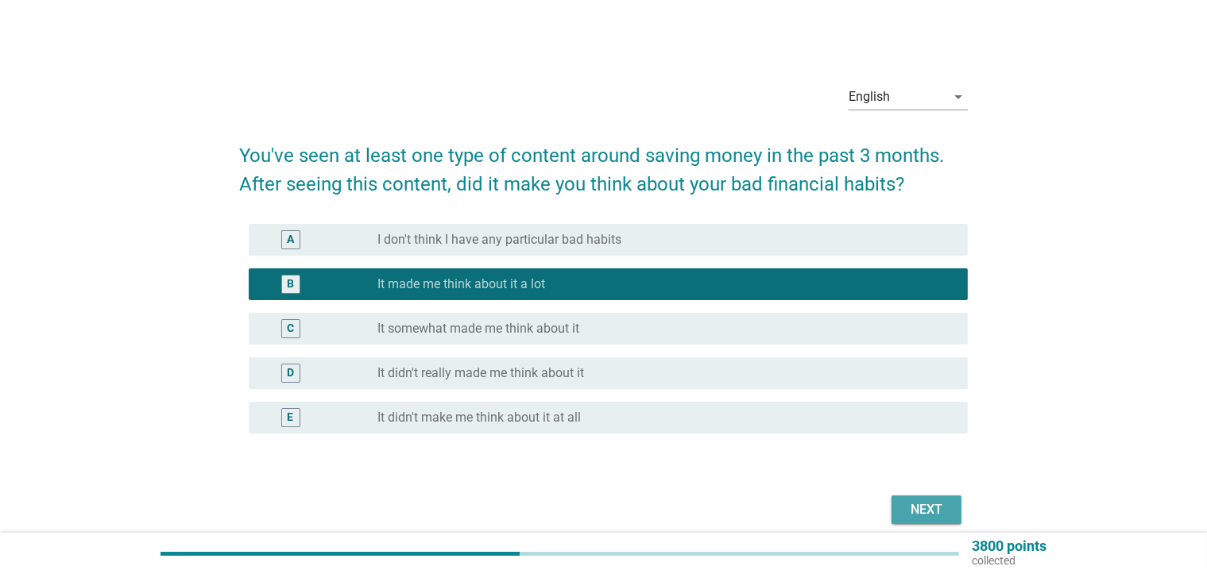
click at [921, 515] on div "Next" at bounding box center [926, 509] width 44 height 19
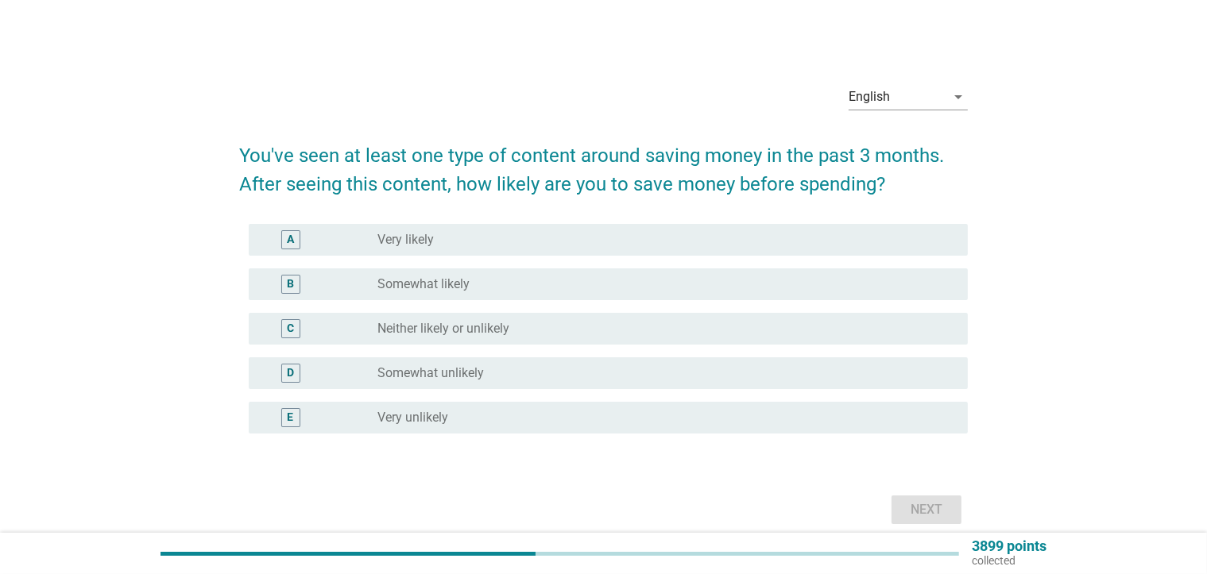
click at [542, 331] on div "radio_button_unchecked Neither likely or unlikely" at bounding box center [659, 329] width 565 height 16
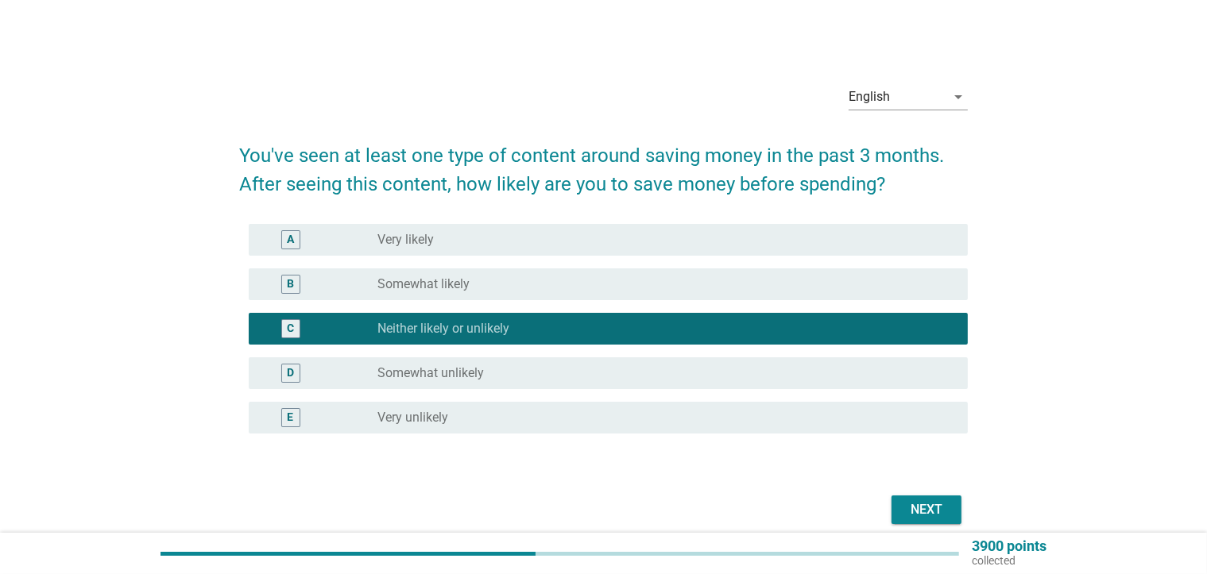
click at [942, 496] on button "Next" at bounding box center [926, 510] width 70 height 29
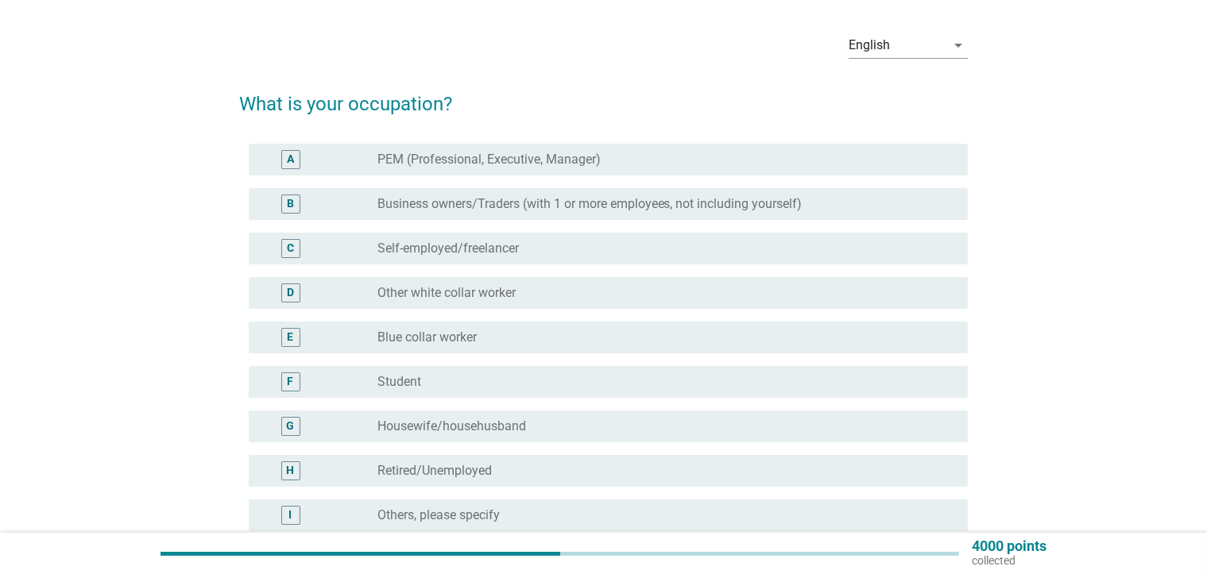
scroll to position [79, 0]
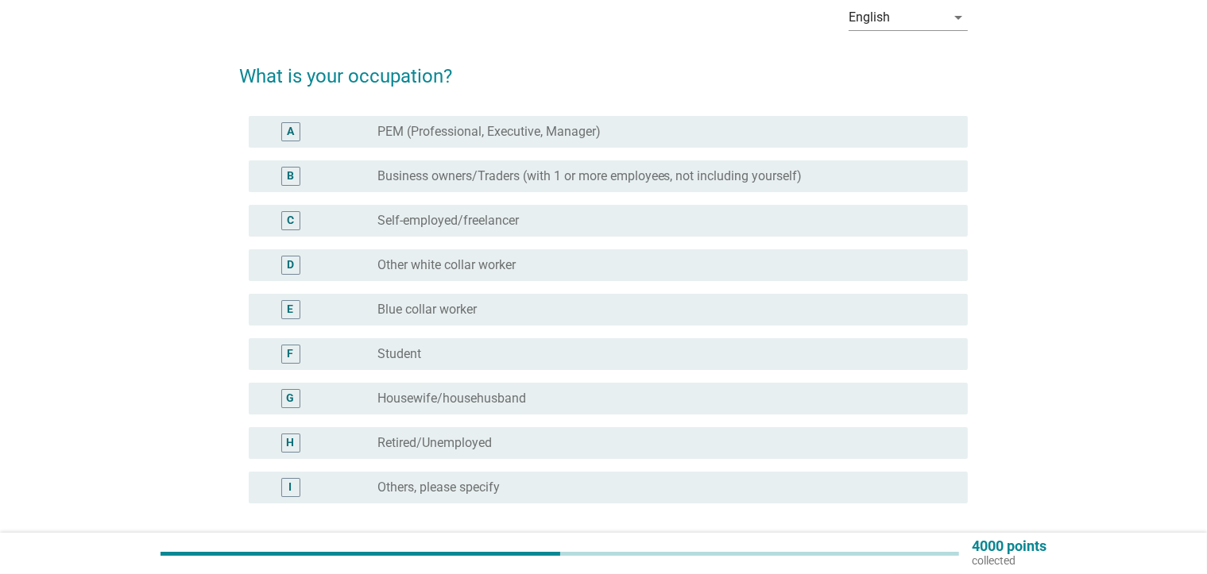
click at [524, 251] on div "D radio_button_unchecked Other white collar worker" at bounding box center [608, 265] width 719 height 32
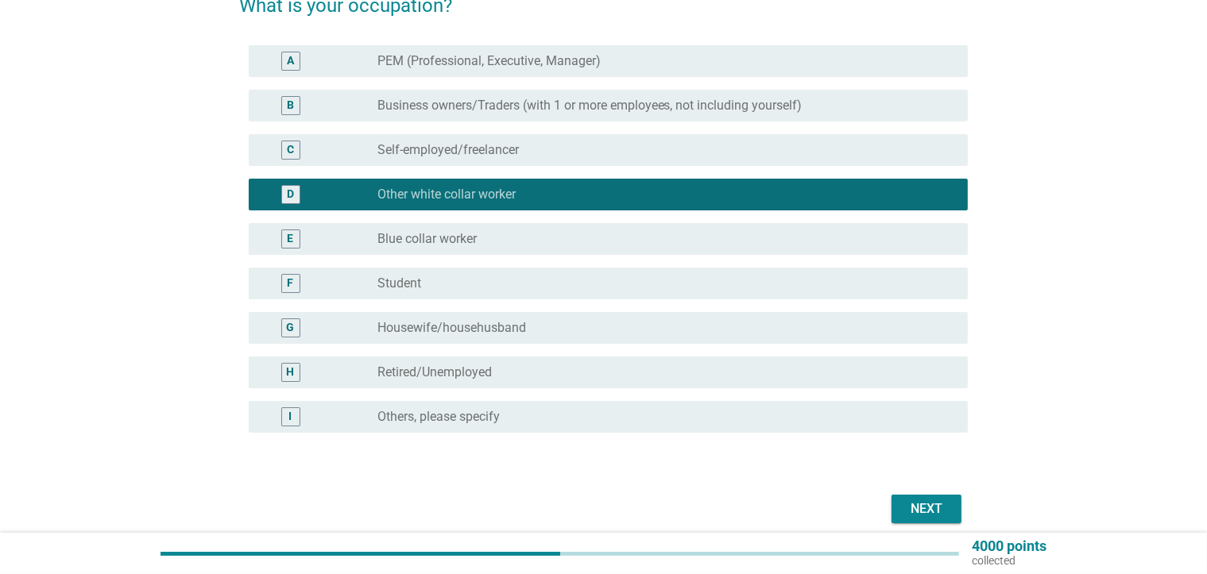
scroll to position [216, 0]
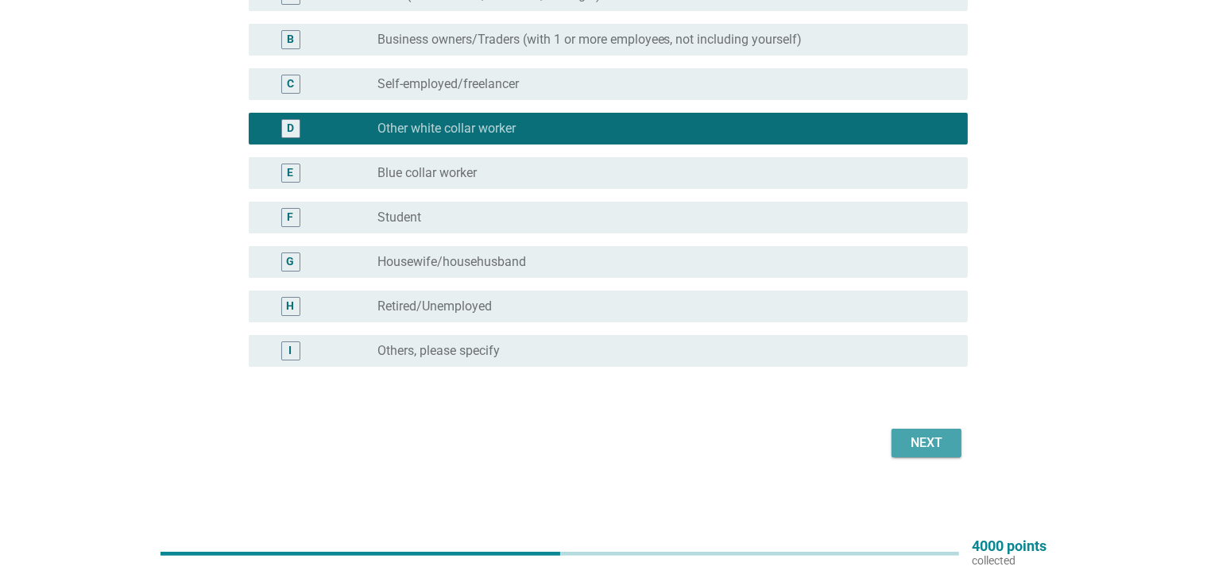
click at [951, 438] on button "Next" at bounding box center [926, 443] width 70 height 29
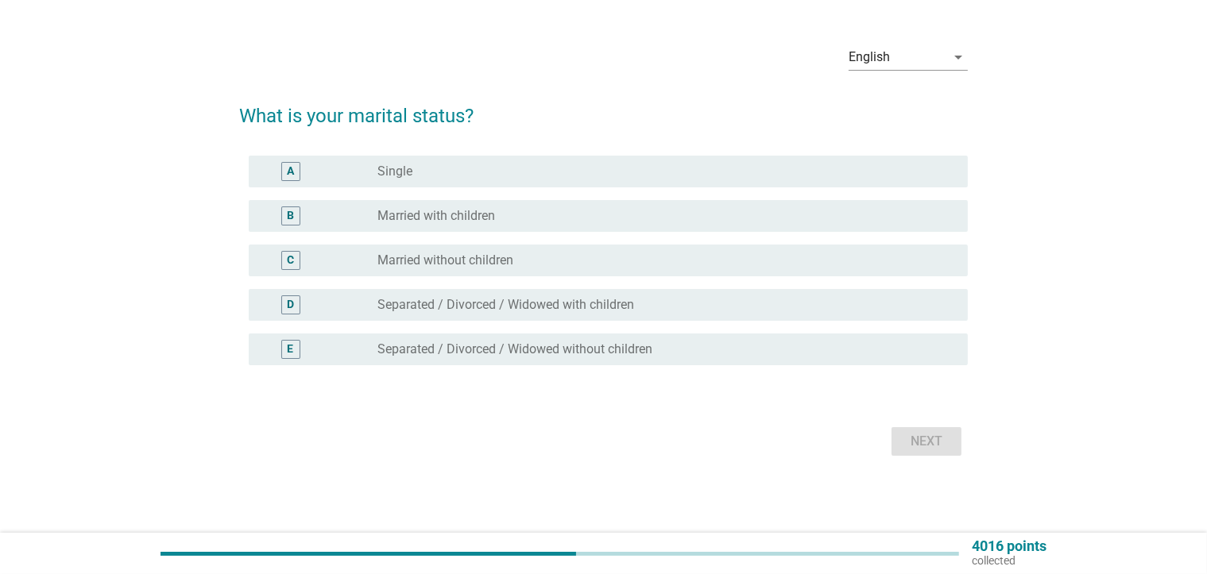
scroll to position [0, 0]
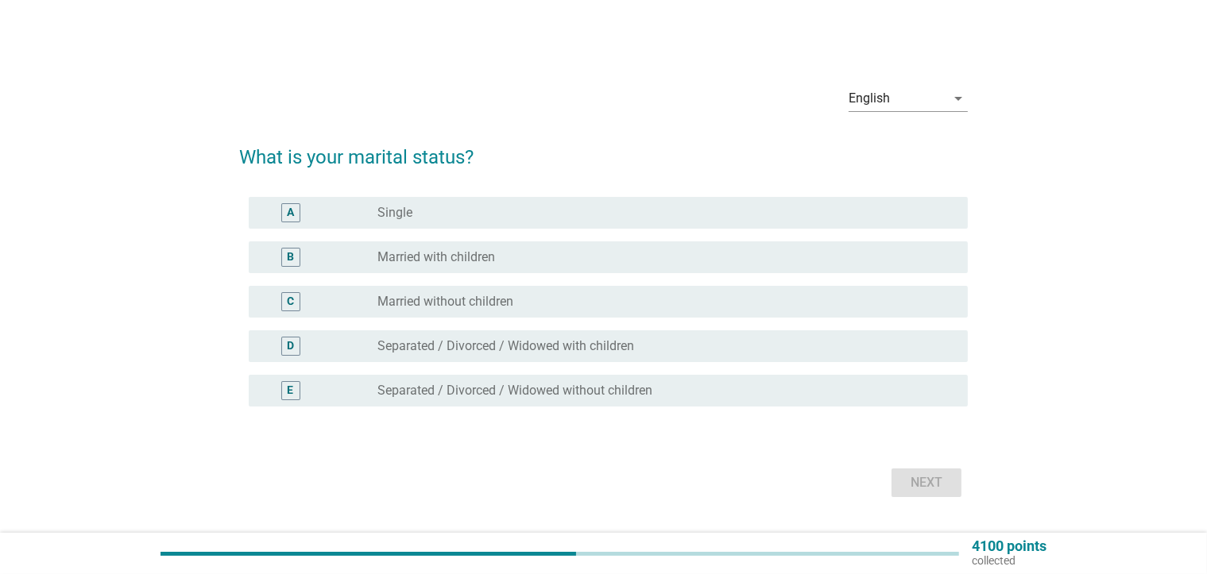
click at [470, 212] on div "radio_button_unchecked Single" at bounding box center [659, 213] width 565 height 16
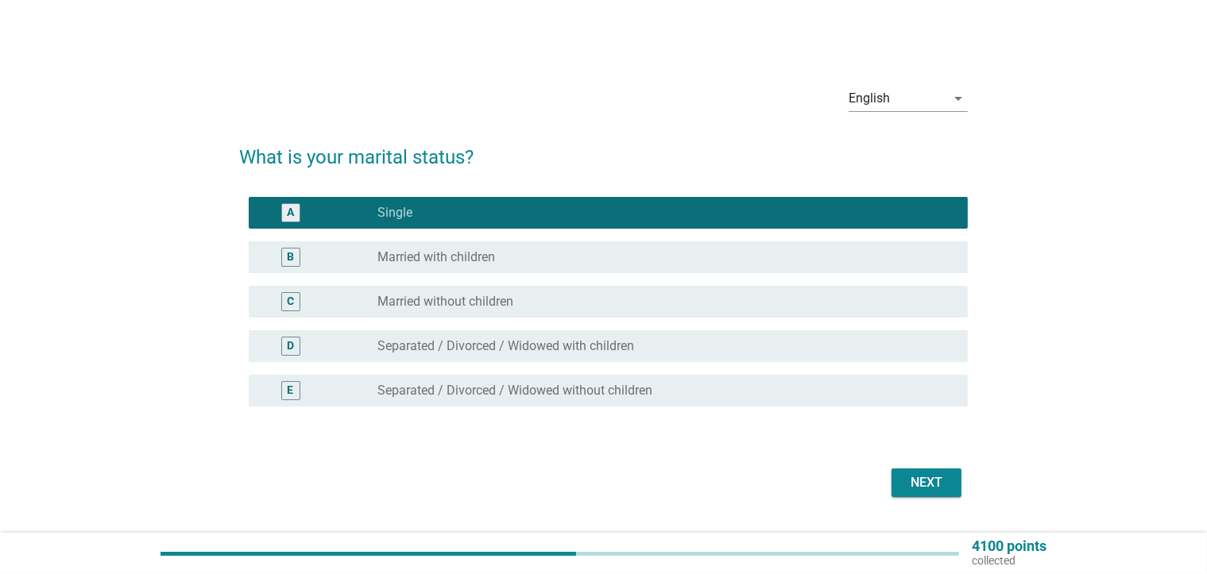
click at [961, 490] on div "Next" at bounding box center [603, 483] width 728 height 38
click at [929, 478] on div "Next" at bounding box center [926, 482] width 44 height 19
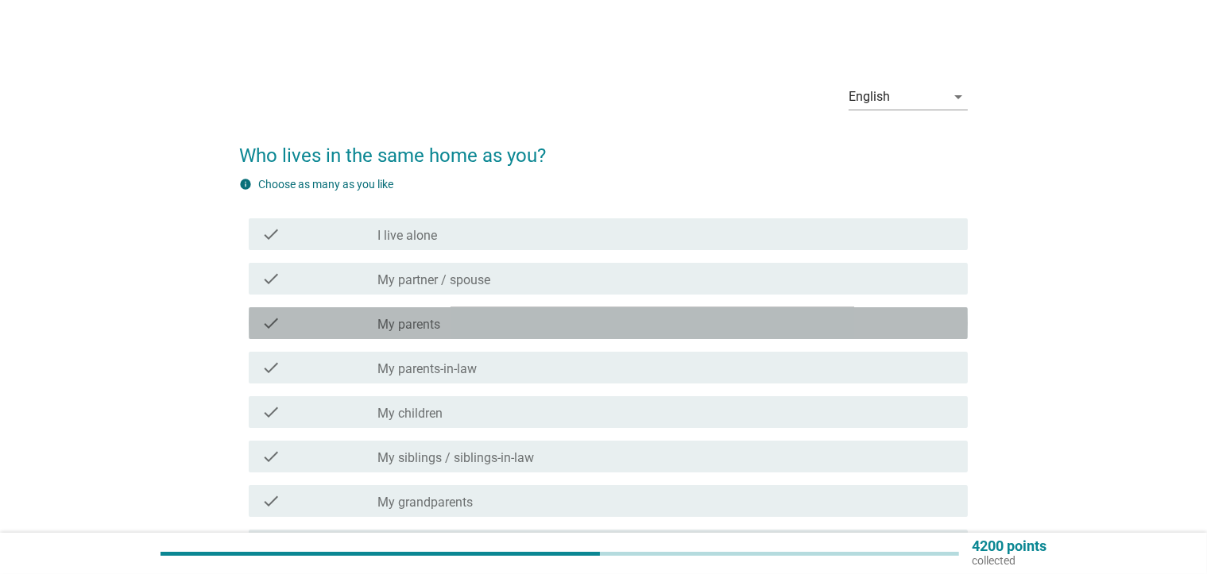
click at [413, 329] on label "My parents" at bounding box center [408, 325] width 63 height 16
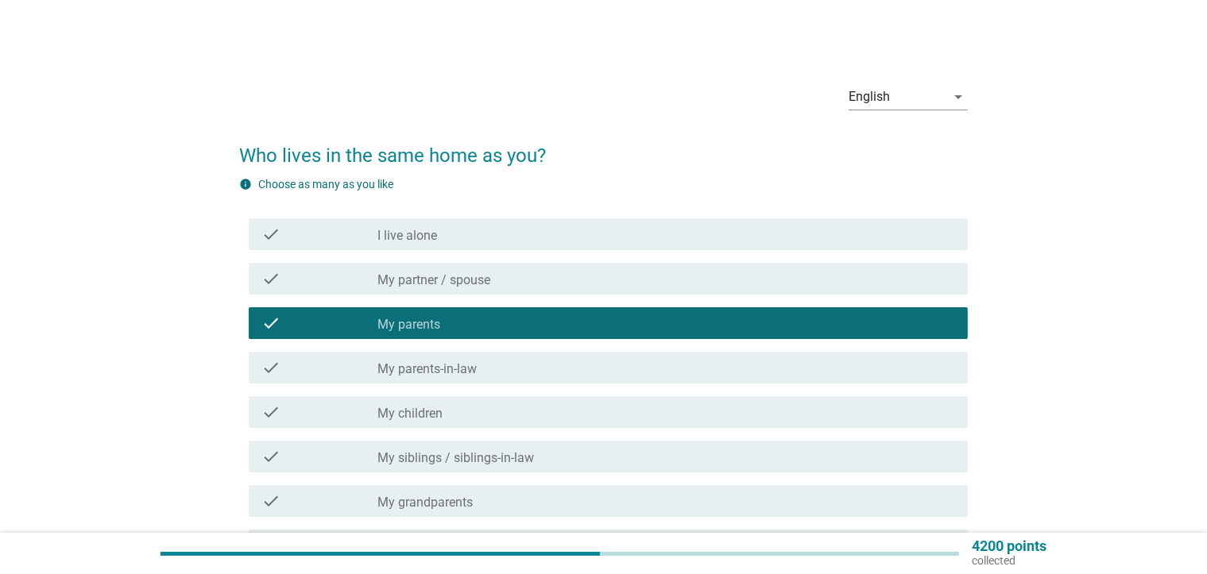
click at [428, 456] on label "My siblings / siblings-in-law" at bounding box center [455, 458] width 156 height 16
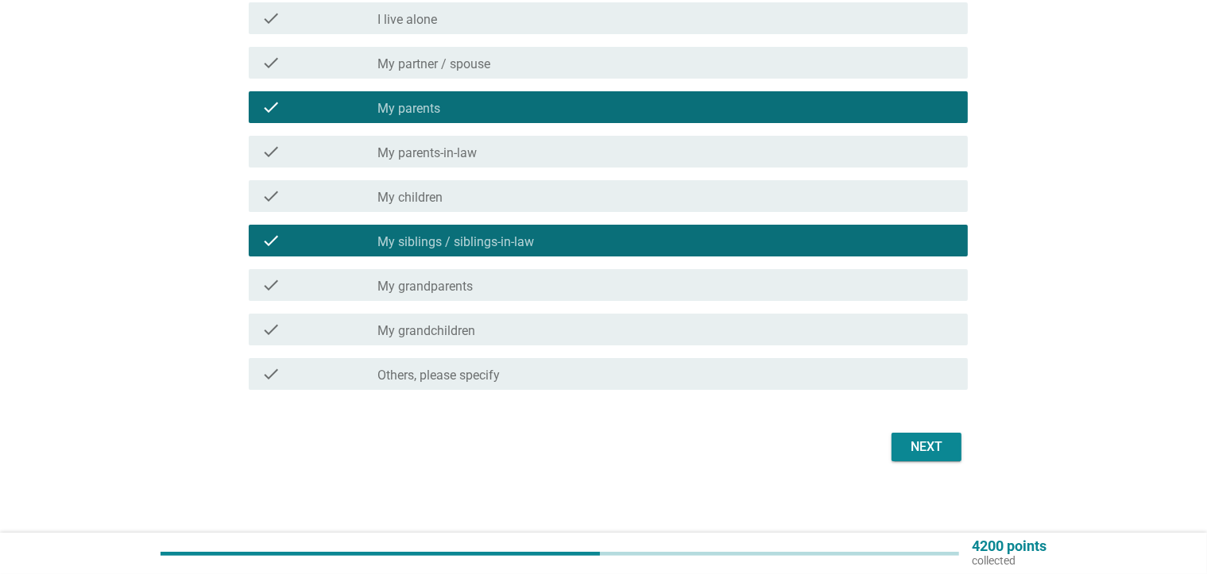
scroll to position [220, 0]
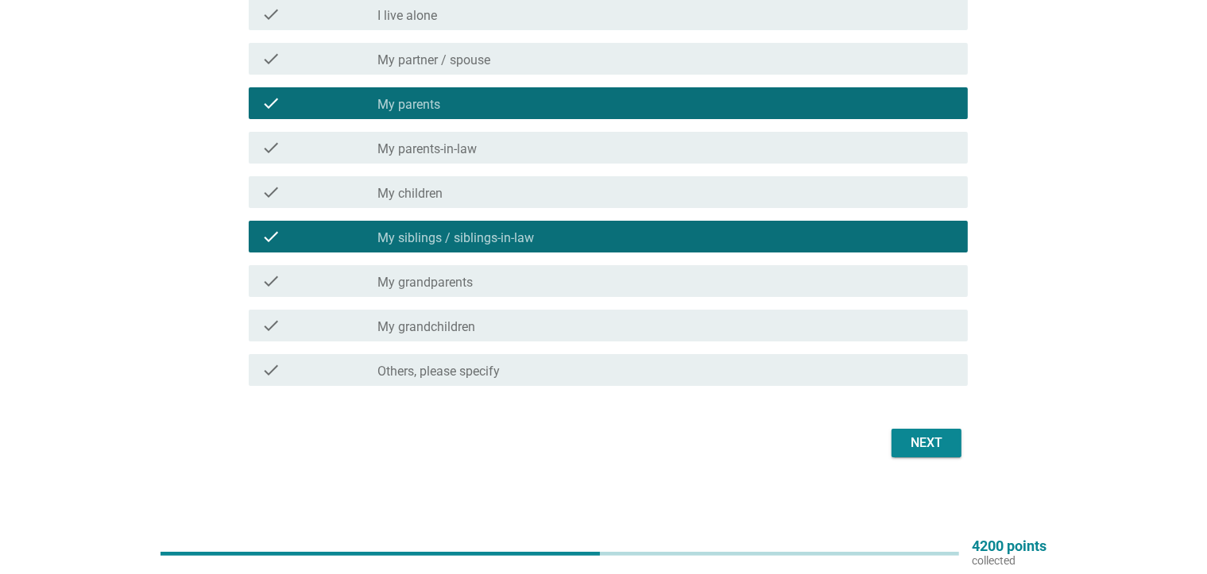
click at [913, 446] on div "Next" at bounding box center [926, 443] width 44 height 19
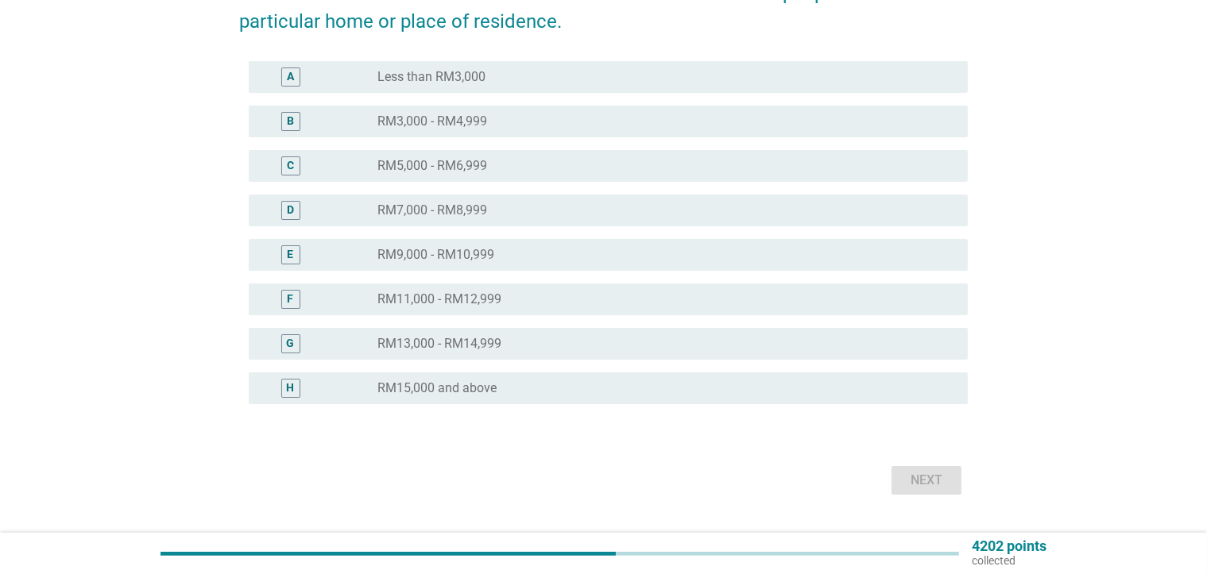
scroll to position [0, 0]
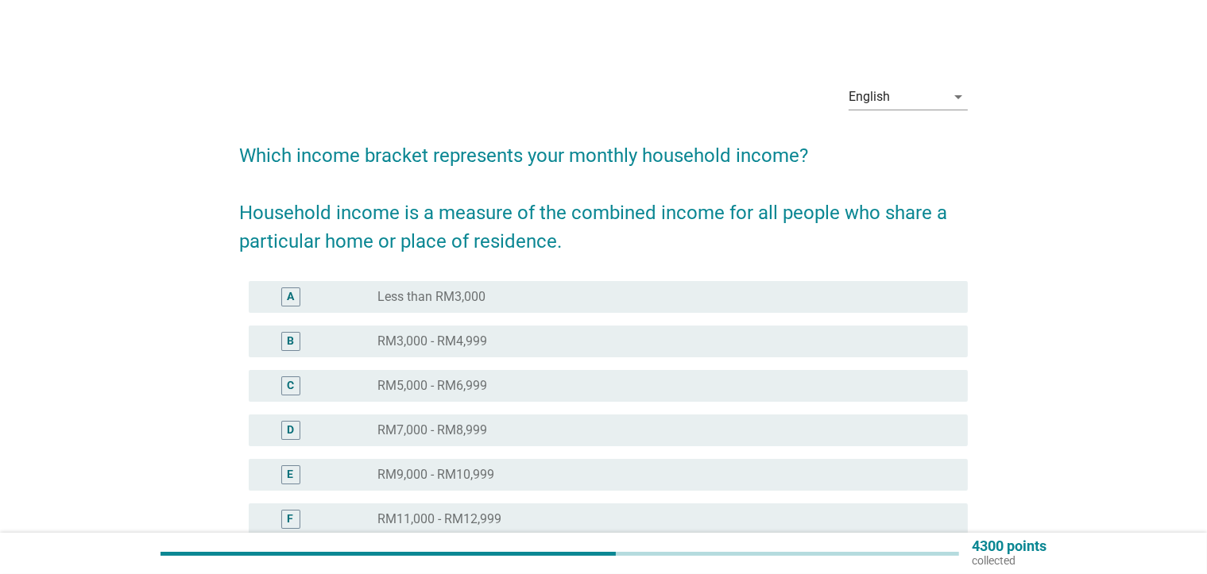
click at [493, 436] on div "radio_button_unchecked RM7,000 - RM8,999" at bounding box center [659, 431] width 565 height 16
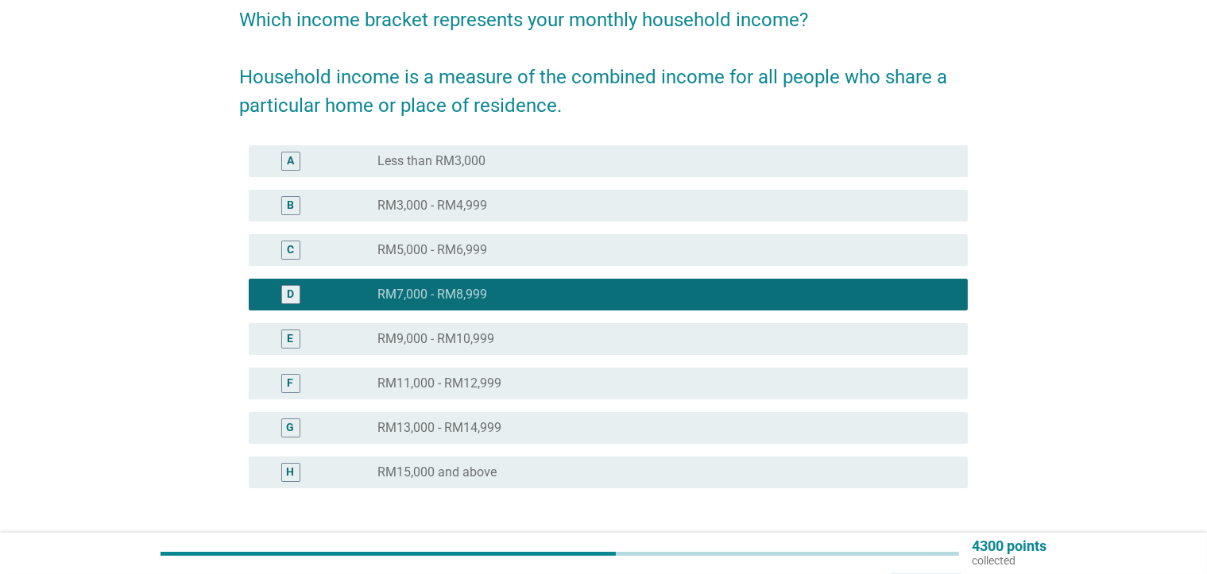
scroll to position [257, 0]
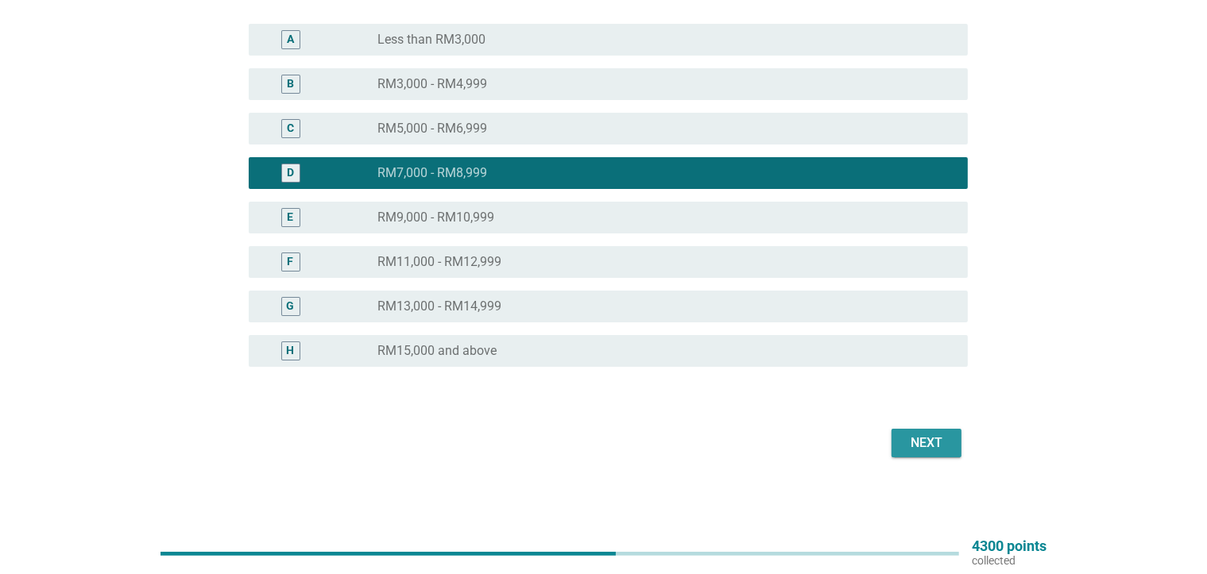
click at [936, 438] on div "Next" at bounding box center [926, 443] width 44 height 19
